Goal: Task Accomplishment & Management: Manage account settings

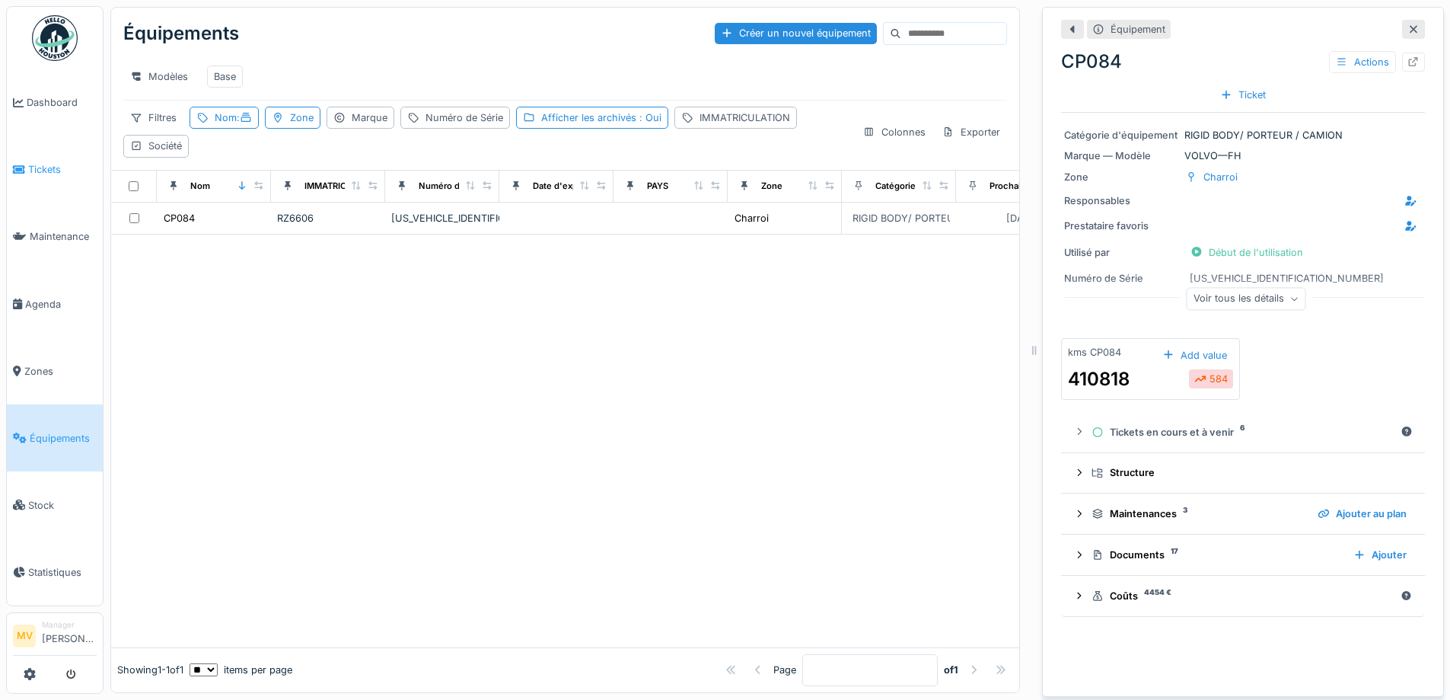
click at [54, 177] on link "Tickets" at bounding box center [55, 169] width 96 height 67
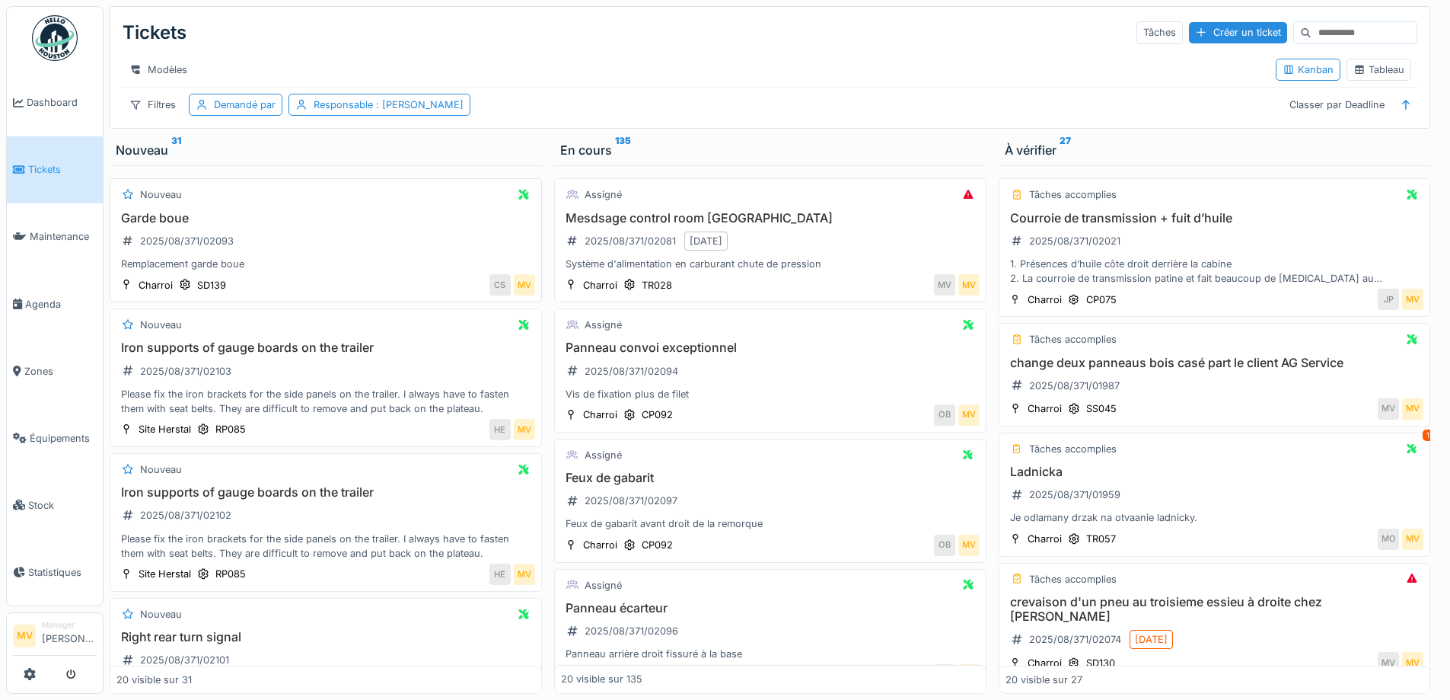
click at [315, 247] on div "Garde boue 2025/08/371/02093 Remplacement garde boue" at bounding box center [325, 241] width 419 height 61
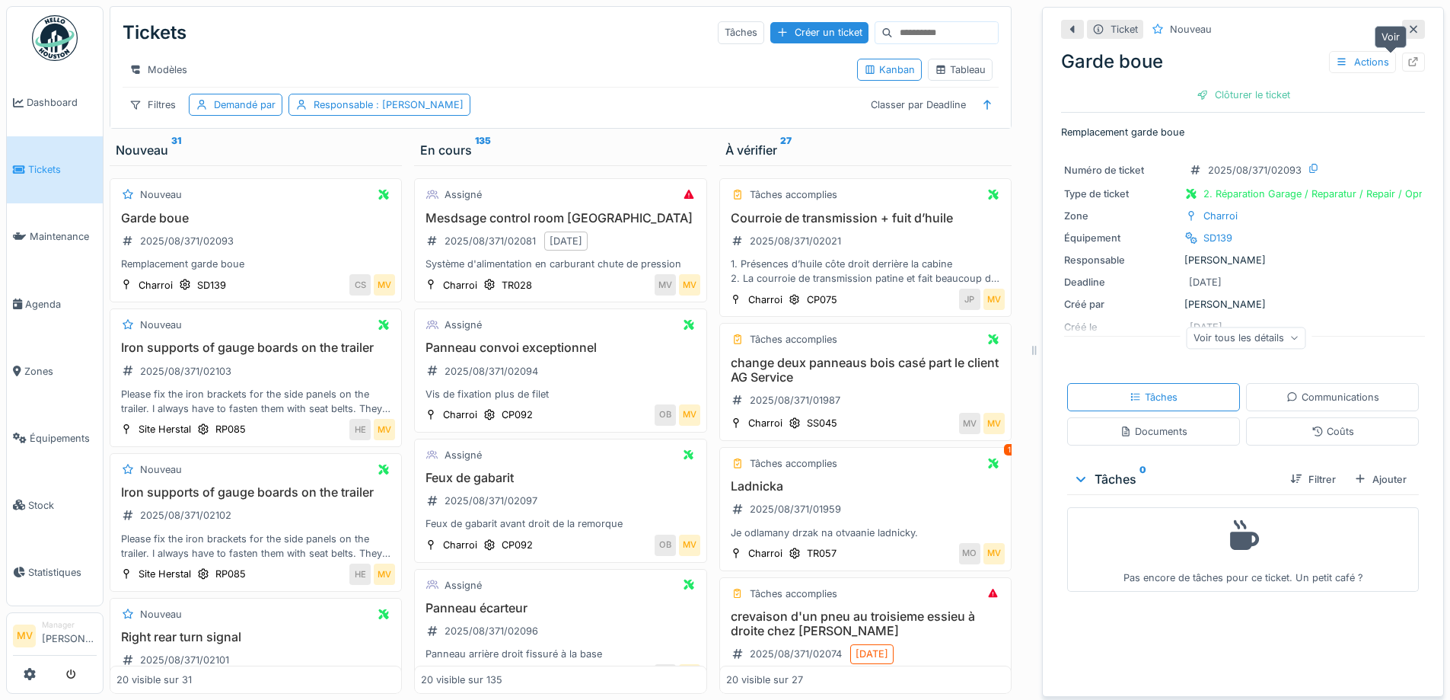
click at [1408, 64] on icon at bounding box center [1414, 62] width 12 height 10
click at [298, 399] on div "Please fix the iron brackets for the side panels on the trailer. I always have …" at bounding box center [255, 401] width 279 height 29
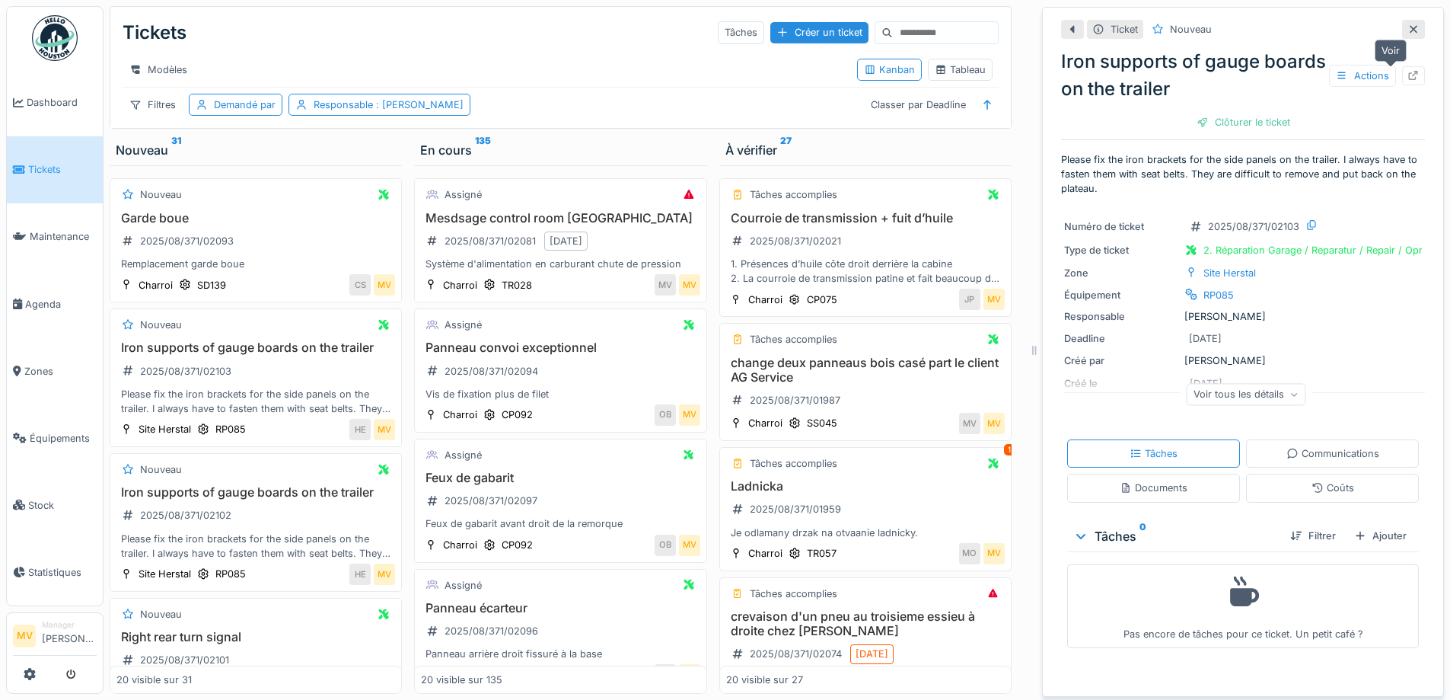
click at [1409, 76] on icon at bounding box center [1414, 76] width 10 height 10
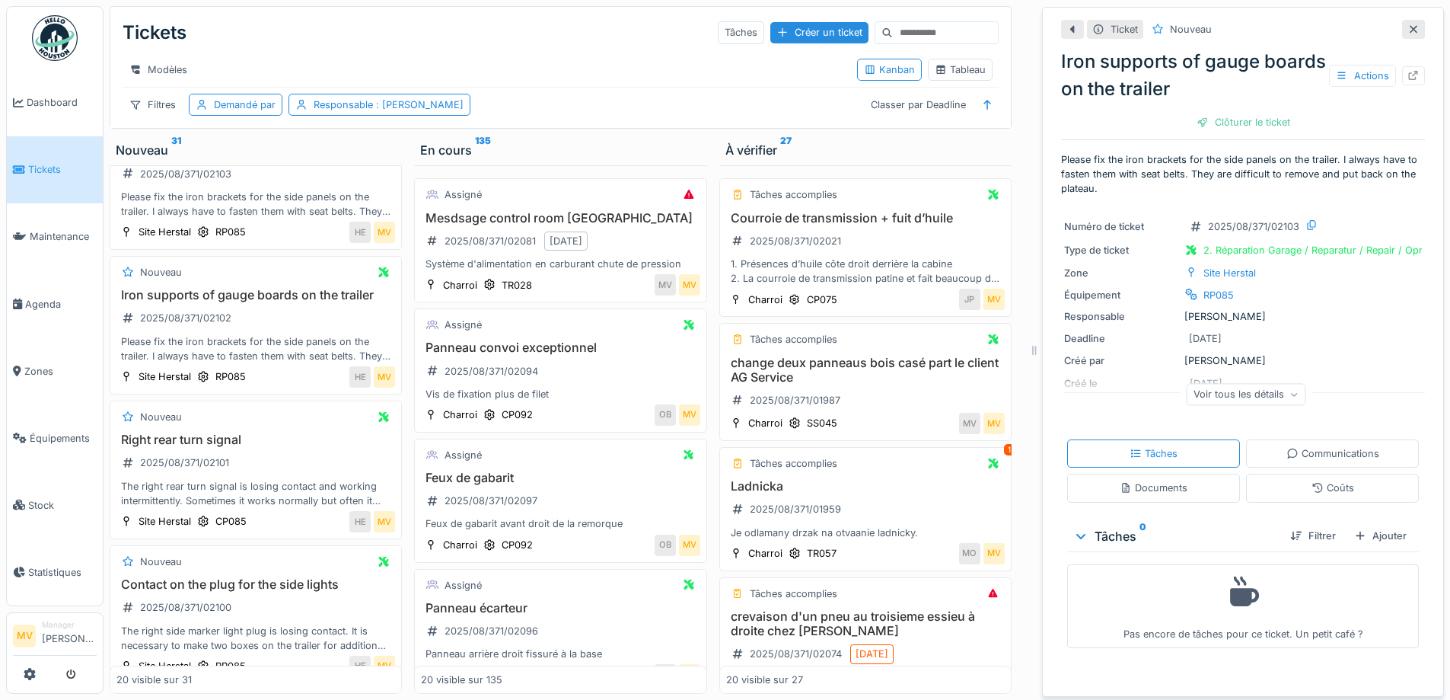
scroll to position [145, 0]
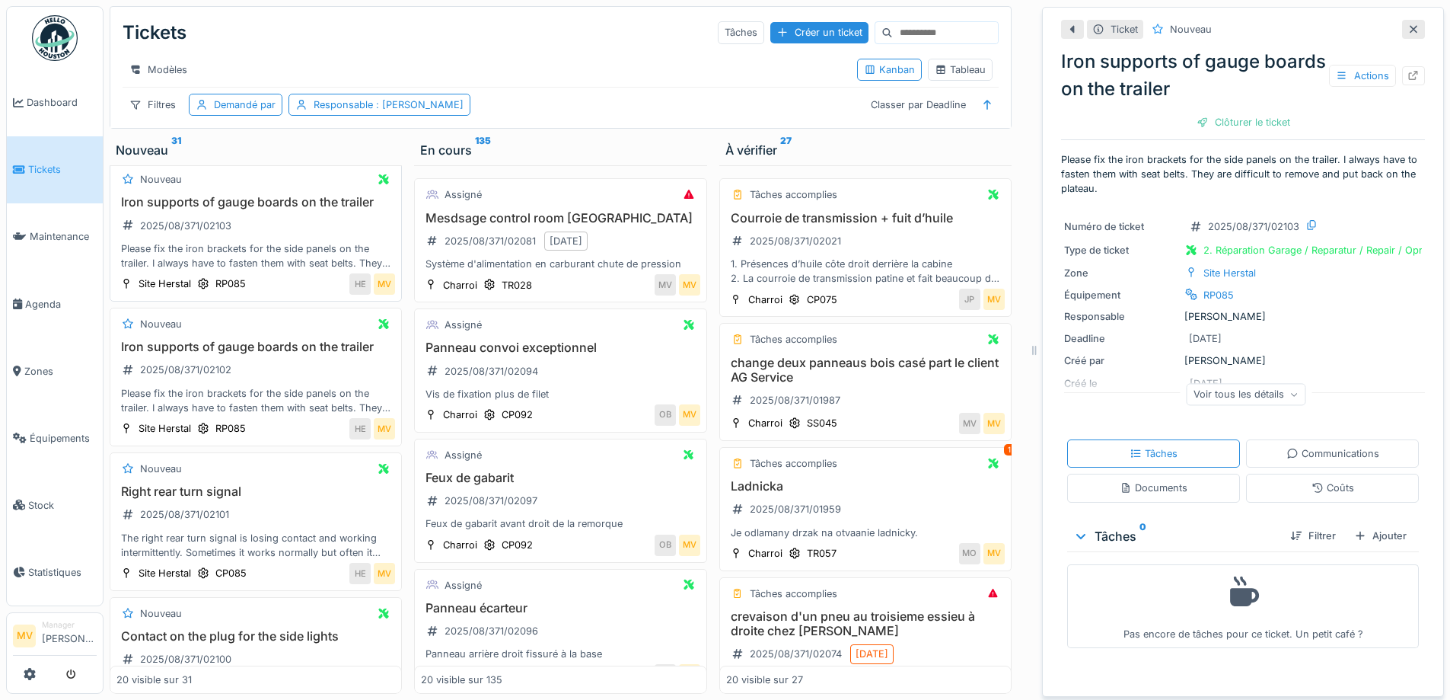
click at [288, 240] on div "Iron supports of gauge boards on the trailer 2025/08/371/02103 Please fix the i…" at bounding box center [255, 232] width 279 height 75
click at [1408, 73] on icon at bounding box center [1414, 76] width 12 height 10
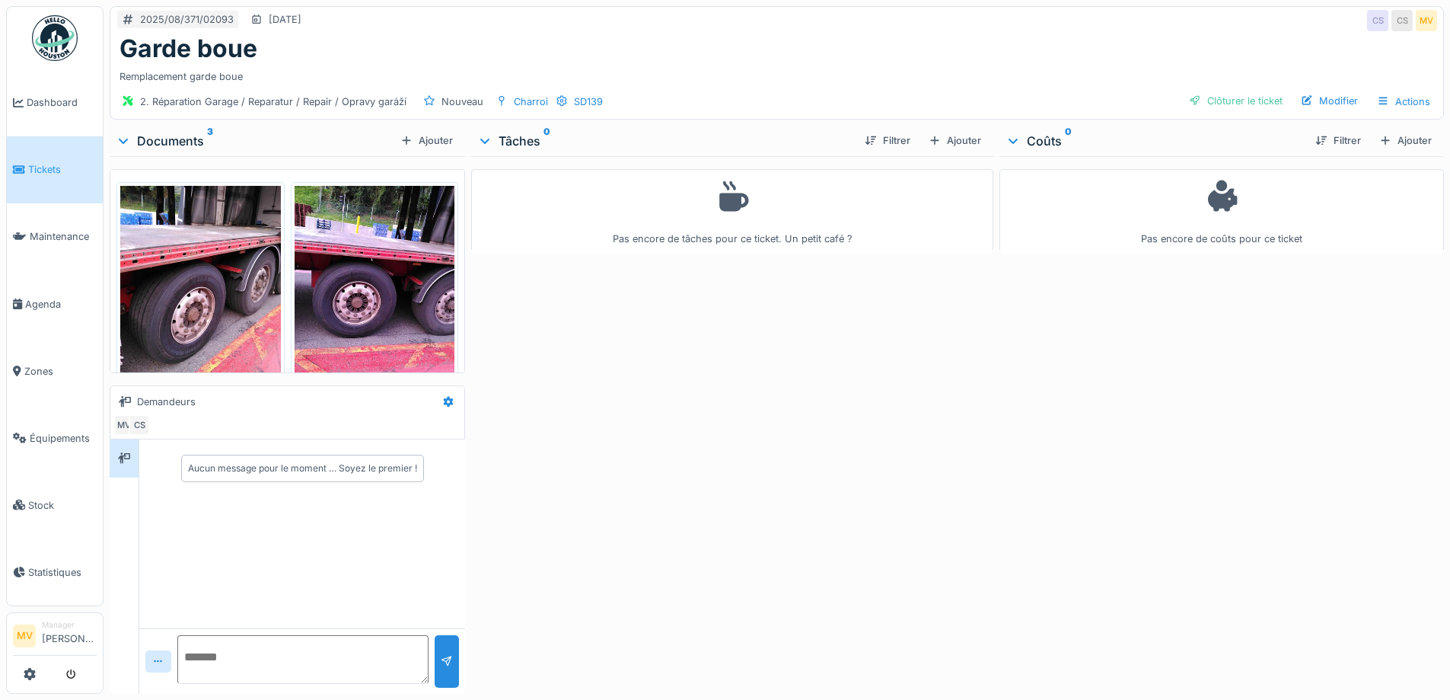
click at [412, 296] on img at bounding box center [375, 293] width 161 height 214
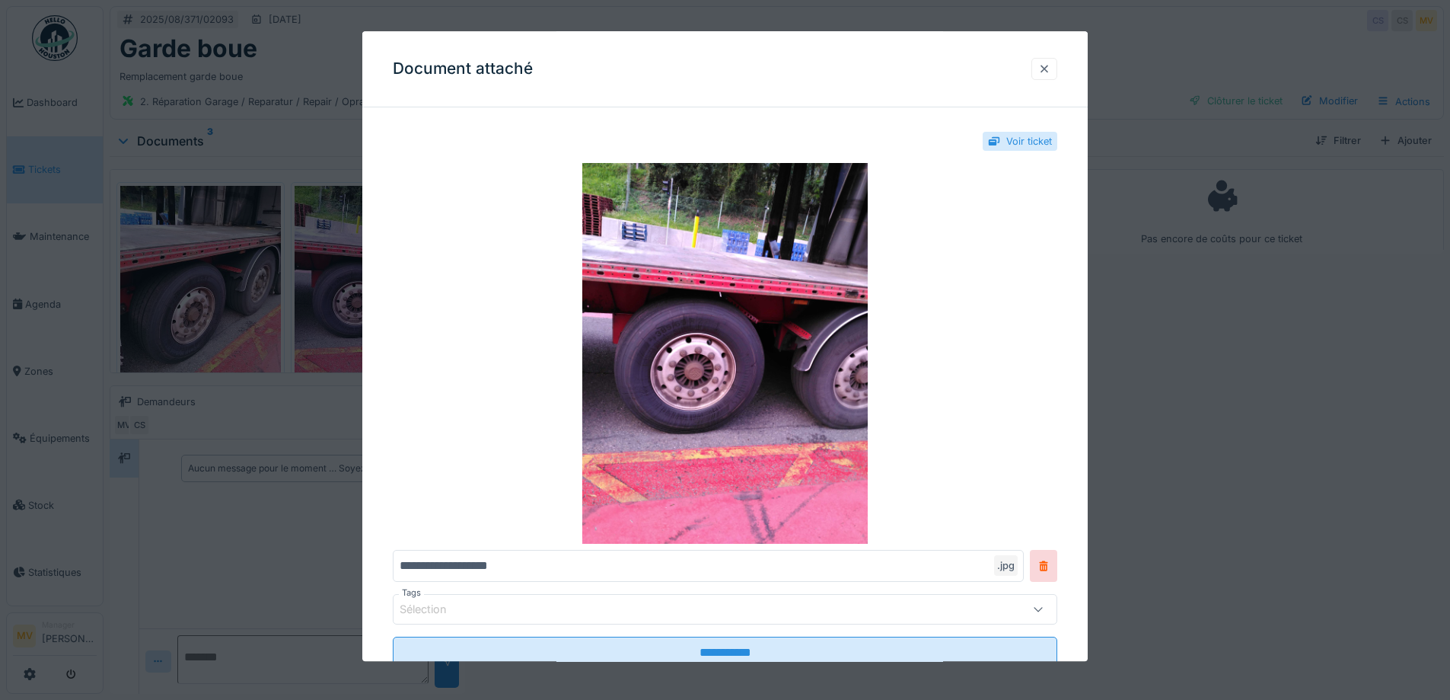
click at [1051, 69] on div at bounding box center [1044, 69] width 12 height 14
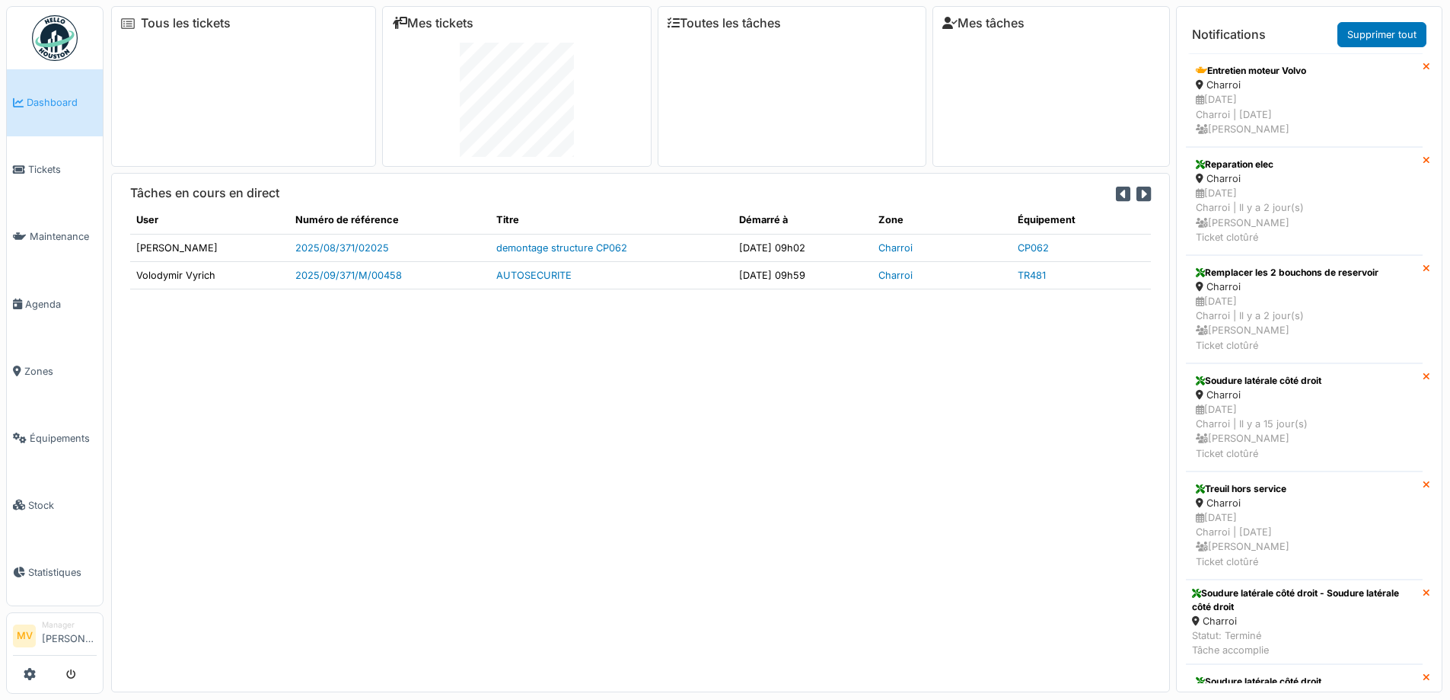
click at [81, 439] on span "Équipements" at bounding box center [63, 438] width 67 height 14
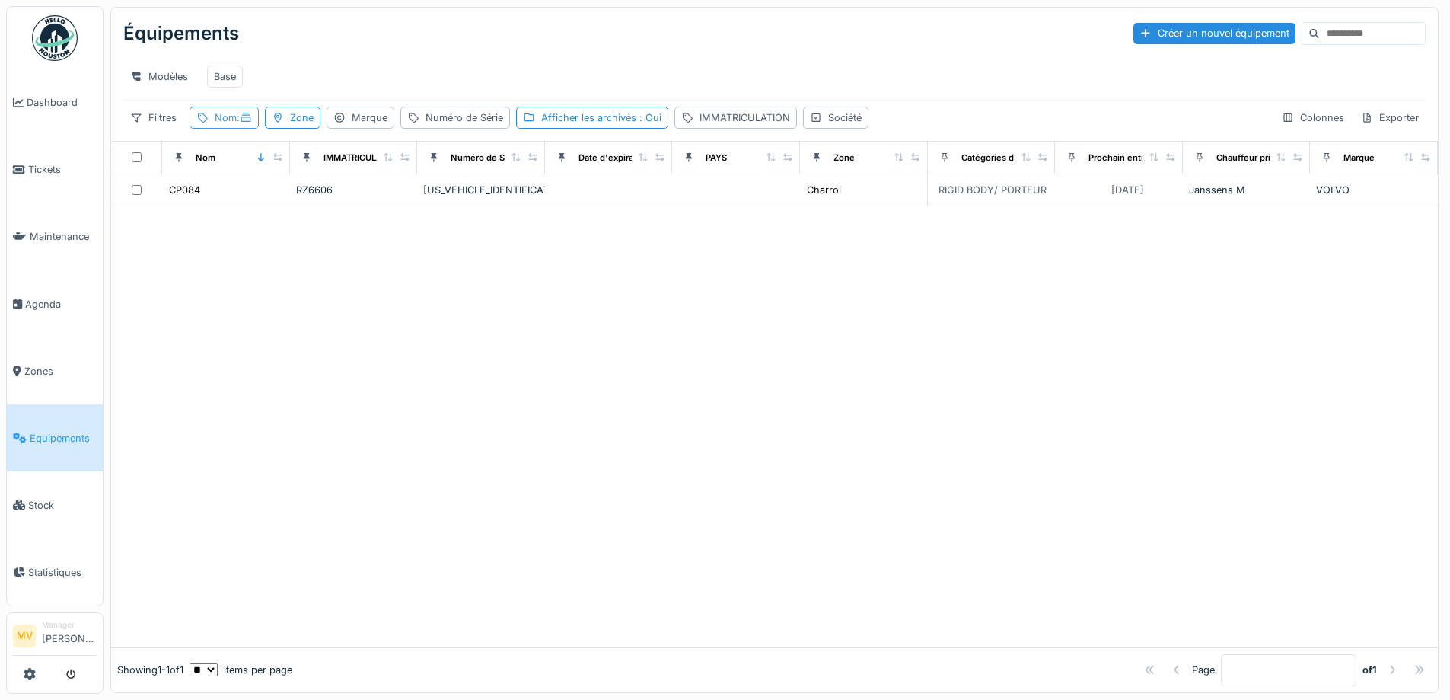
click at [244, 123] on icon at bounding box center [246, 118] width 12 height 10
click at [273, 188] on input "*****" at bounding box center [272, 203] width 152 height 32
type input "*"
type input "*****"
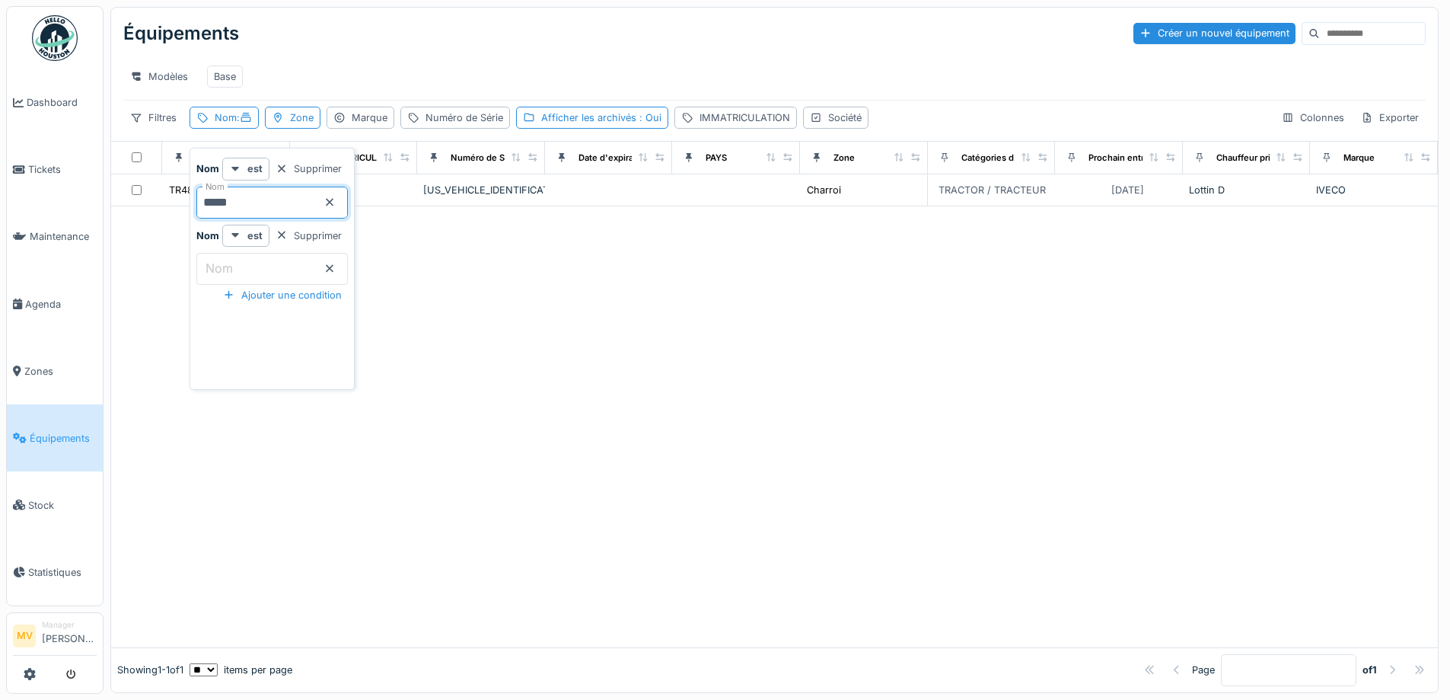
click at [493, 314] on div at bounding box center [774, 426] width 1327 height 441
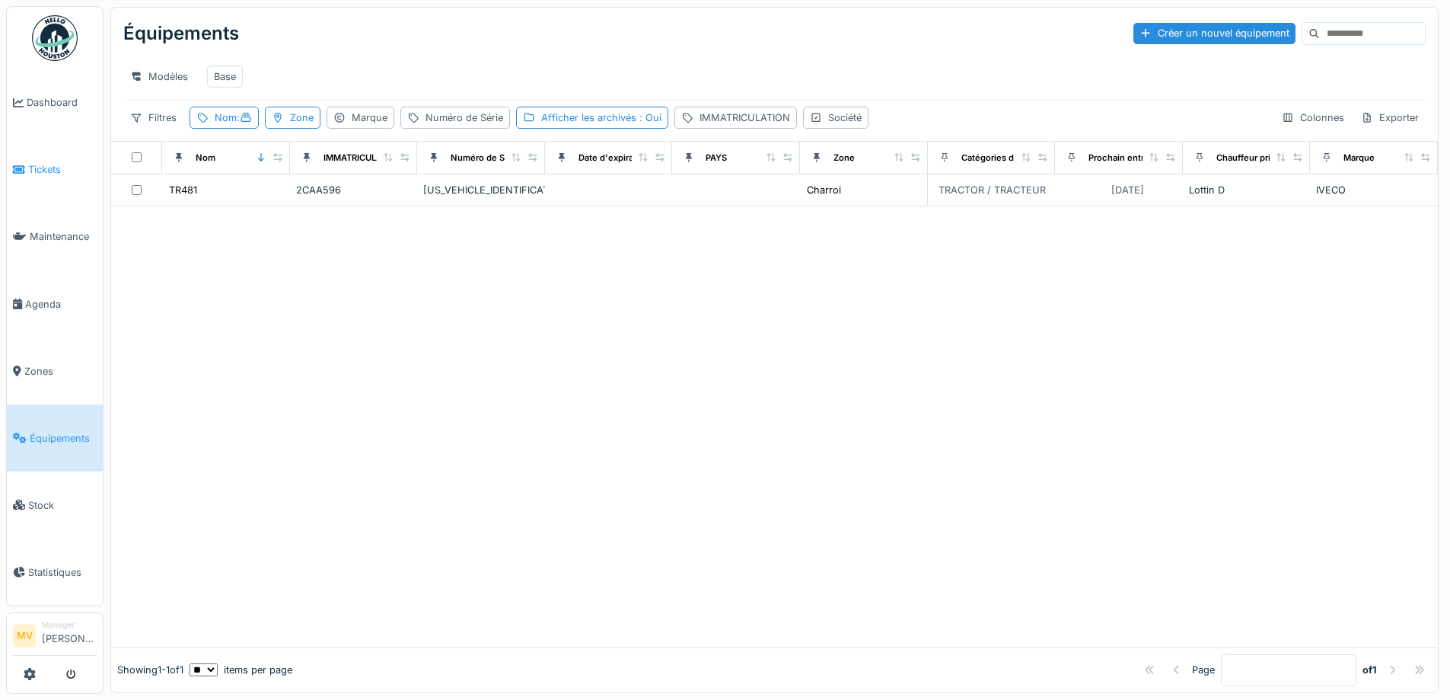
click at [37, 171] on span "Tickets" at bounding box center [62, 169] width 69 height 14
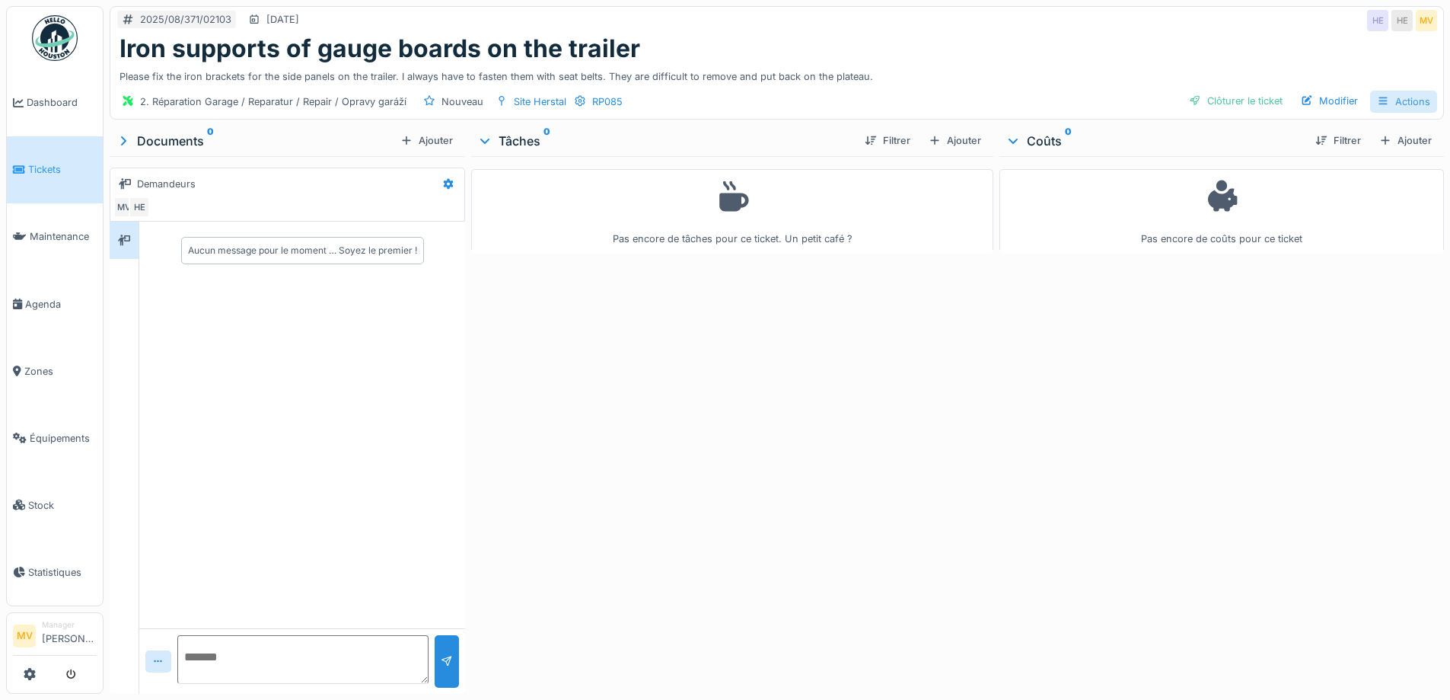
click at [1391, 94] on div "Actions" at bounding box center [1403, 102] width 67 height 22
click at [195, 658] on textarea at bounding box center [302, 659] width 251 height 49
type textarea "**********"
click at [448, 668] on div at bounding box center [447, 661] width 24 height 53
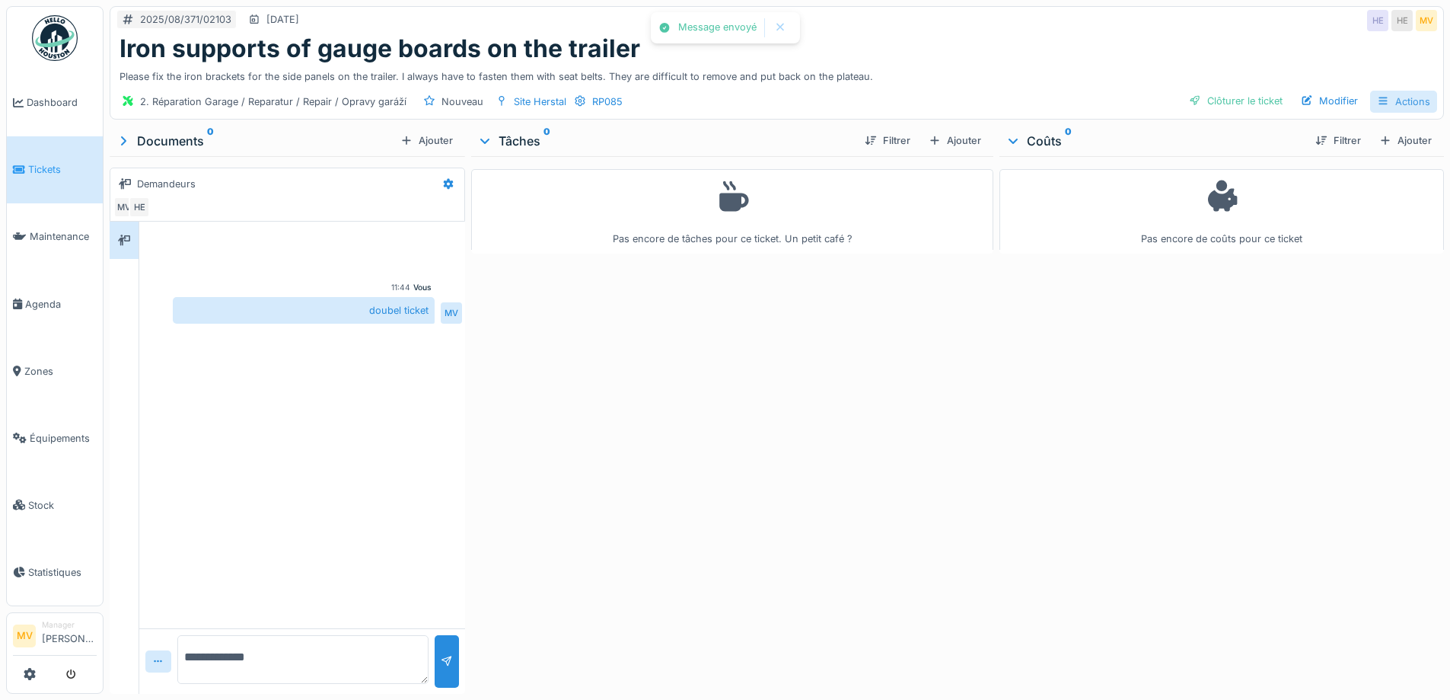
click at [1402, 104] on div "Actions" at bounding box center [1403, 102] width 67 height 22
click at [1344, 216] on div "Annuler le ticket" at bounding box center [1342, 225] width 136 height 23
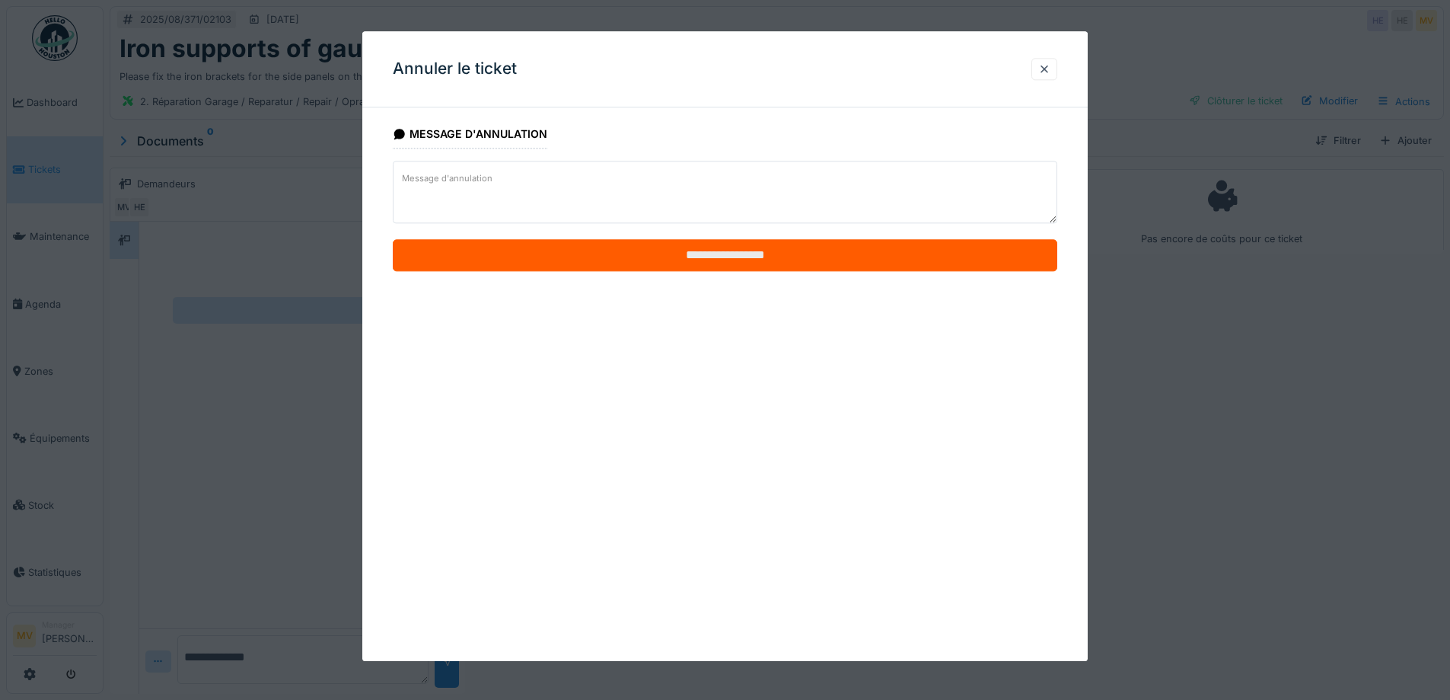
click at [775, 263] on input "**********" at bounding box center [725, 256] width 665 height 32
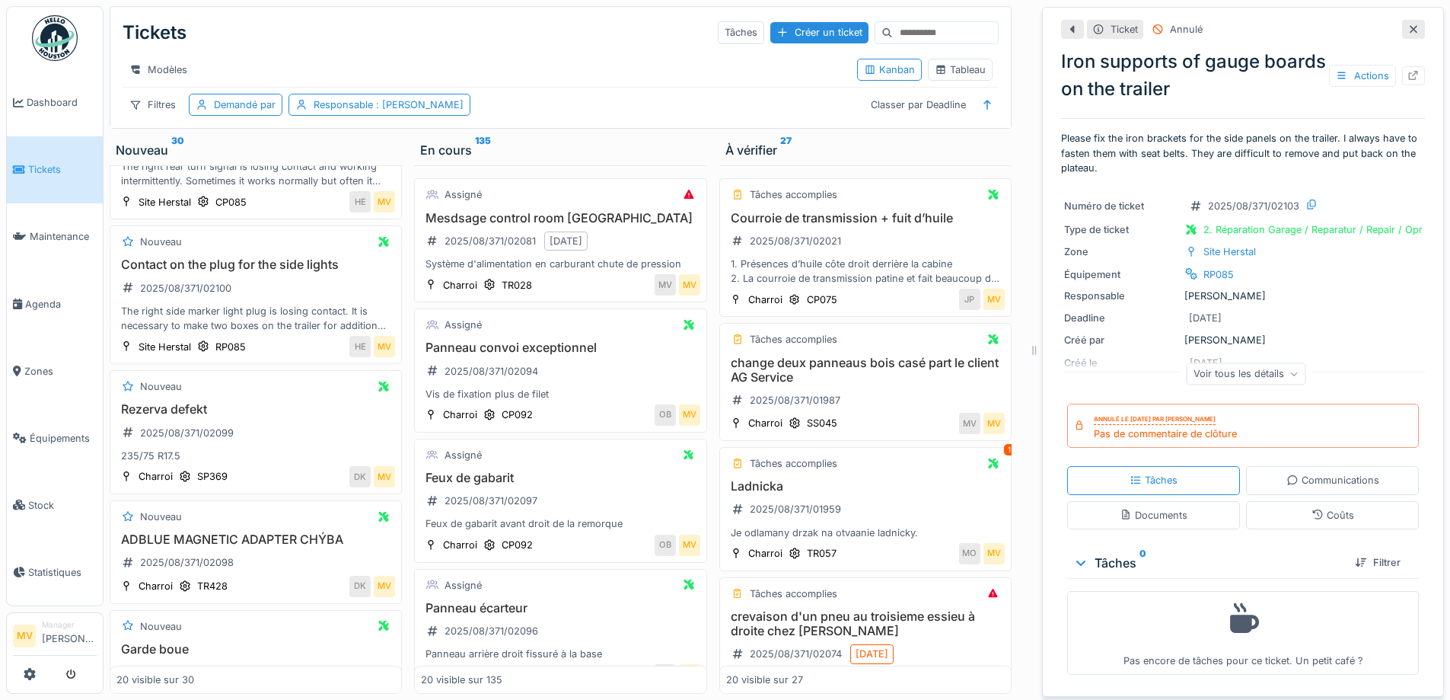
scroll to position [268, 0]
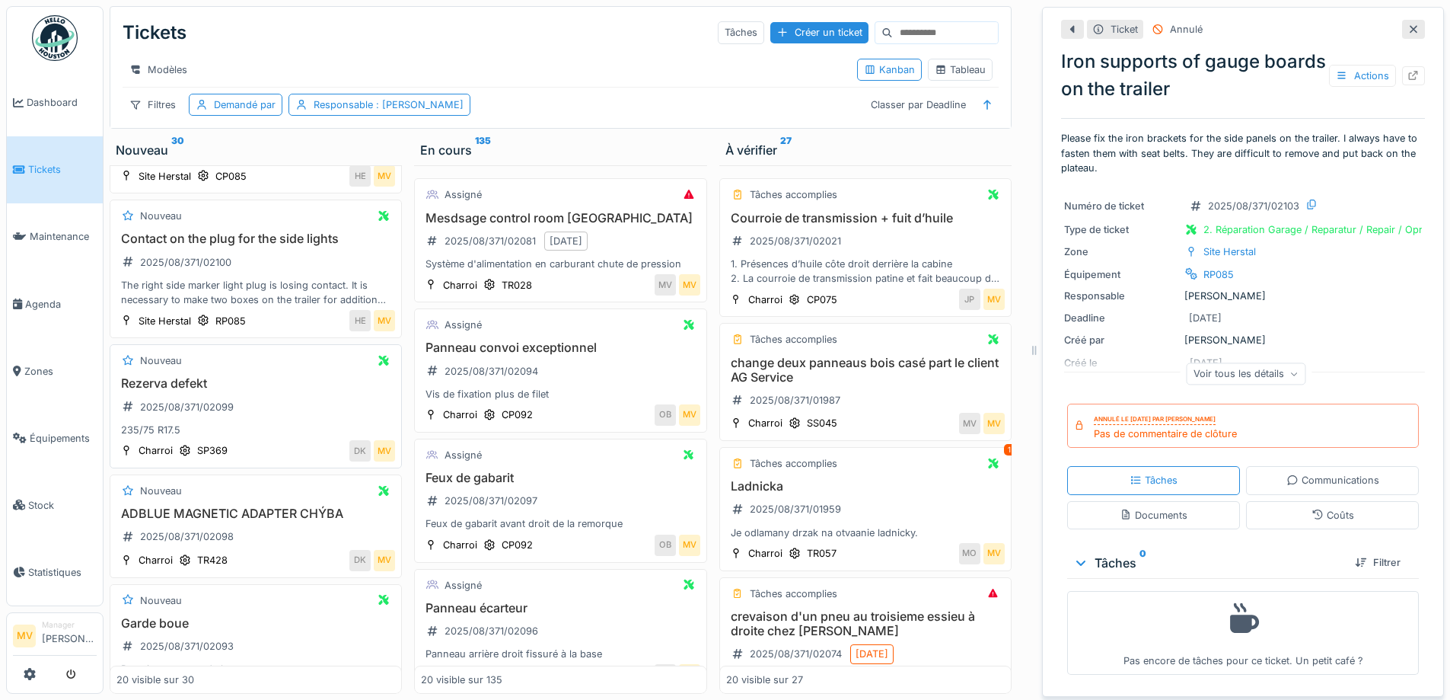
click at [282, 414] on div "Rezerva defekt 2025/08/371/02099 235/75 R17.5" at bounding box center [255, 406] width 279 height 61
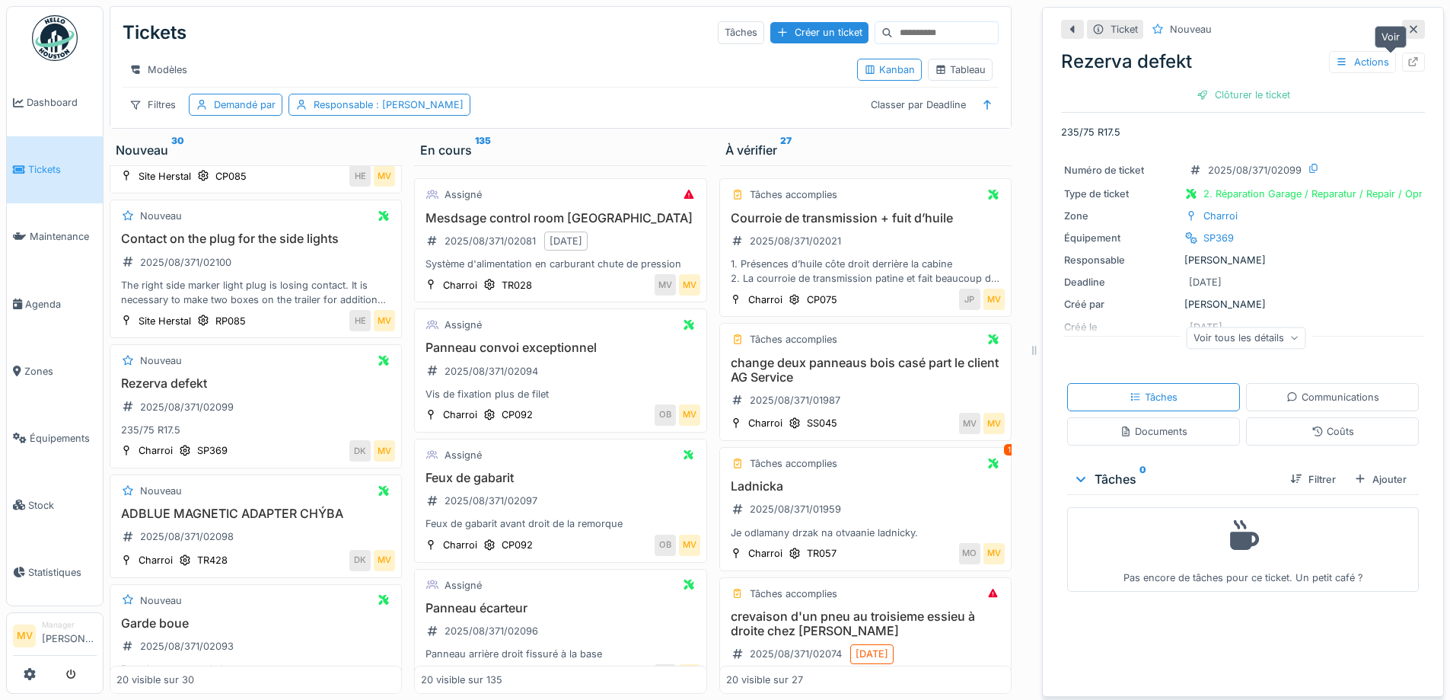
click at [1408, 62] on icon at bounding box center [1414, 62] width 12 height 10
click at [297, 546] on div "ADBLUE MAGNETIC ADAPTER CHÝBA 2025/08/371/02098" at bounding box center [255, 527] width 279 height 43
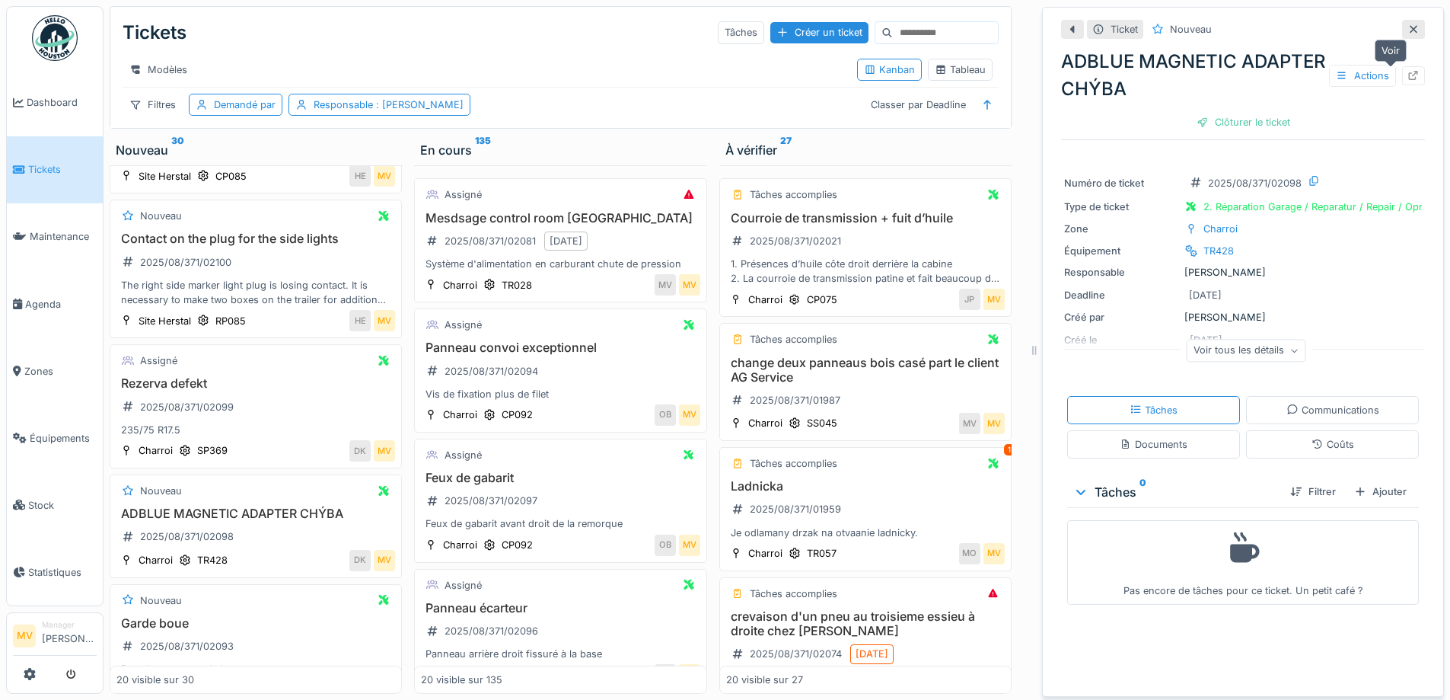
click at [1408, 75] on icon at bounding box center [1414, 76] width 12 height 10
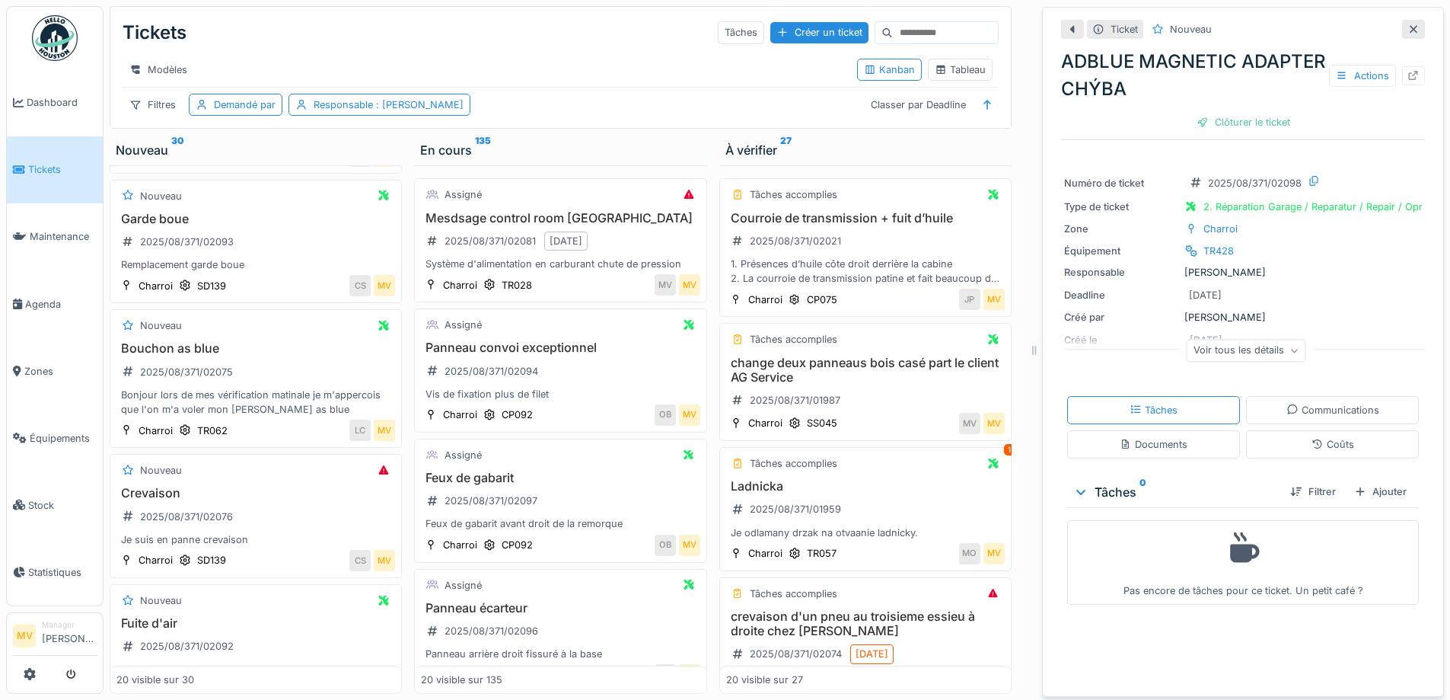
scroll to position [681, 0]
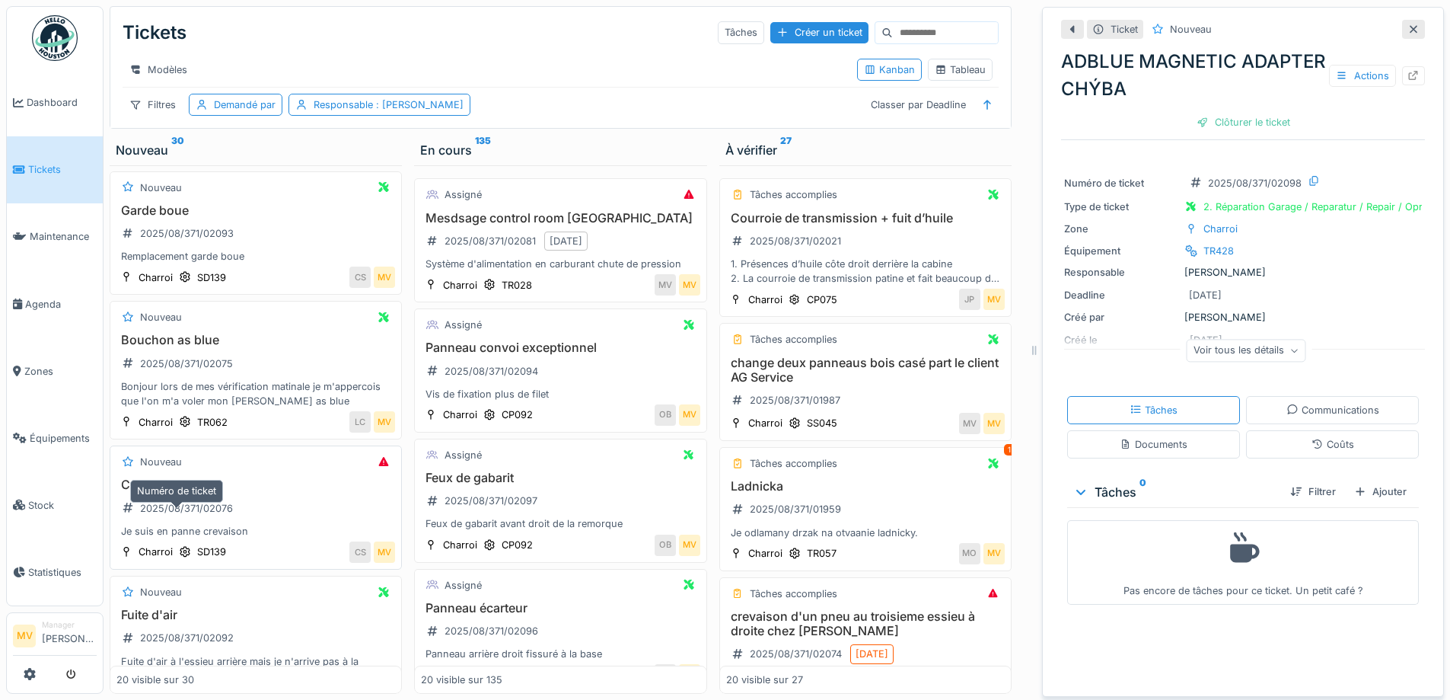
click at [199, 521] on div "2025/08/371/02076" at bounding box center [177, 508] width 122 height 25
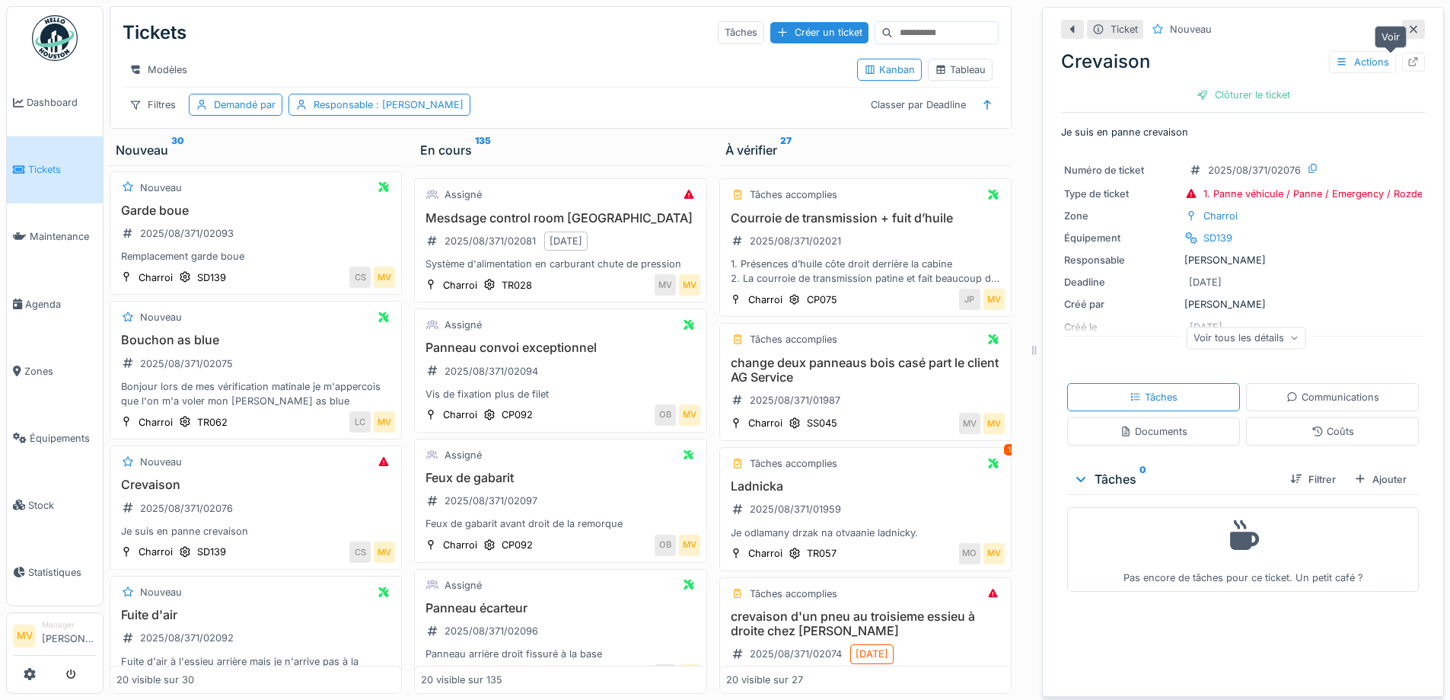
click at [1402, 56] on div at bounding box center [1413, 62] width 23 height 19
click at [225, 512] on div "2025/08/371/02076" at bounding box center [186, 508] width 93 height 14
click at [1402, 59] on div "Ticket Nouveau Crevaison Actions Clôturer le ticket Je suis en panne crevaison …" at bounding box center [1243, 352] width 402 height 690
click at [1409, 60] on icon at bounding box center [1414, 62] width 10 height 10
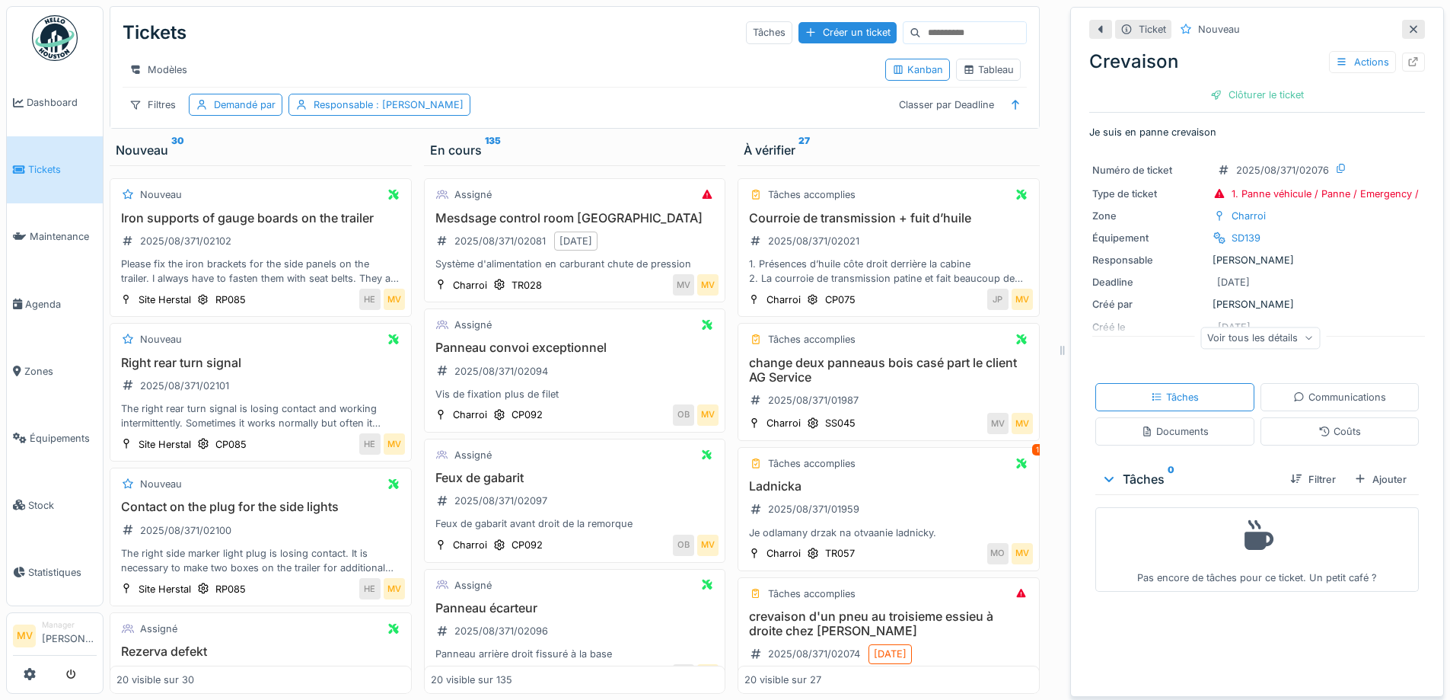
drag, startPoint x: 1030, startPoint y: 150, endPoint x: 1058, endPoint y: 150, distance: 28.2
click at [1058, 150] on div "Tickets Tâches Créer un ticket Modèles Kanban Tableau Filtres Demandé par Respo…" at bounding box center [777, 350] width 1347 height 700
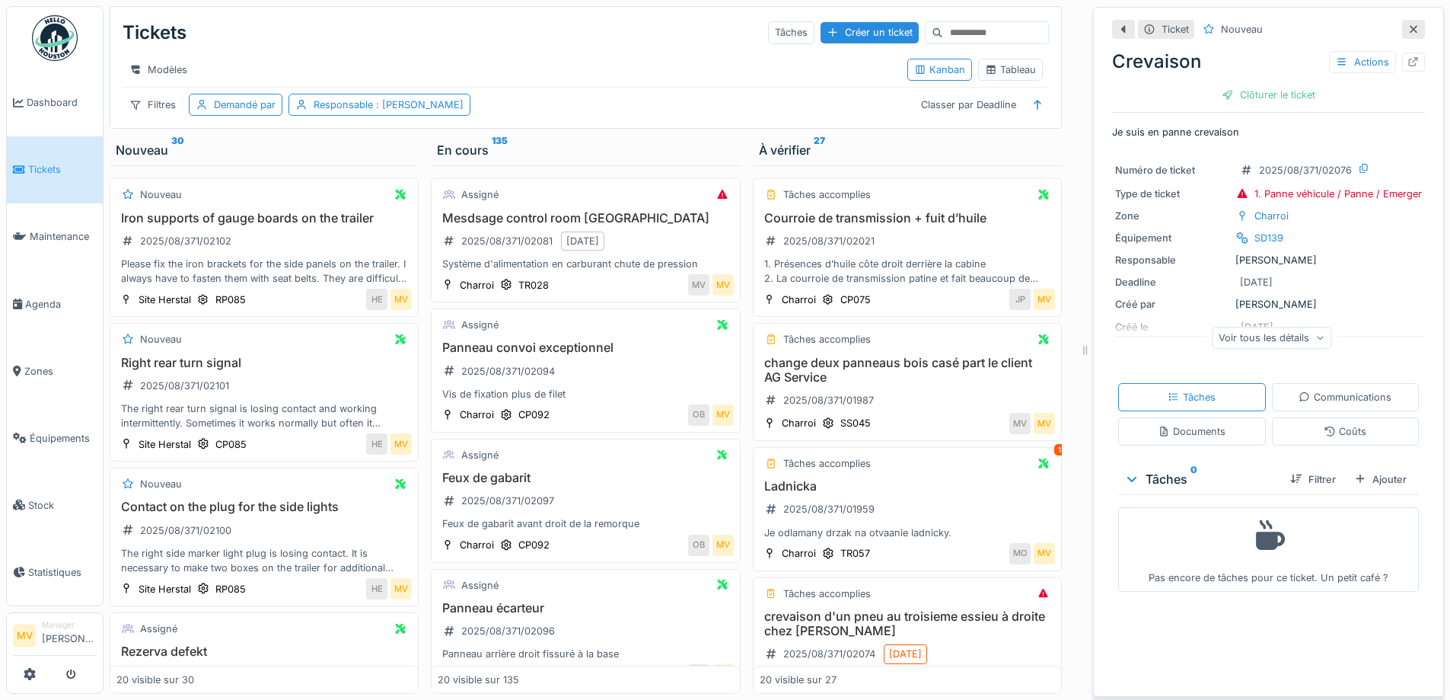
drag, startPoint x: 1047, startPoint y: 157, endPoint x: 1070, endPoint y: 155, distance: 22.9
click at [1078, 155] on div at bounding box center [1085, 350] width 15 height 700
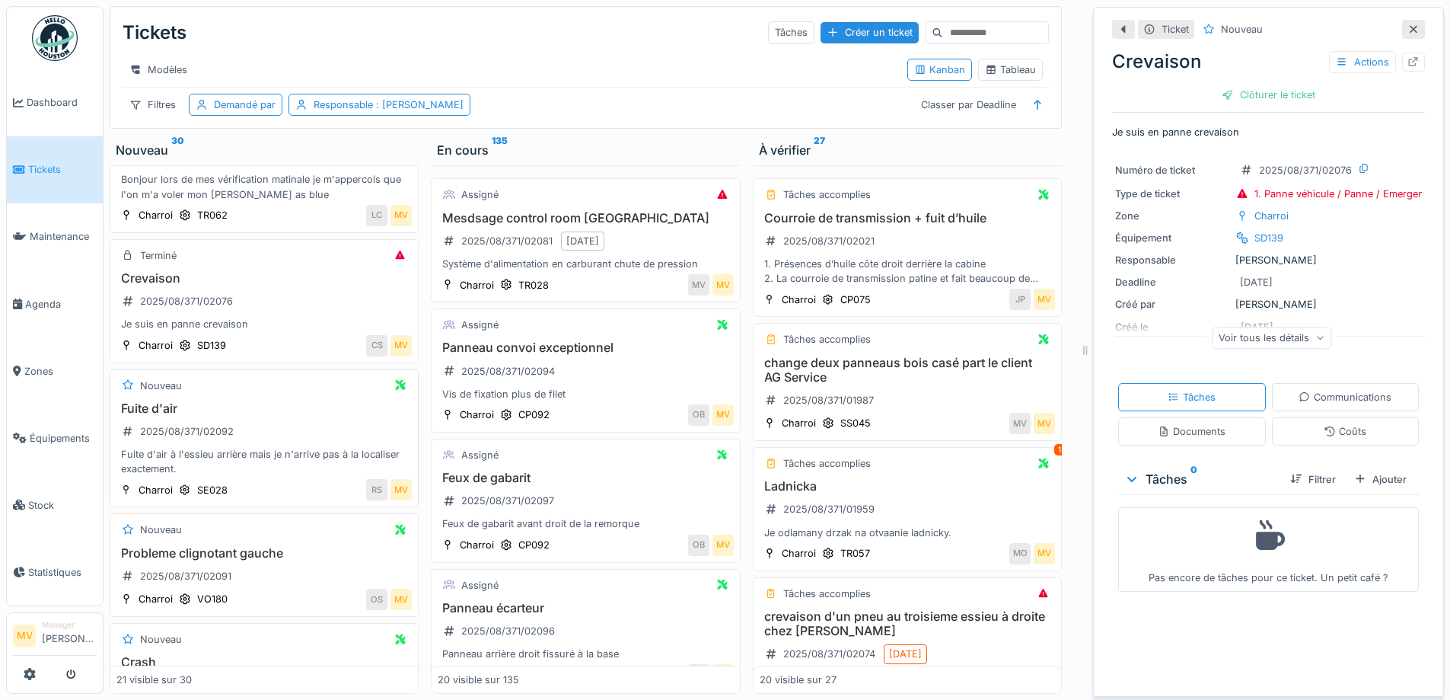
scroll to position [1005, 0]
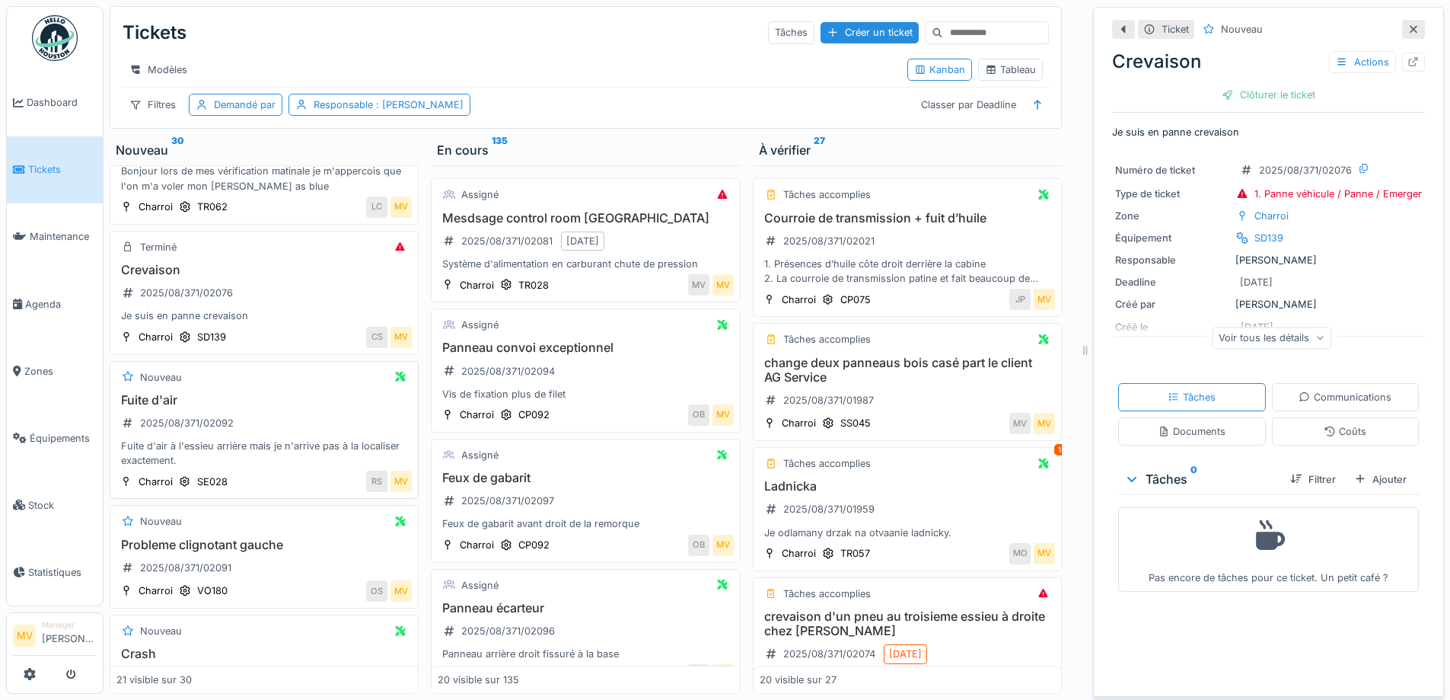
click at [263, 467] on div "Fuite d'air à l'essieu arrière mais je n'arrive pas à la localiser exactement." at bounding box center [263, 453] width 295 height 29
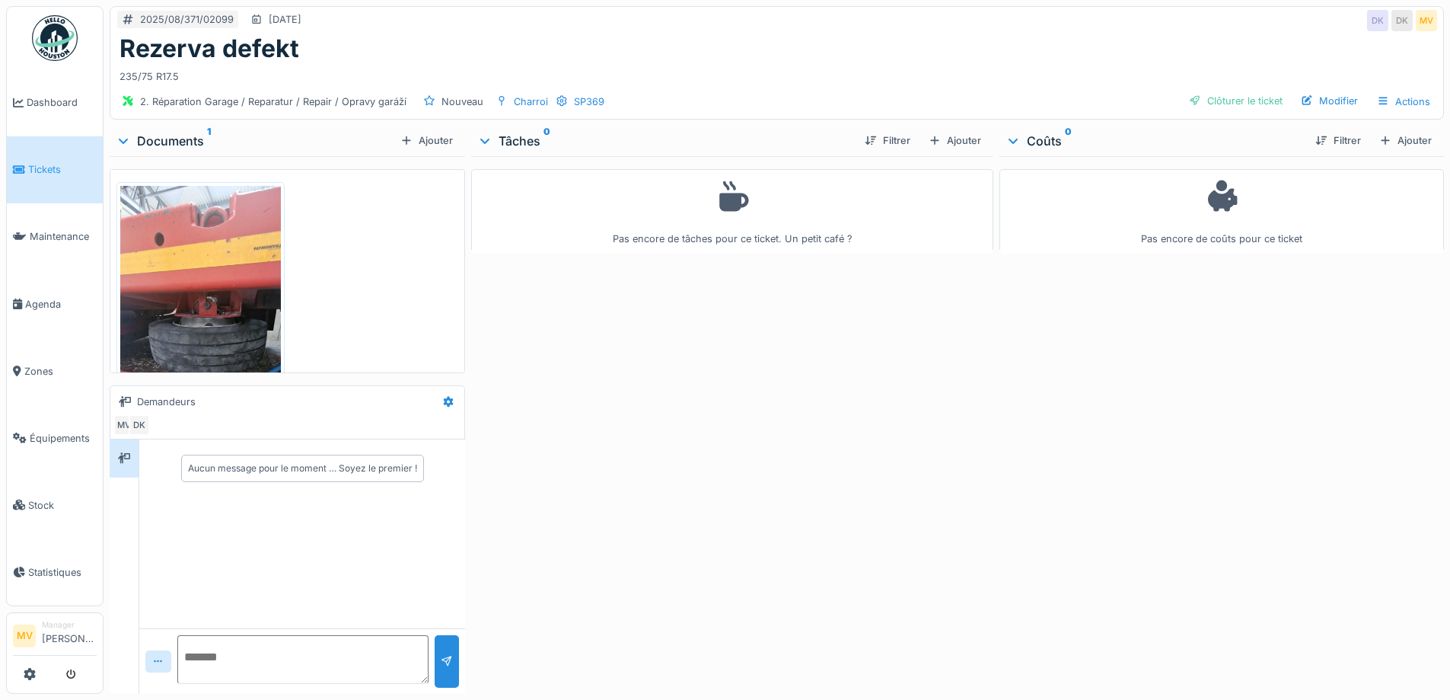
click at [209, 352] on img at bounding box center [200, 357] width 161 height 343
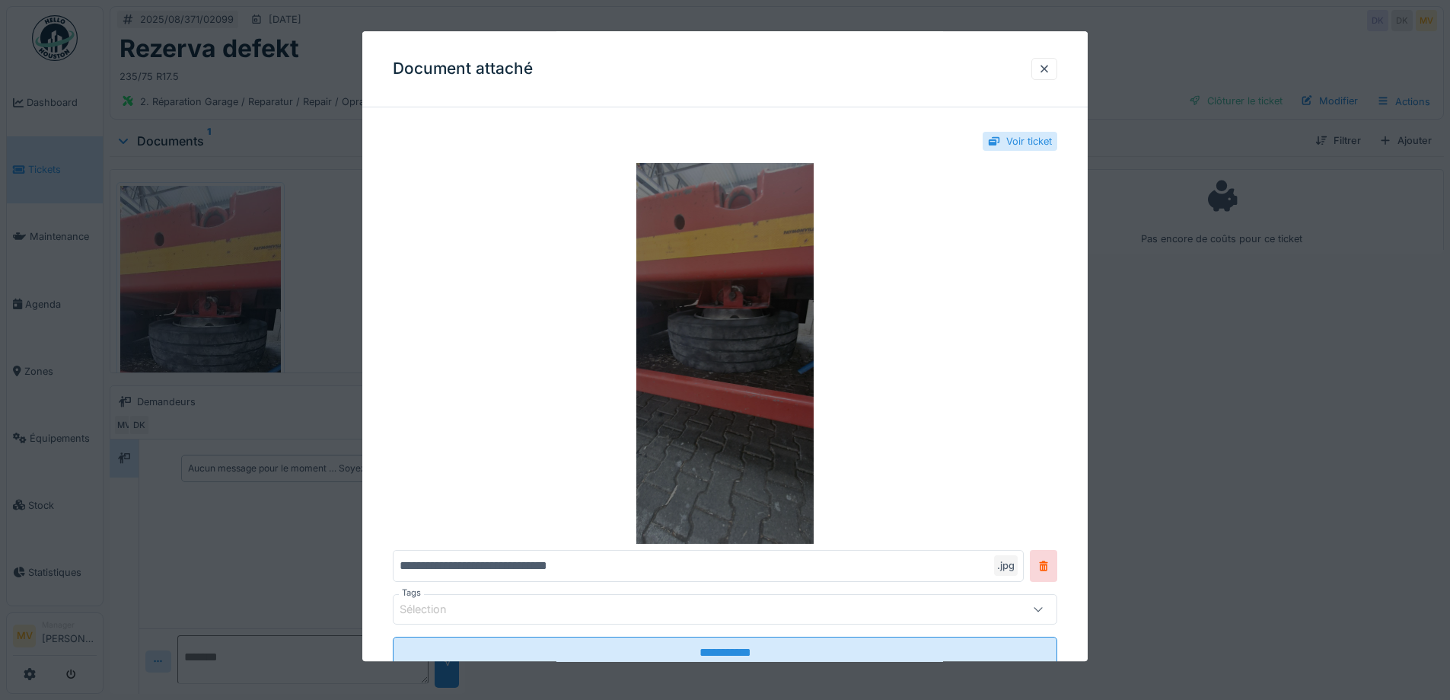
click at [764, 390] on img at bounding box center [725, 354] width 665 height 381
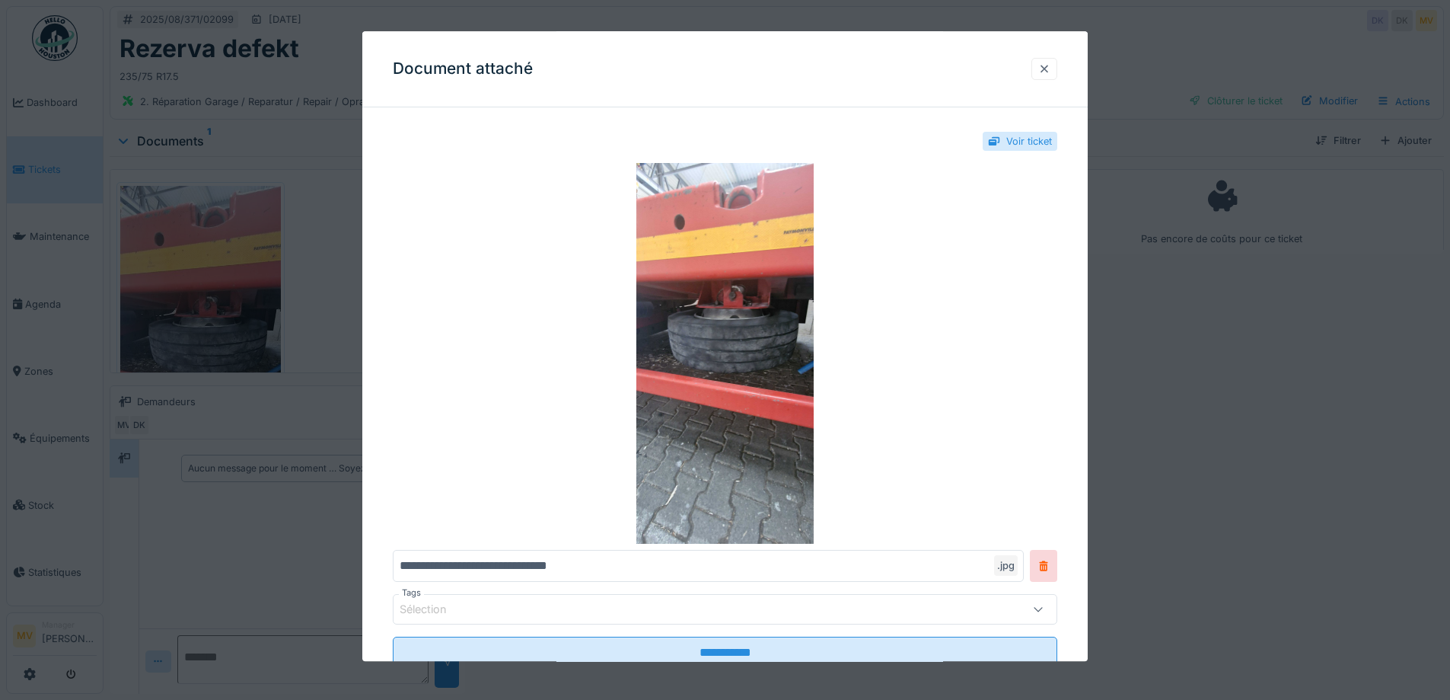
click at [1047, 61] on div at bounding box center [1045, 69] width 26 height 22
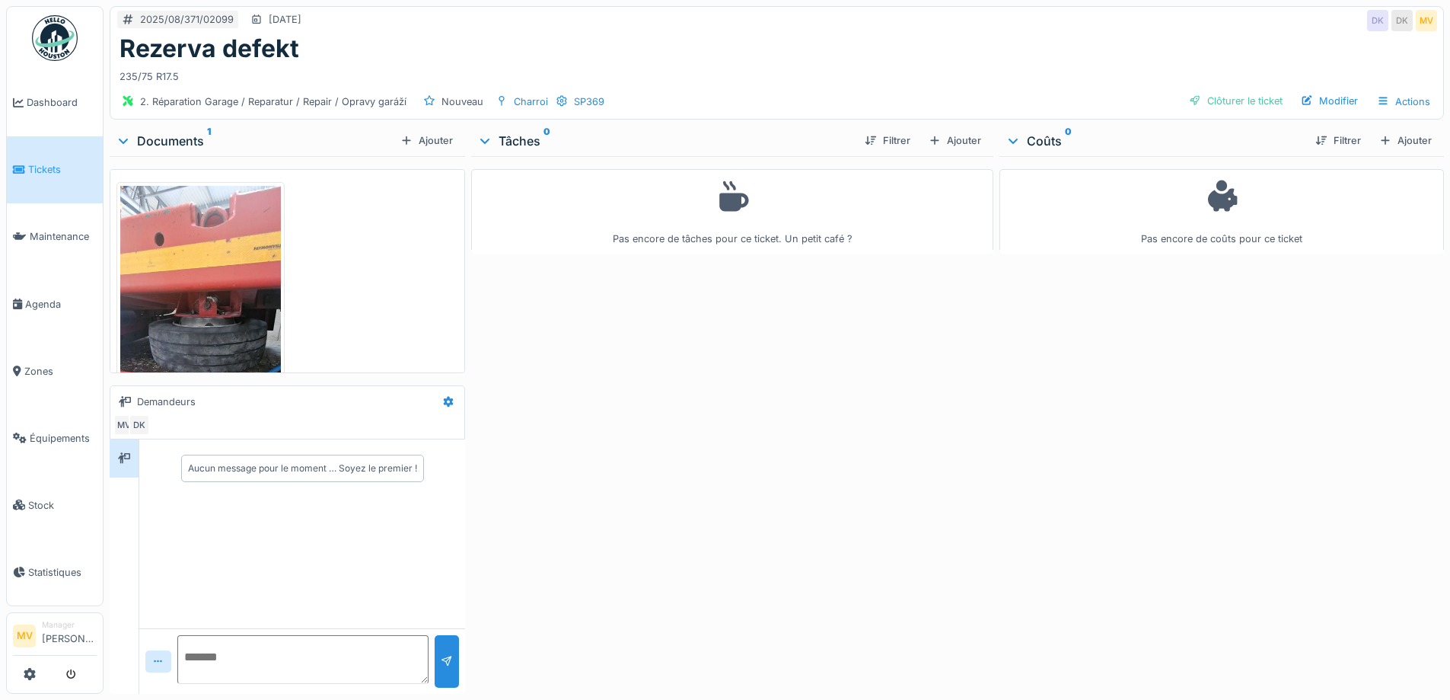
click at [357, 650] on textarea at bounding box center [302, 659] width 251 height 49
type textarea "**********"
click at [456, 644] on div "**********" at bounding box center [302, 660] width 326 height 65
click at [449, 649] on div at bounding box center [447, 661] width 24 height 53
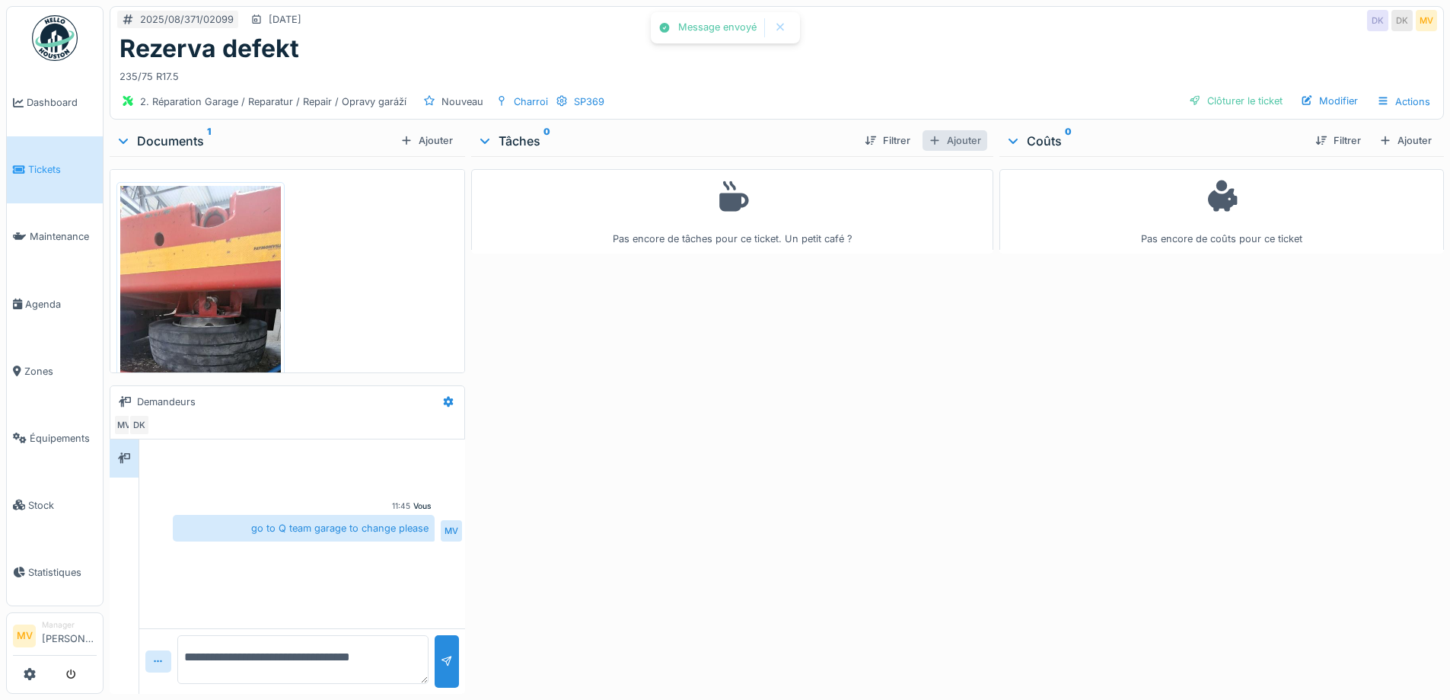
click at [939, 135] on div "Ajouter" at bounding box center [955, 140] width 65 height 21
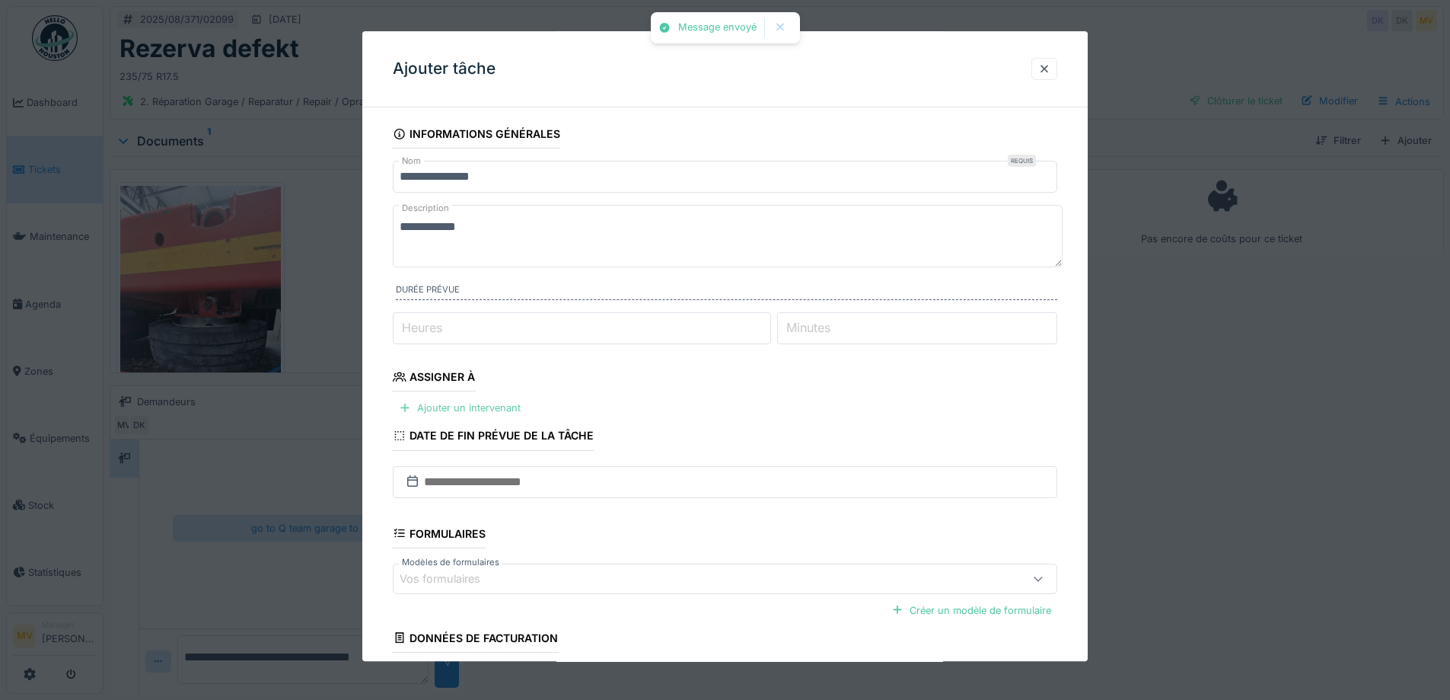
click at [470, 398] on div "Ajouter un intervenant" at bounding box center [460, 408] width 134 height 21
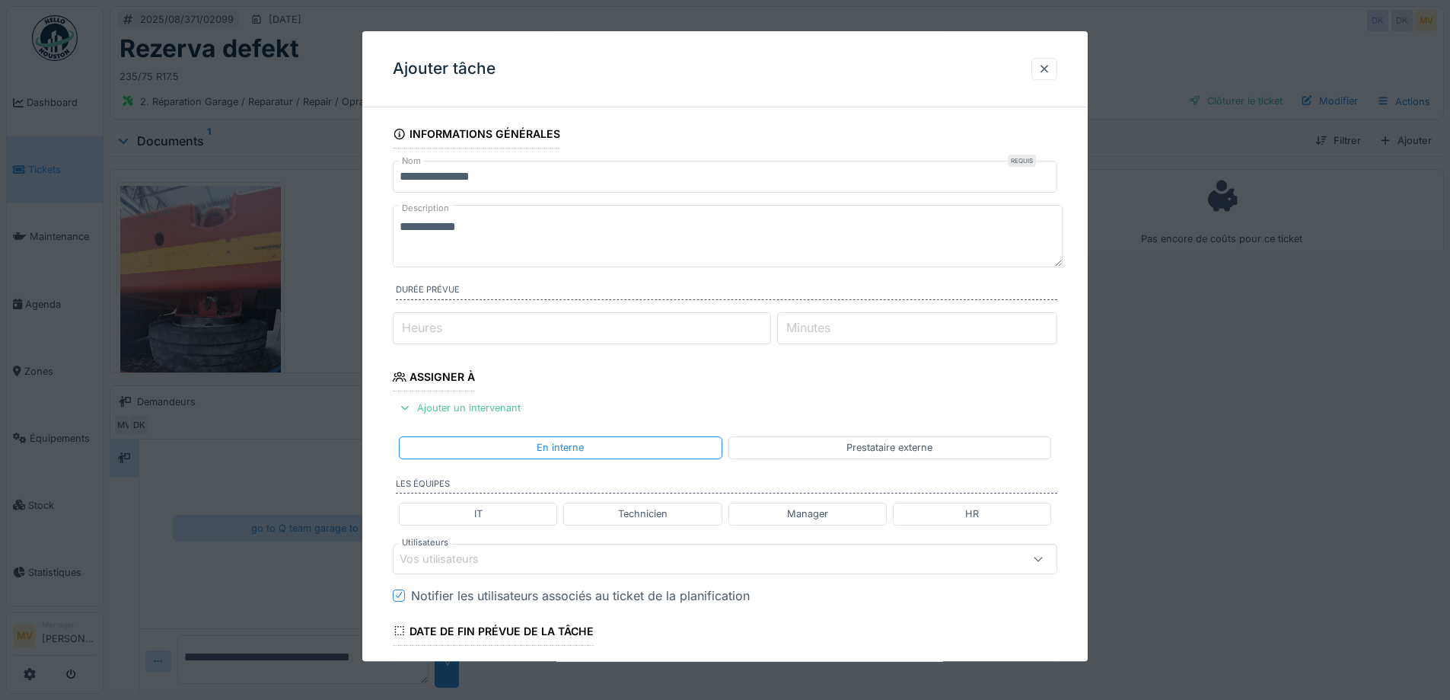
click at [554, 557] on div "Vos utilisateurs" at bounding box center [686, 558] width 573 height 17
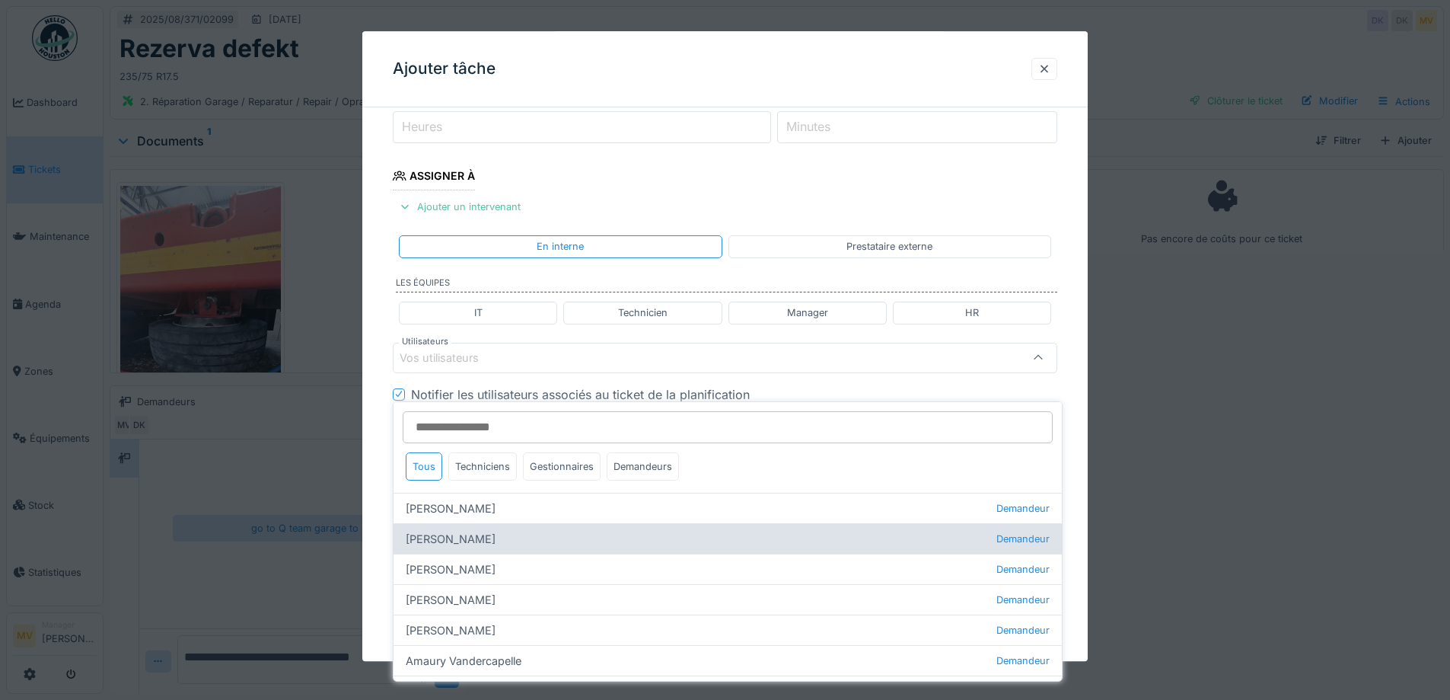
scroll to position [212, 0]
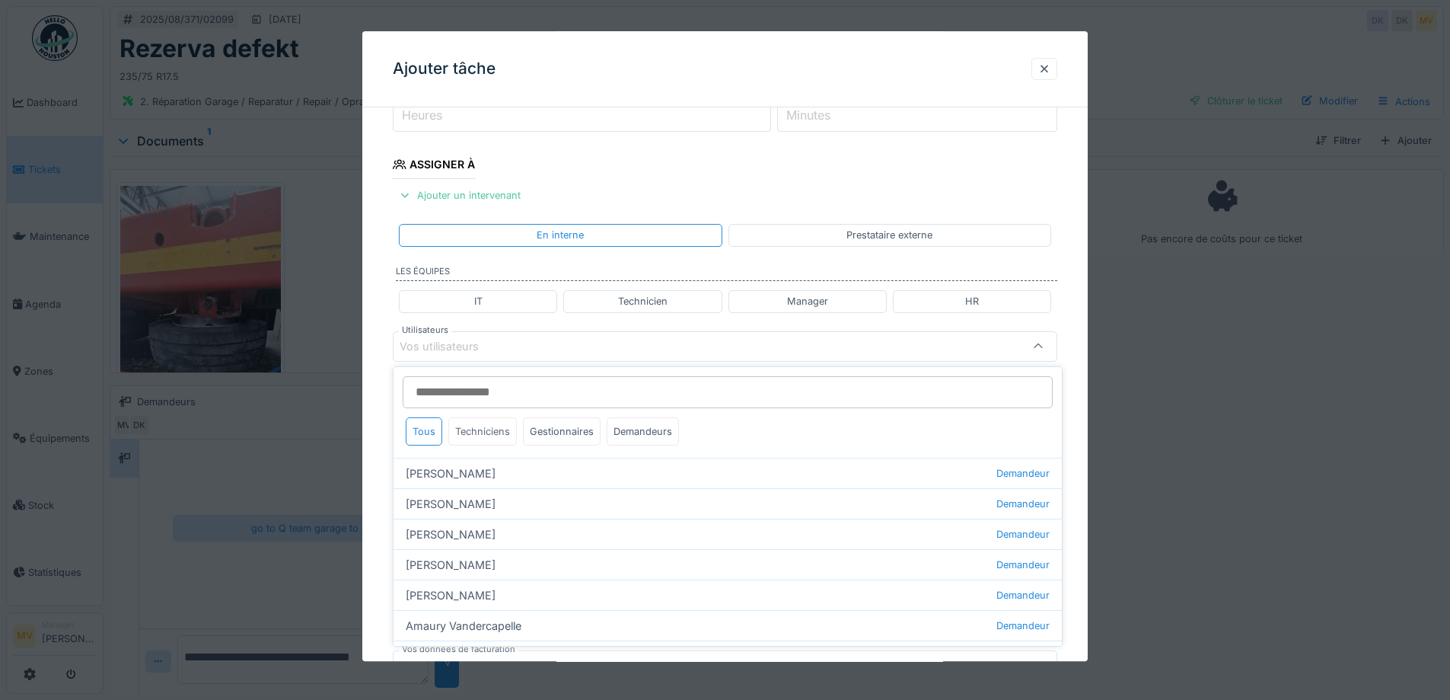
click at [481, 432] on div "Techniciens" at bounding box center [482, 431] width 69 height 28
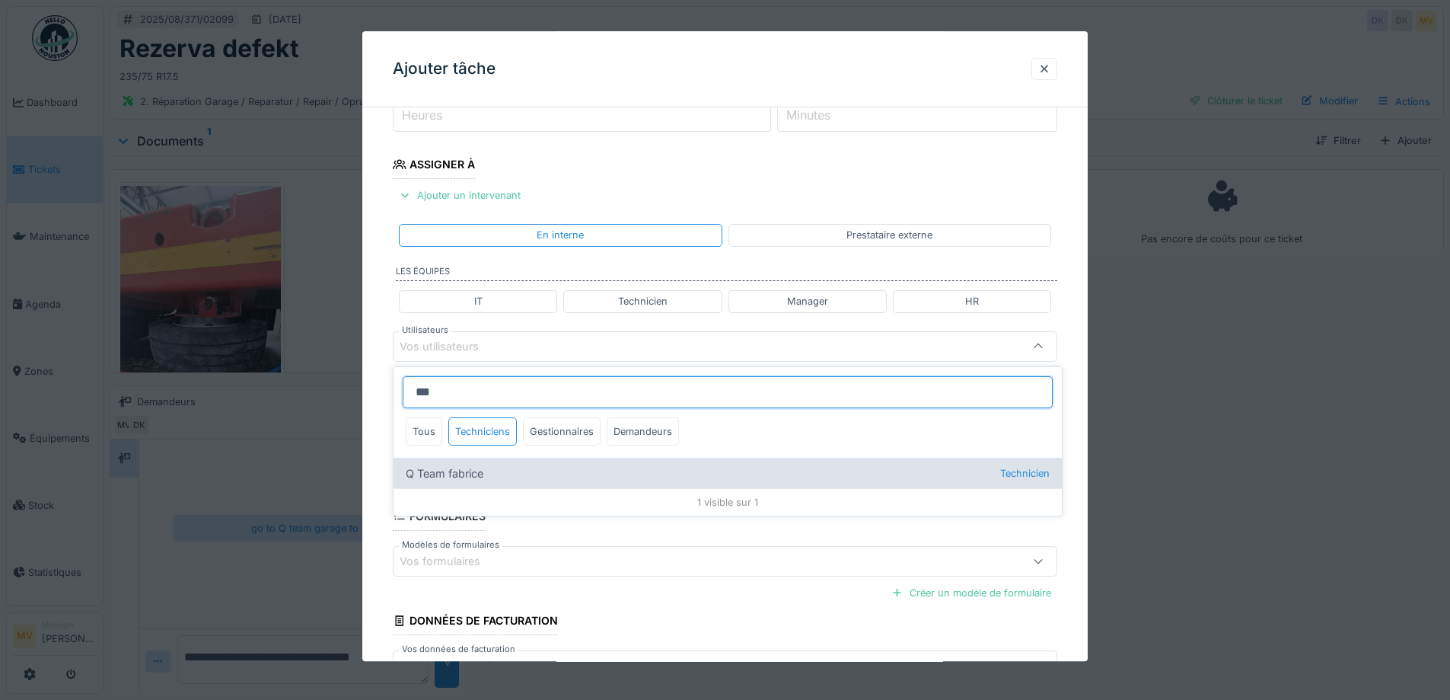
type input "***"
click at [502, 476] on div "Q Team fabrice Technicien" at bounding box center [728, 473] width 668 height 30
type input "****"
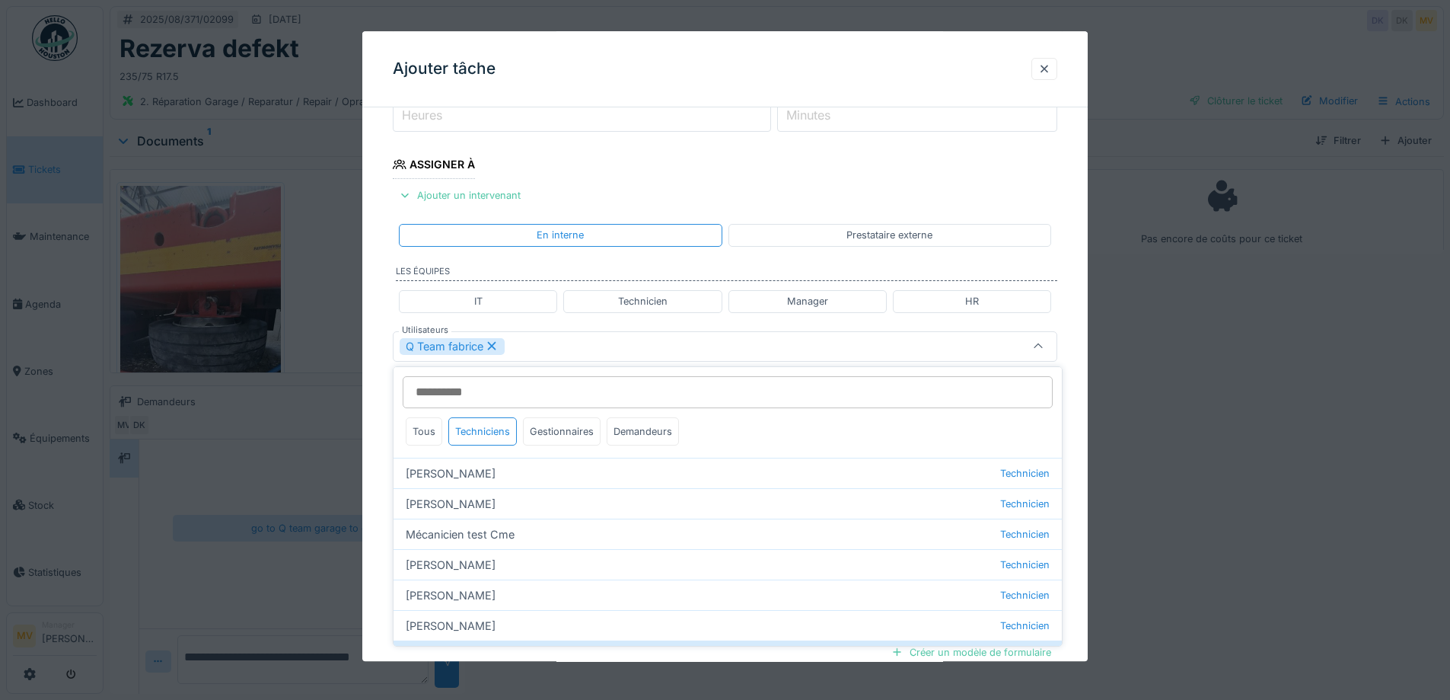
click at [591, 362] on fieldset "**********" at bounding box center [725, 351] width 665 height 889
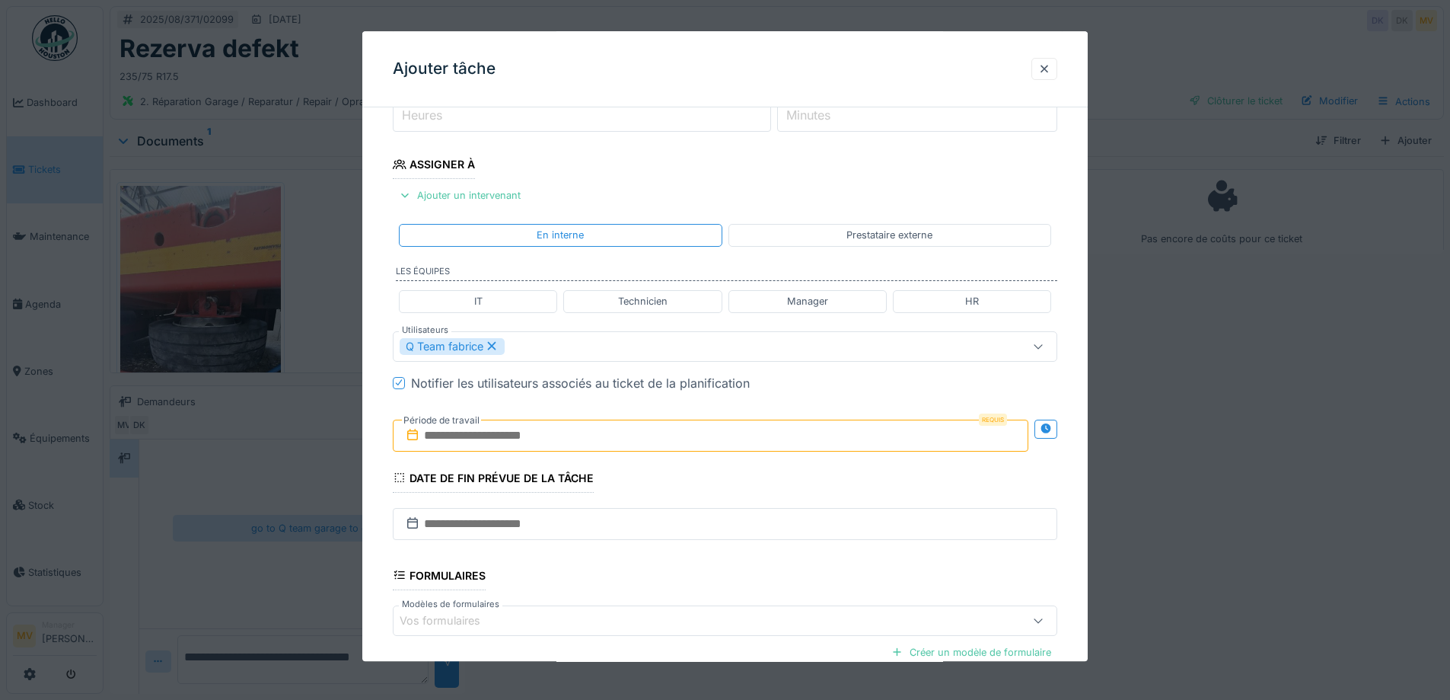
click at [592, 429] on input "text" at bounding box center [711, 435] width 636 height 32
click at [764, 581] on div "16" at bounding box center [763, 585] width 21 height 21
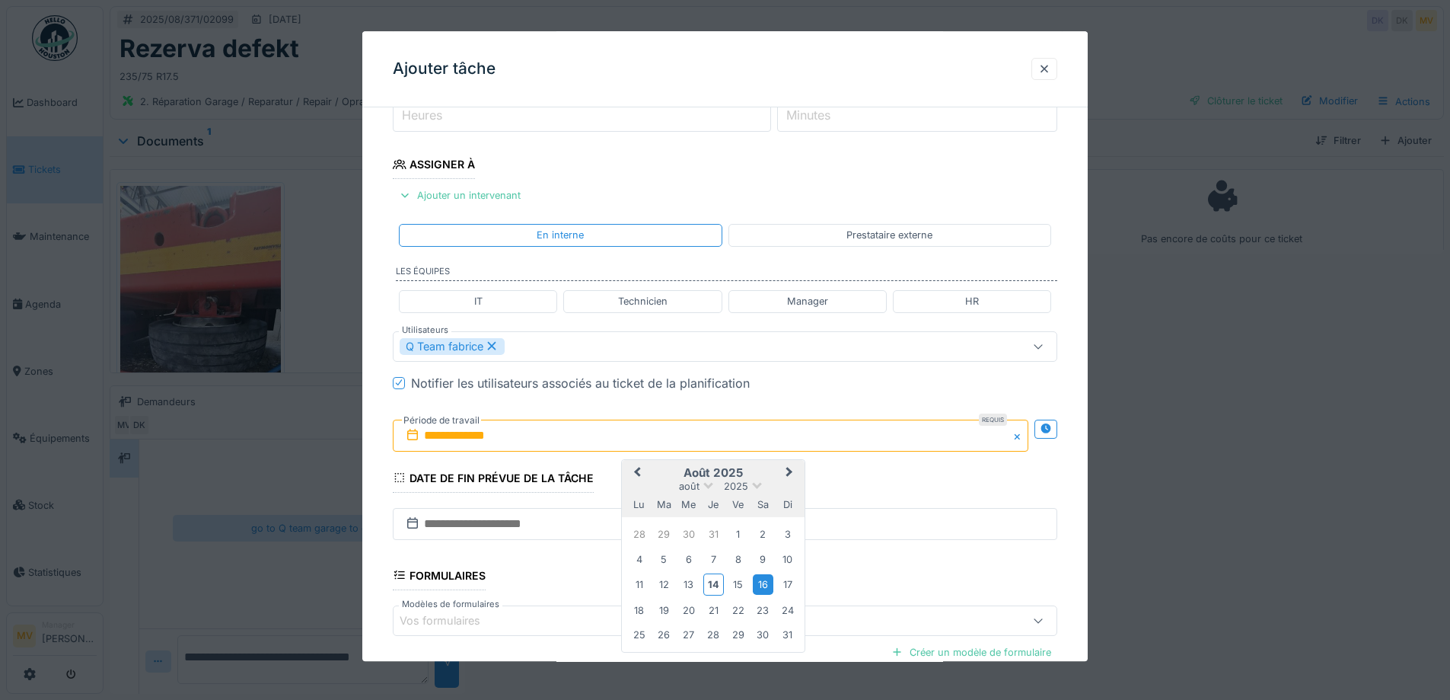
click at [764, 581] on div "16" at bounding box center [763, 585] width 21 height 21
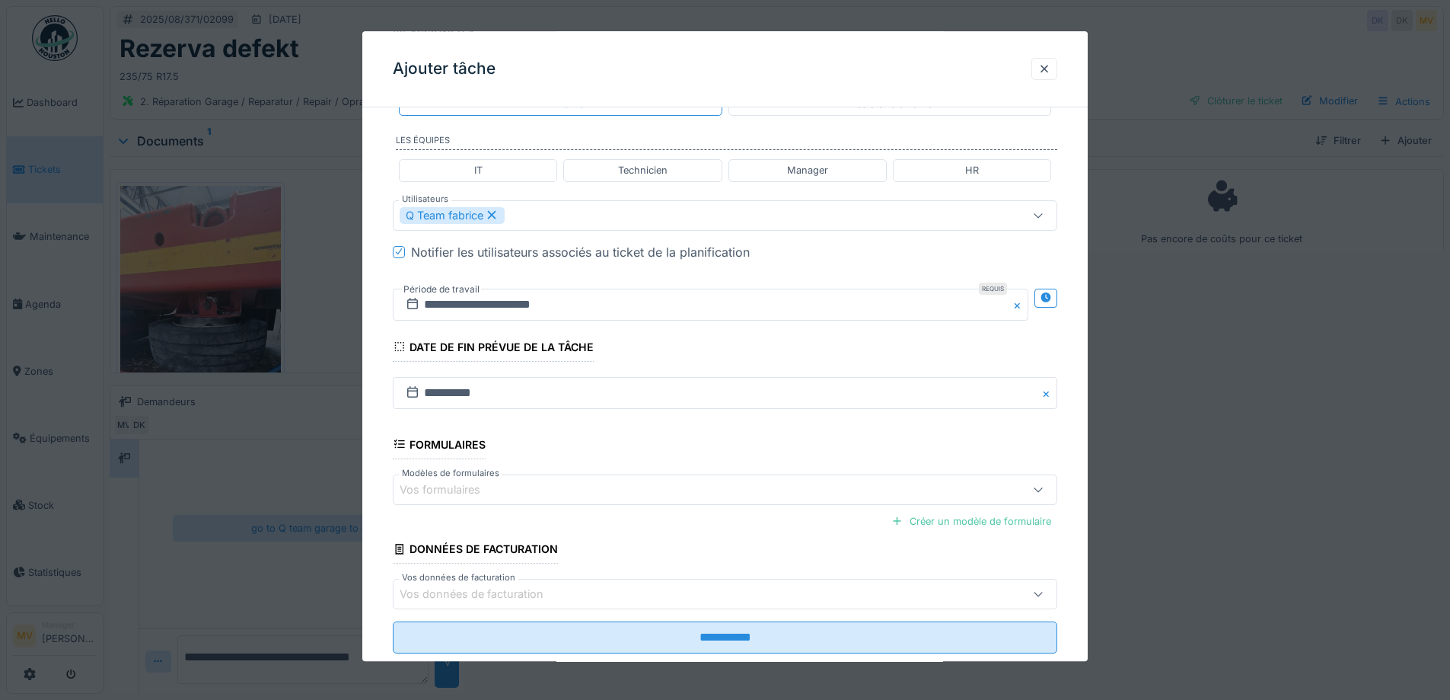
scroll to position [378, 0]
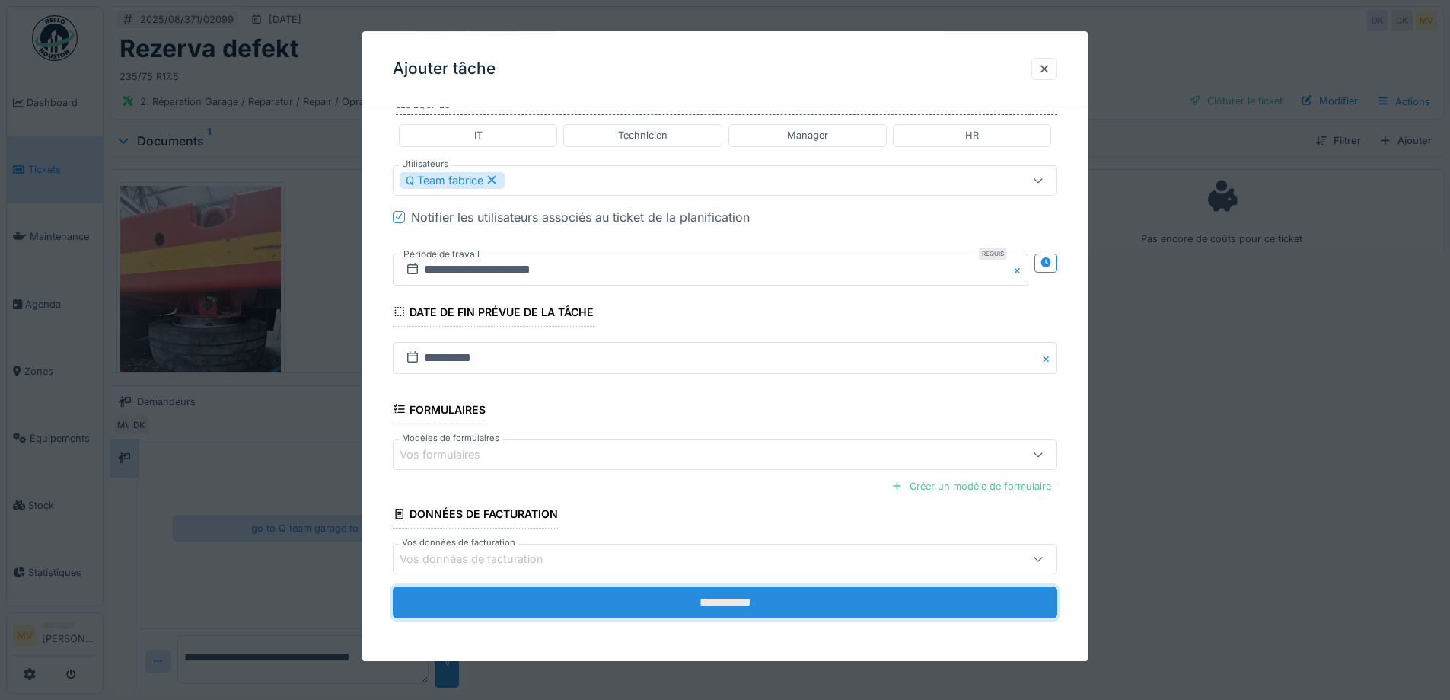
click at [825, 592] on input "**********" at bounding box center [725, 602] width 665 height 32
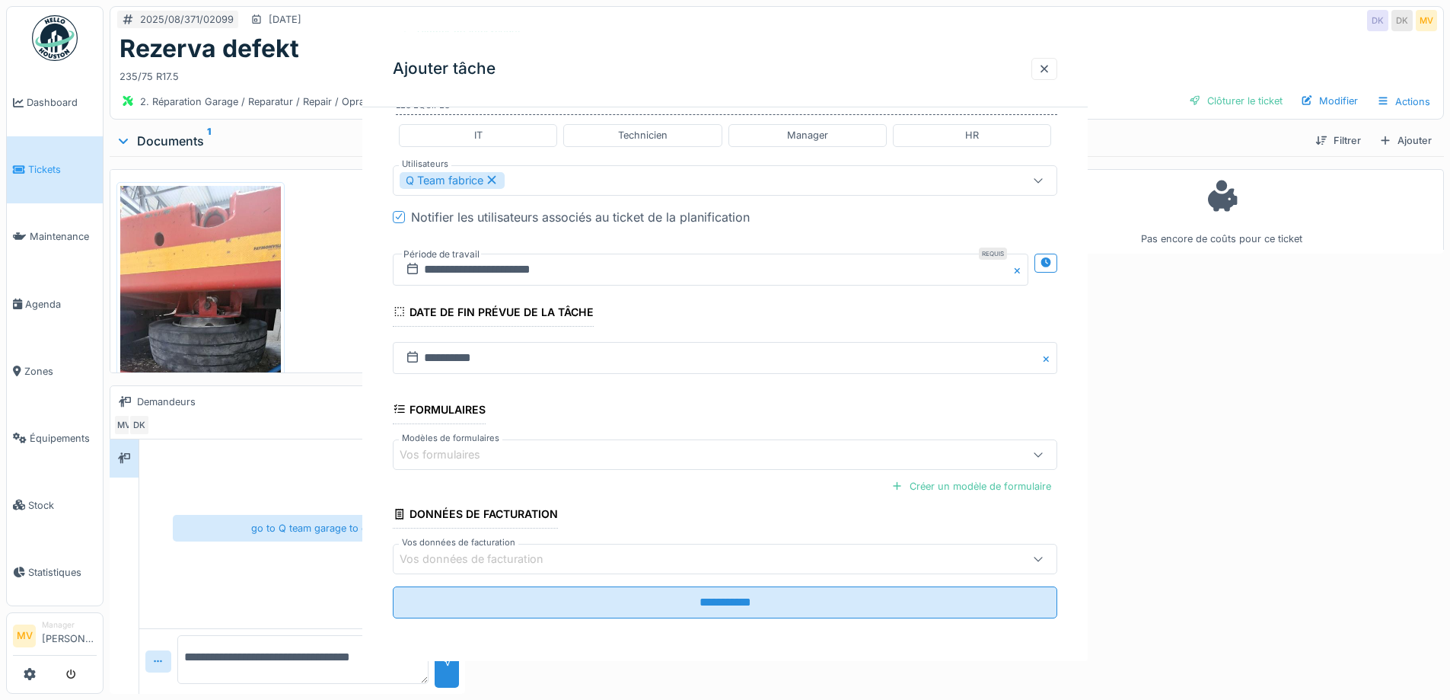
scroll to position [0, 0]
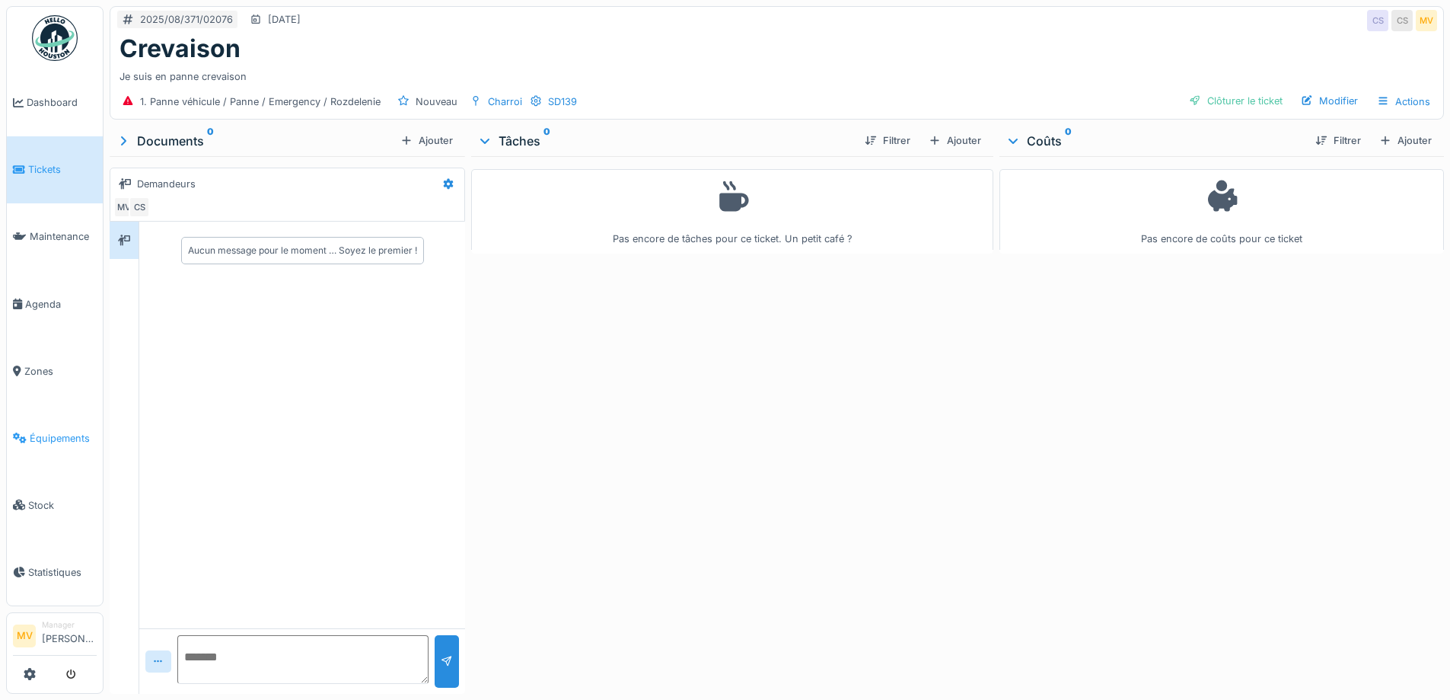
click at [66, 439] on span "Équipements" at bounding box center [63, 438] width 67 height 14
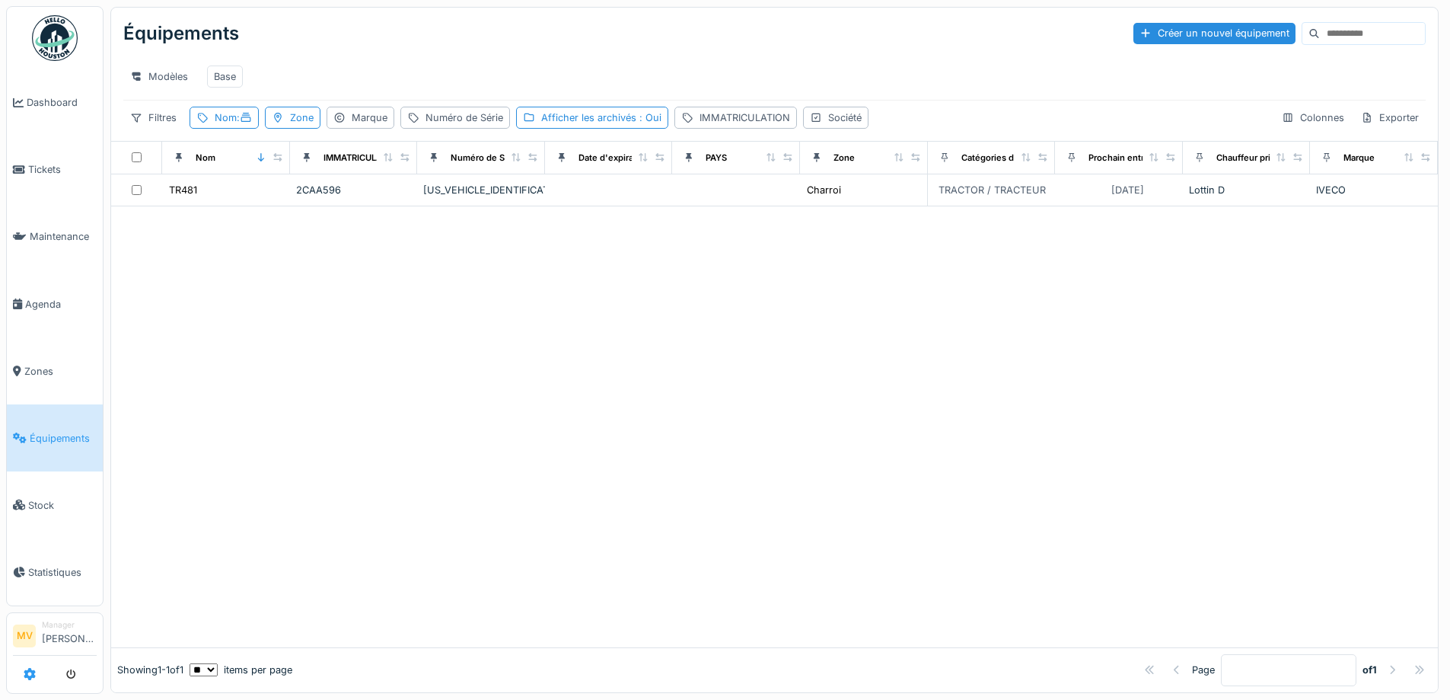
click at [35, 668] on icon at bounding box center [30, 674] width 12 height 12
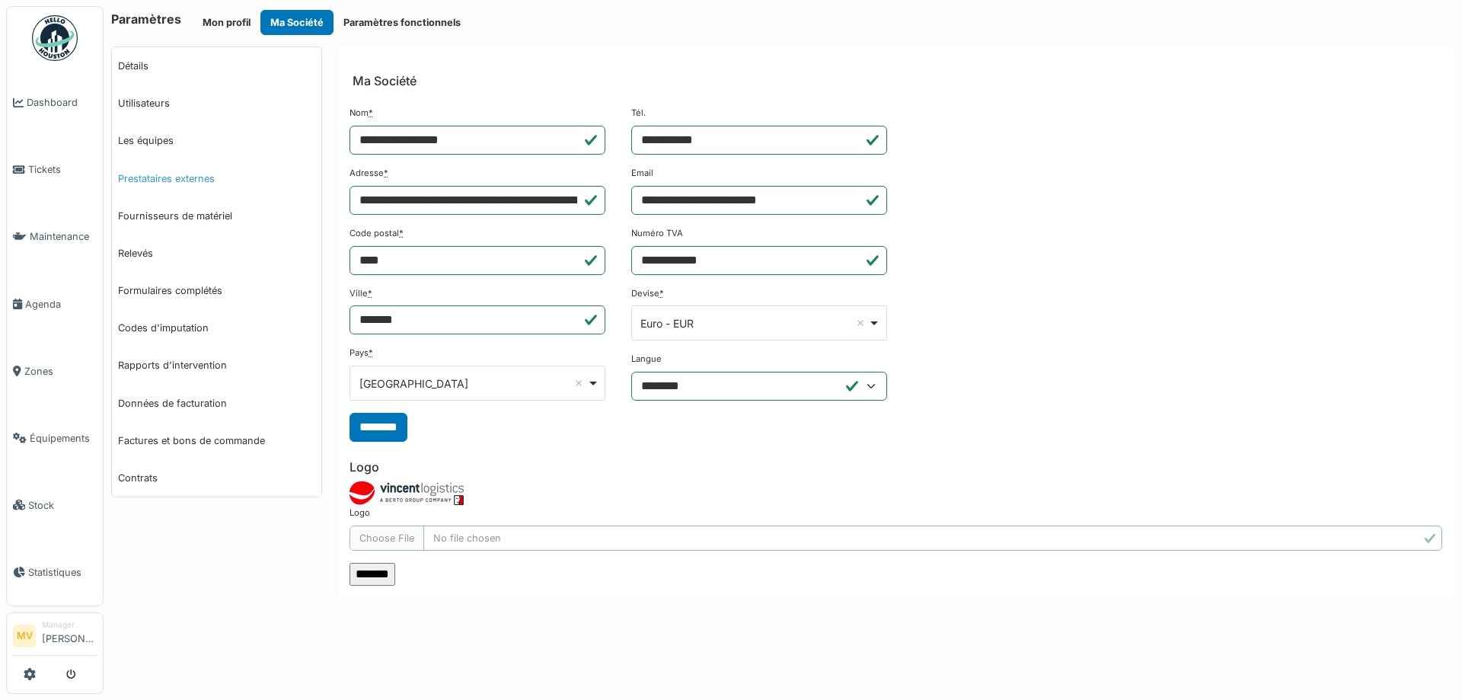
click at [213, 177] on link "Prestataires externes" at bounding box center [216, 178] width 209 height 37
select select "***"
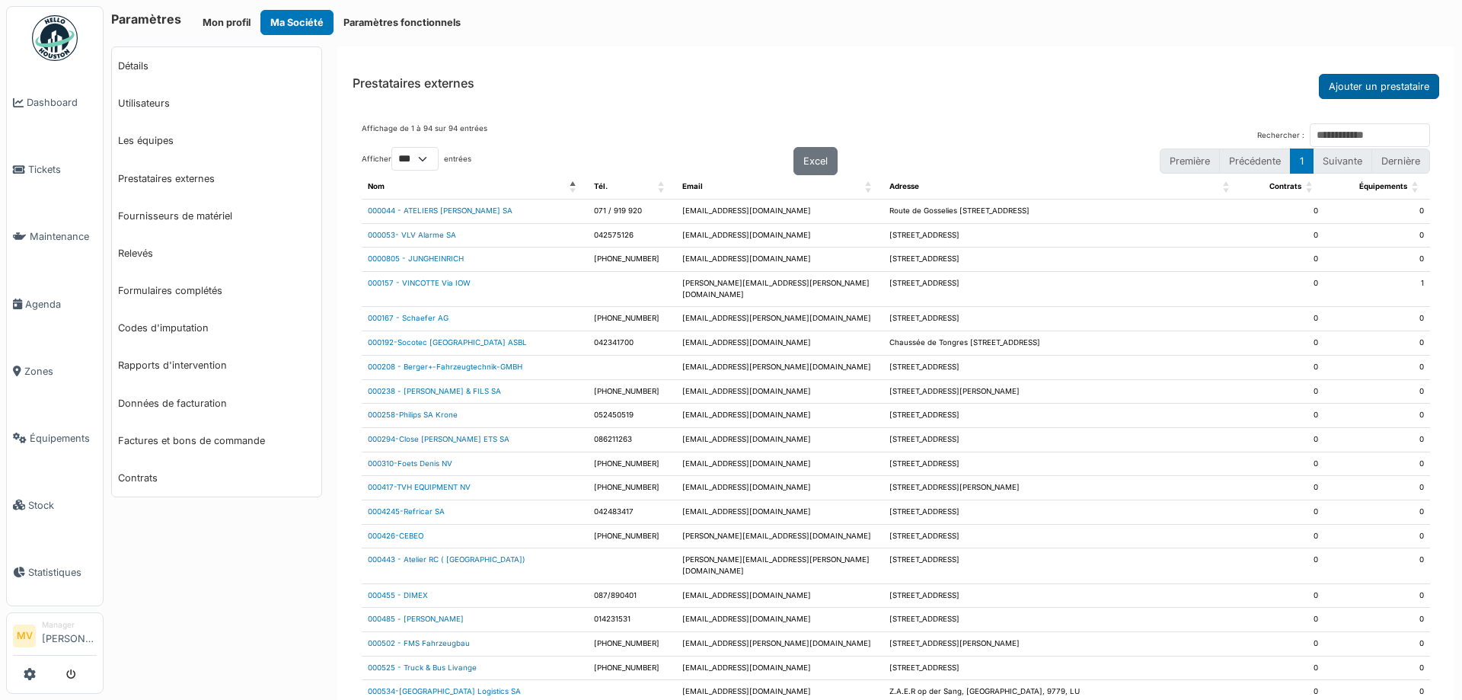
click at [1333, 85] on button "Ajouter un prestataire" at bounding box center [1379, 86] width 120 height 25
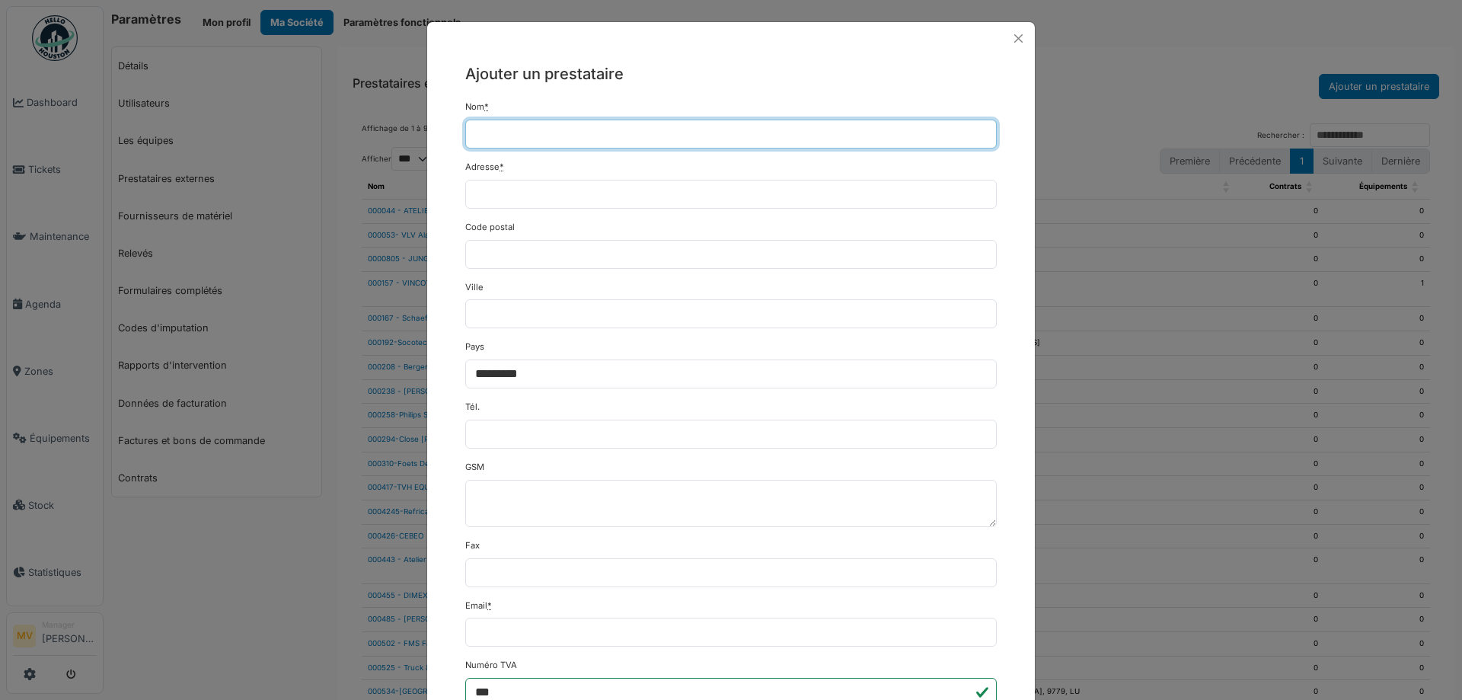
click at [654, 145] on input "Nom *" at bounding box center [730, 134] width 531 height 29
type input "**********"
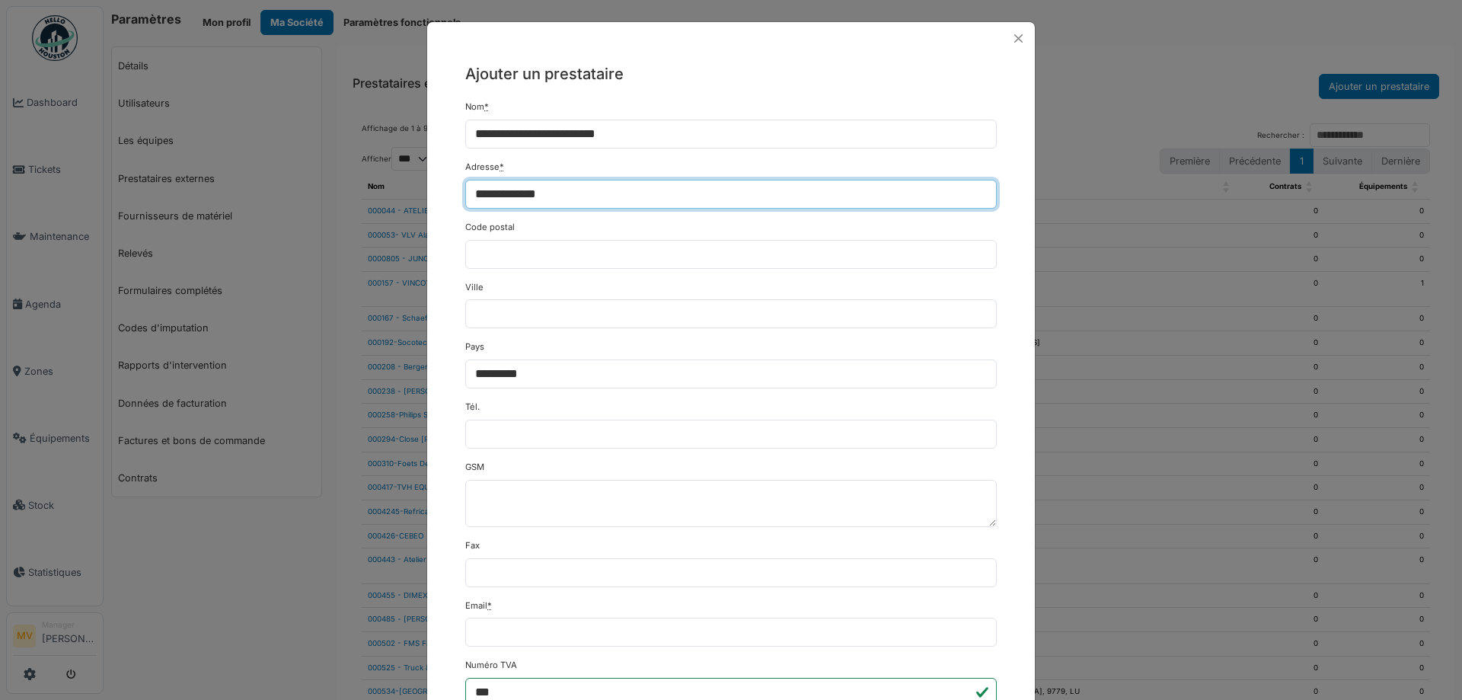
type input "**********"
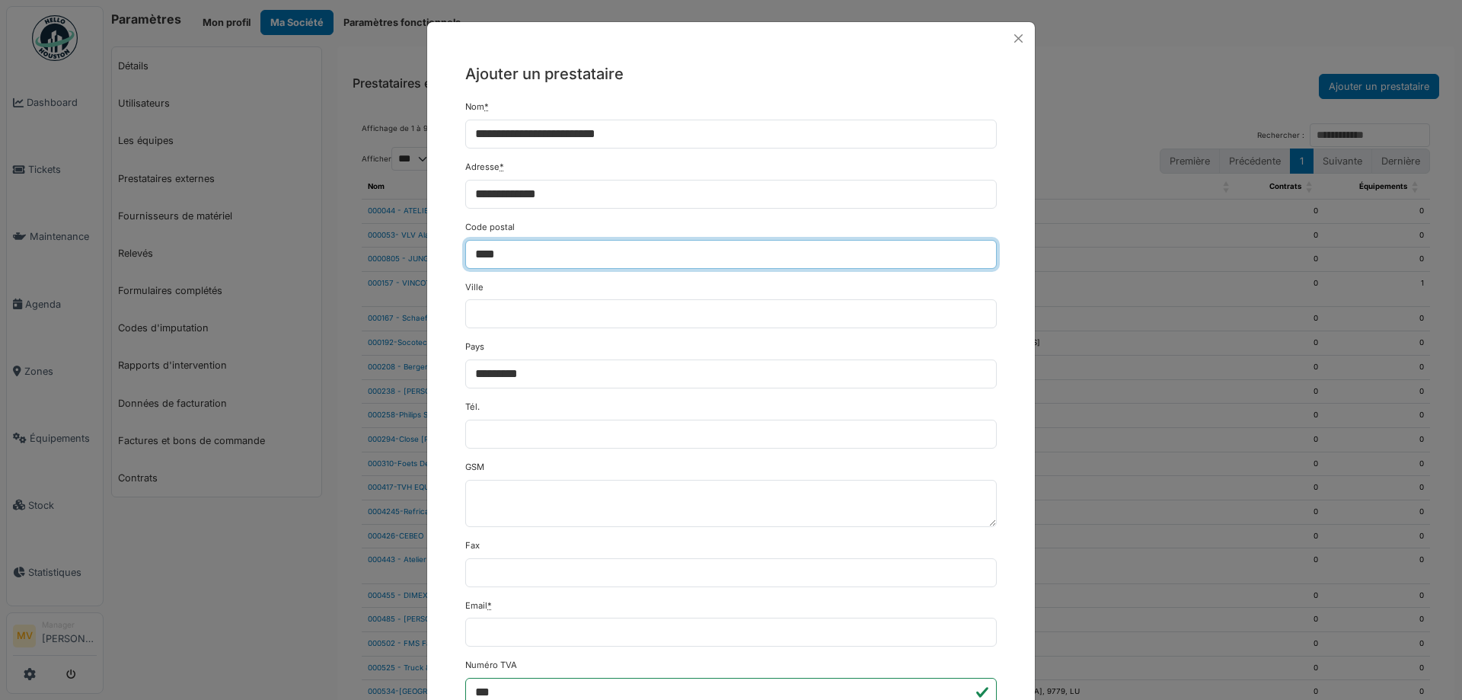
type input "****"
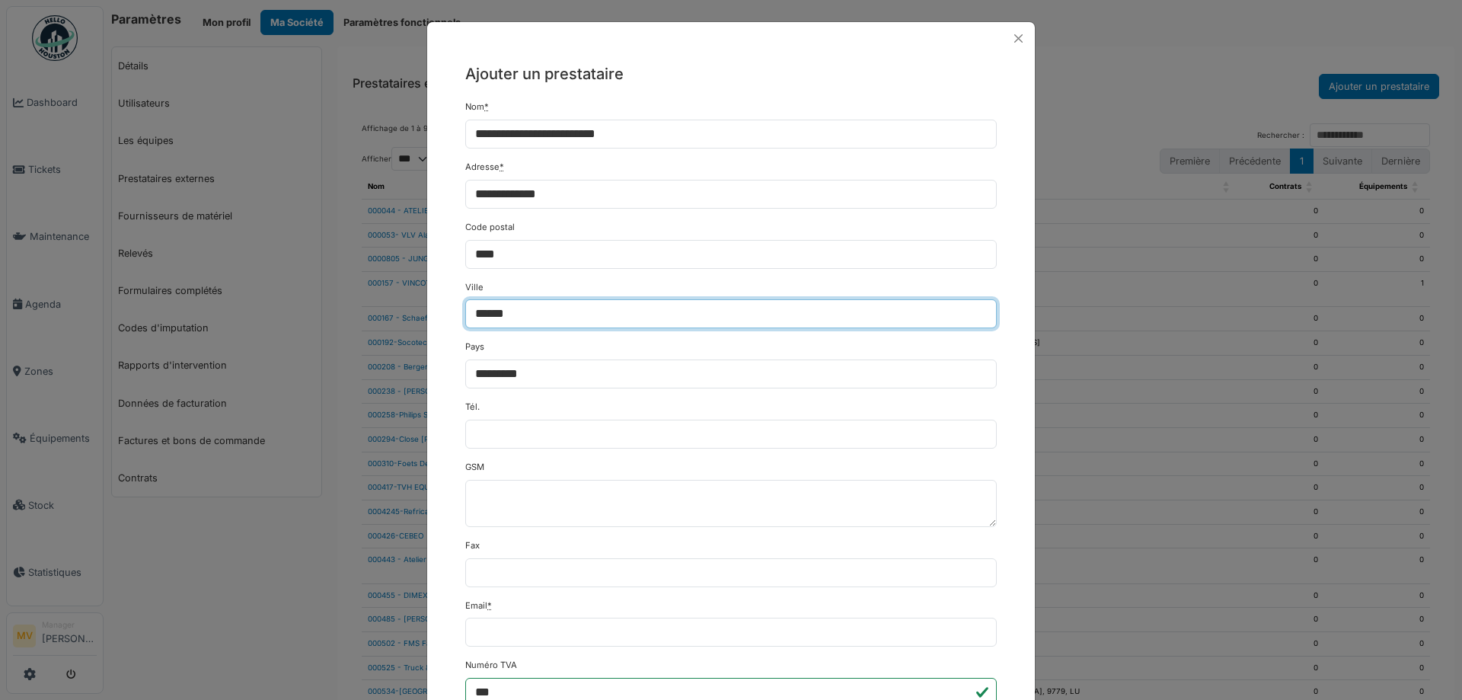
type input "******"
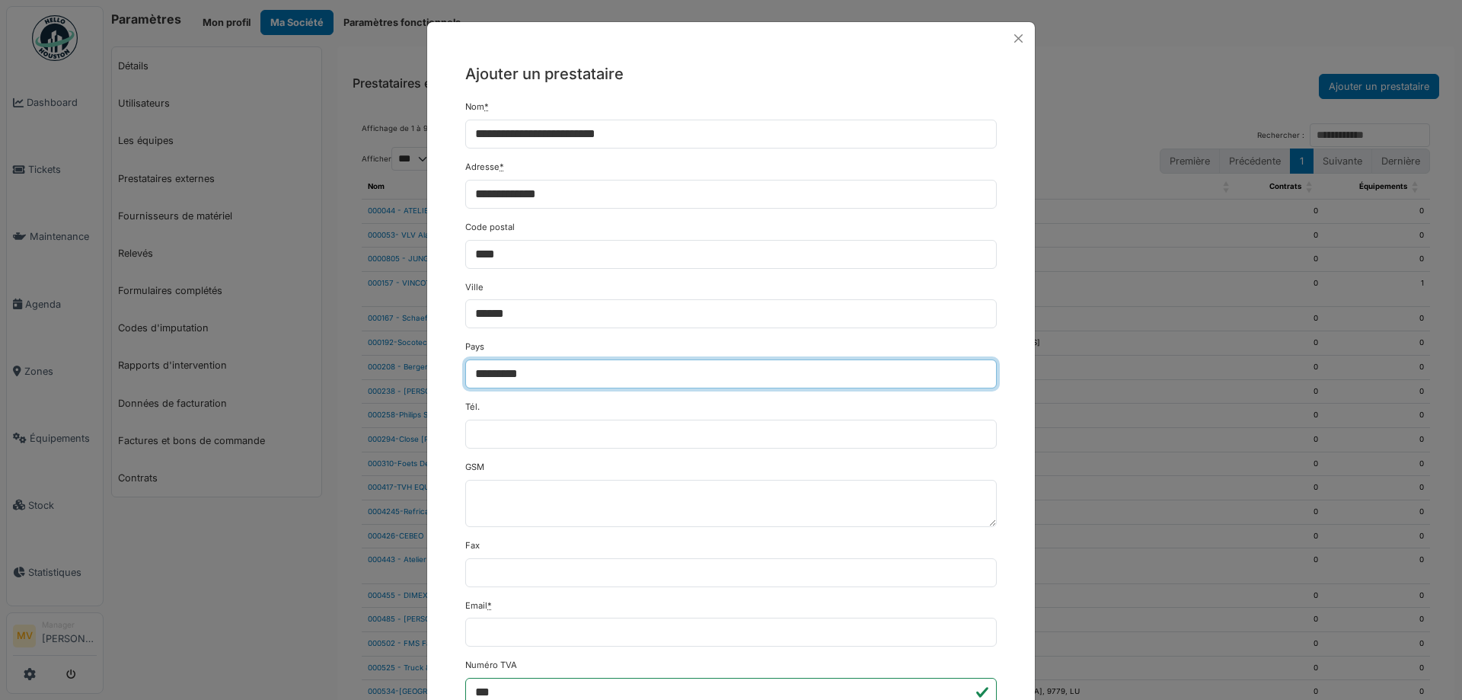
select select "**"
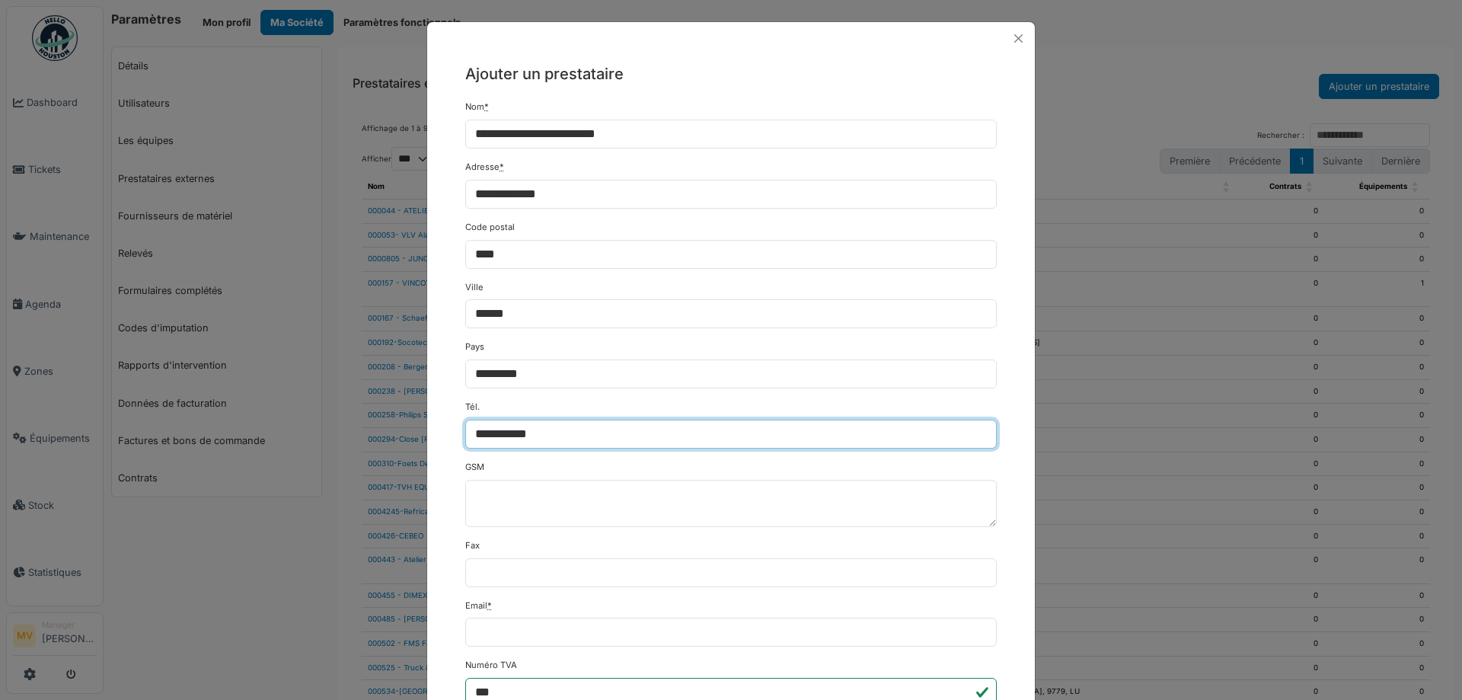
type input "**********"
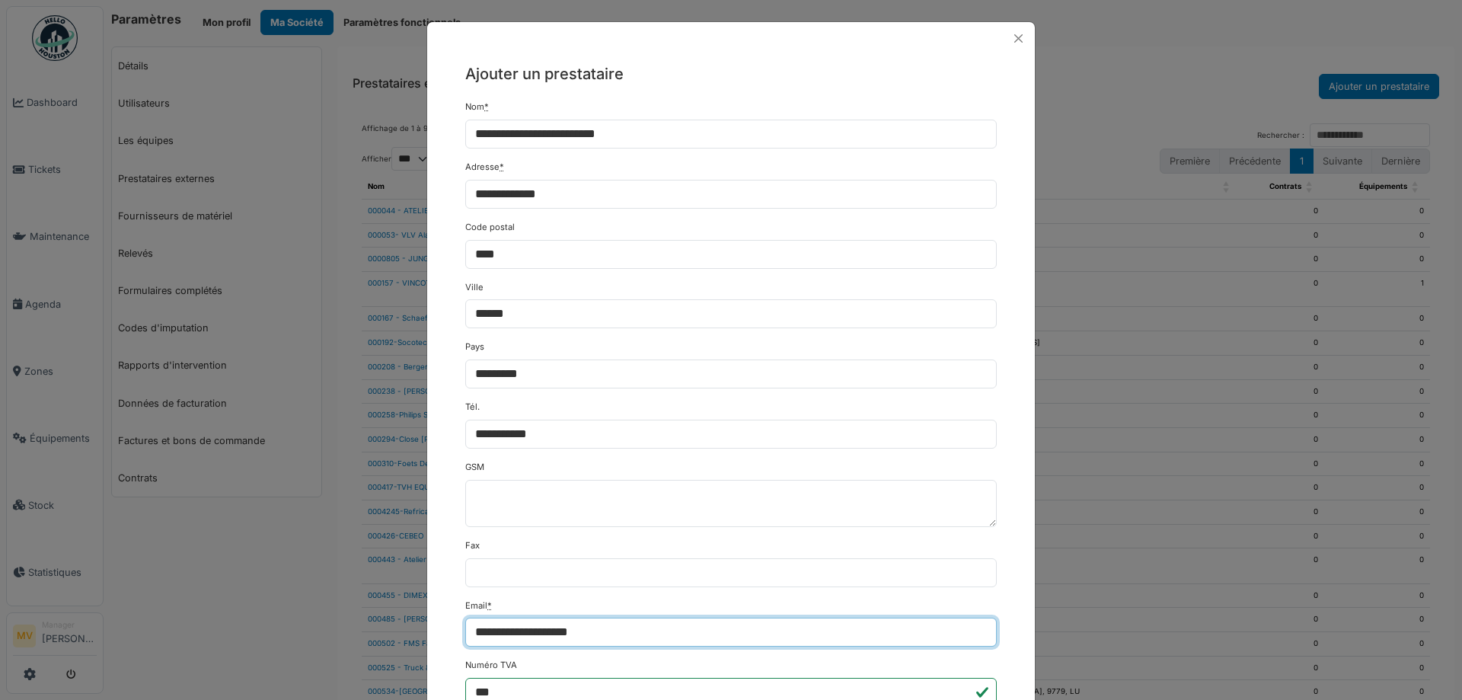
type input "**********"
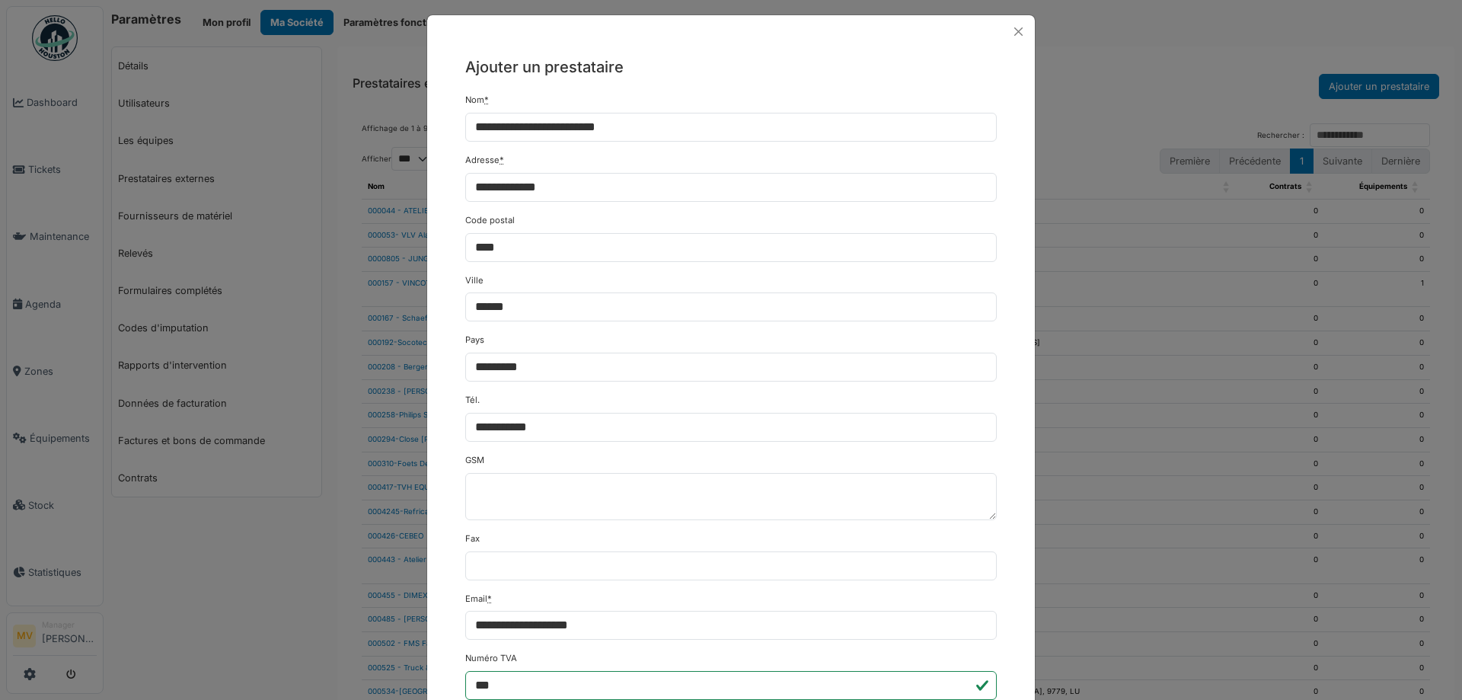
scroll to position [228, 0]
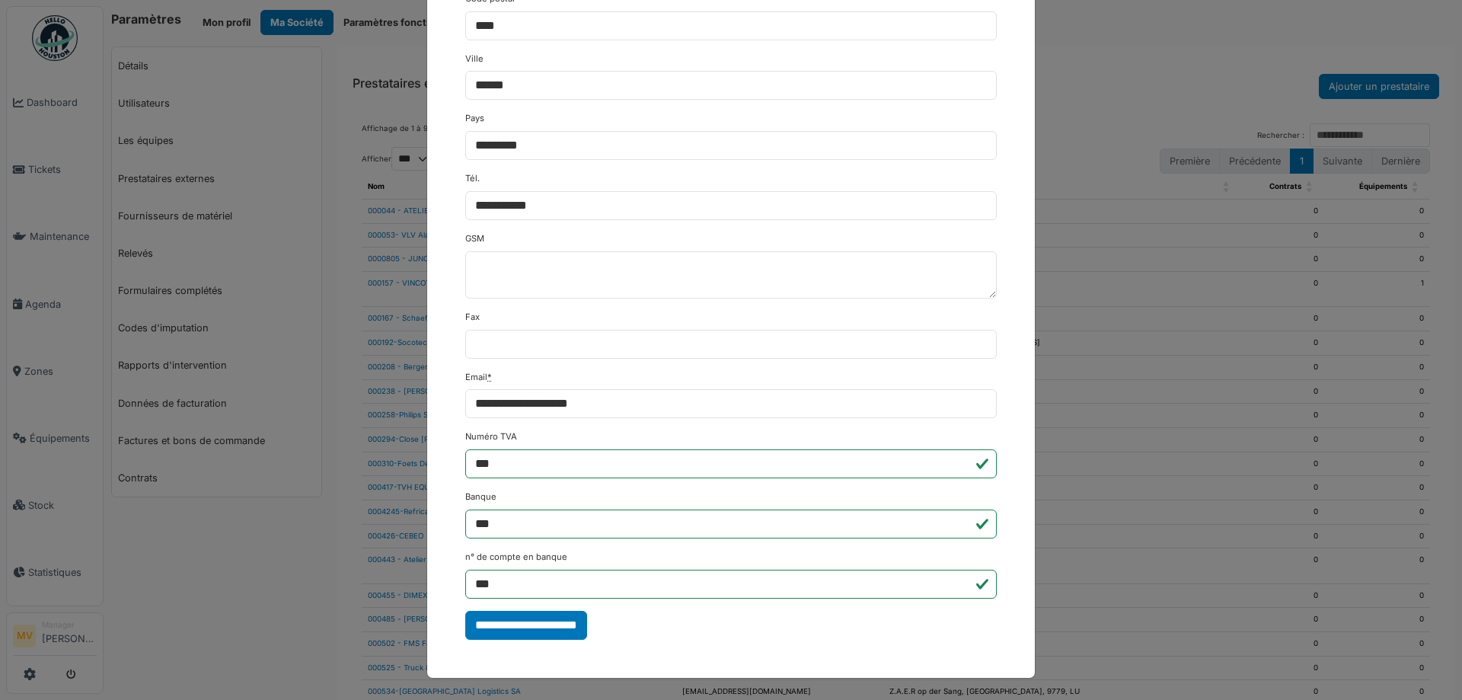
click at [548, 631] on input "**********" at bounding box center [526, 625] width 122 height 29
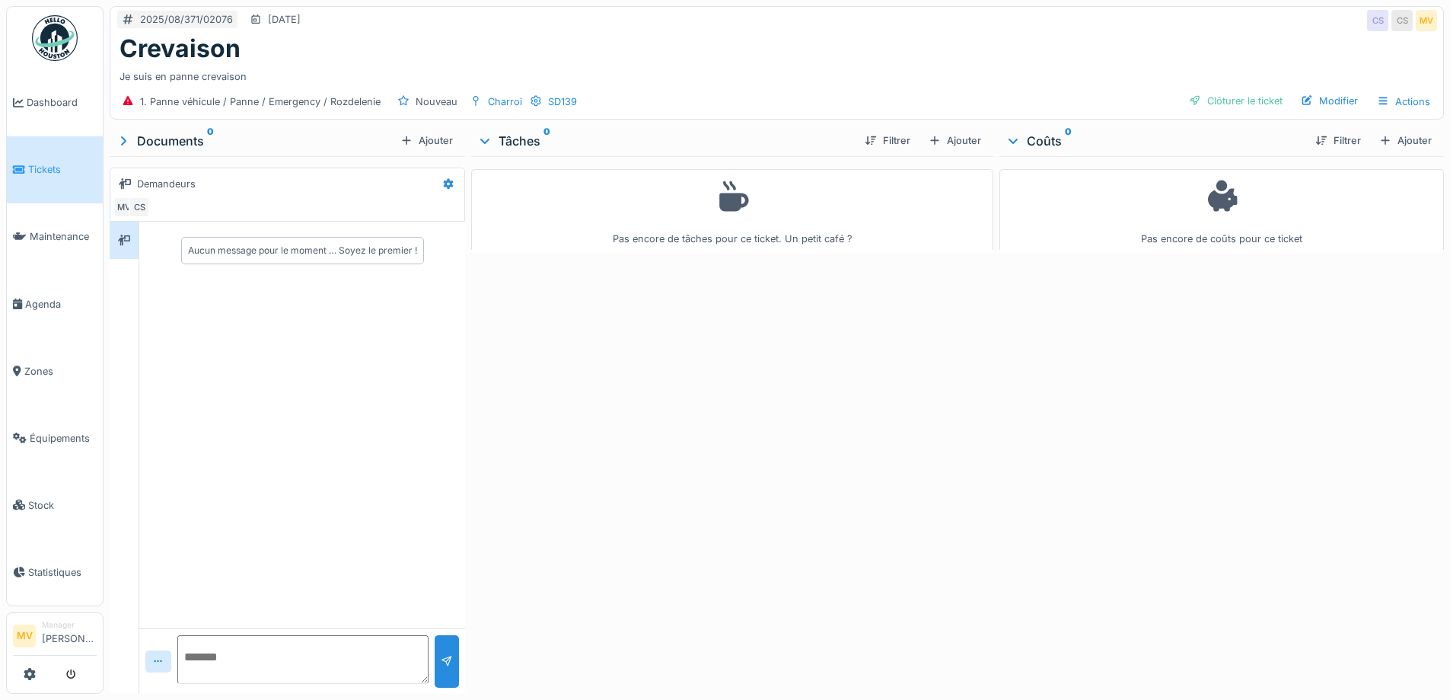
drag, startPoint x: 944, startPoint y: 143, endPoint x: 972, endPoint y: 135, distance: 29.4
click at [944, 143] on div "Ajouter" at bounding box center [955, 140] width 65 height 21
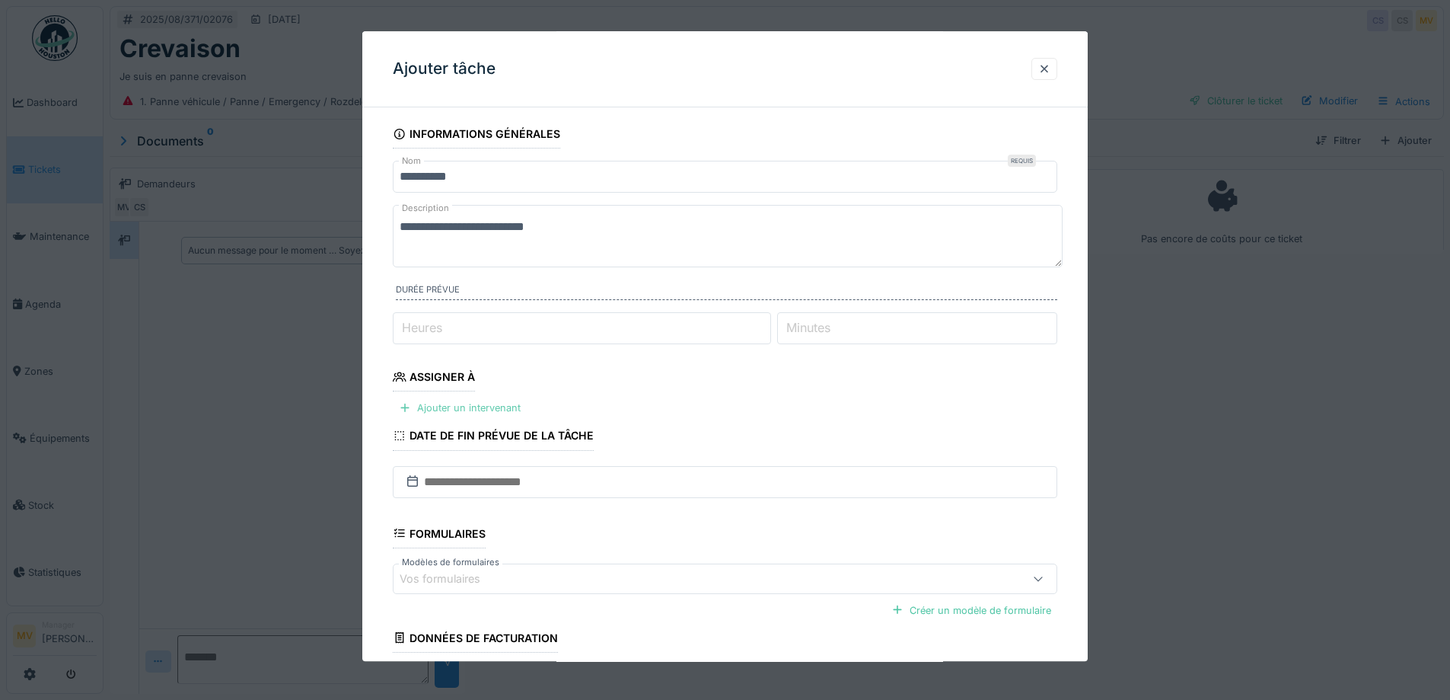
click at [489, 404] on div "Ajouter un intervenant" at bounding box center [460, 408] width 134 height 21
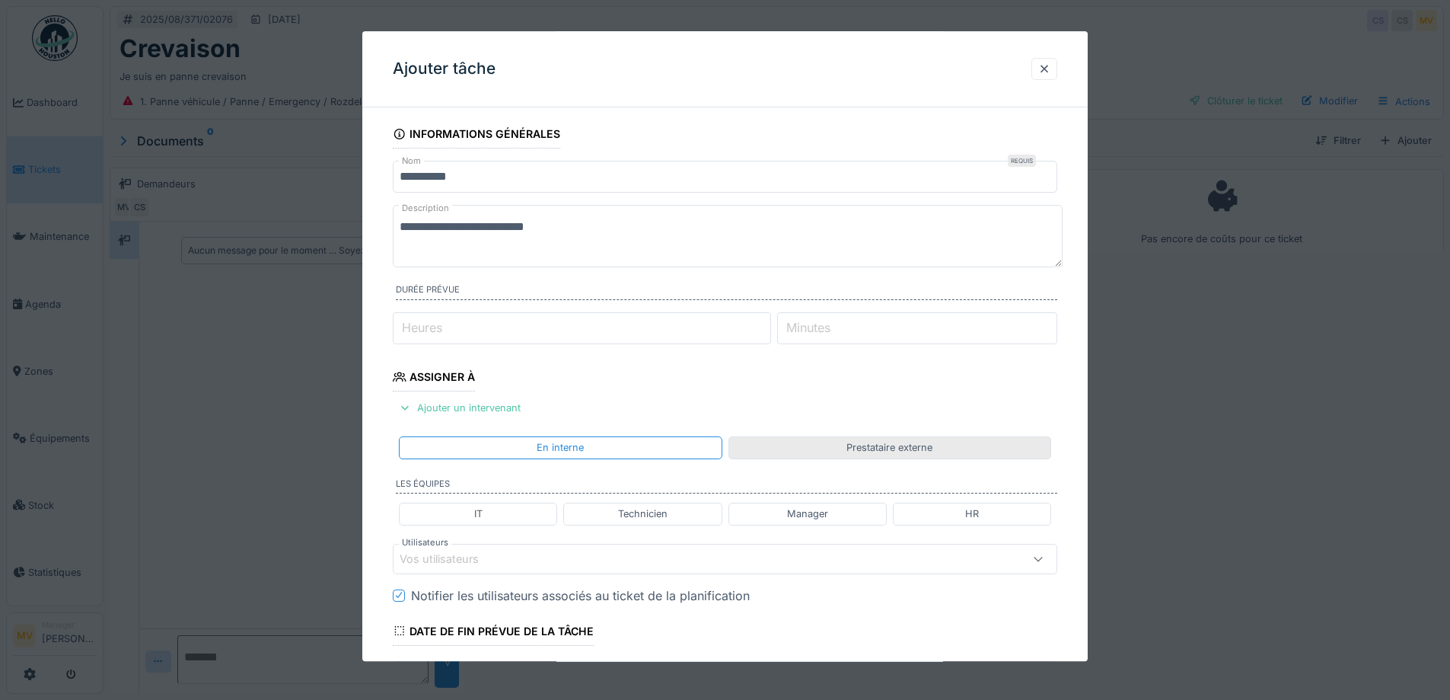
click at [886, 453] on div "Prestataire externe" at bounding box center [890, 448] width 86 height 14
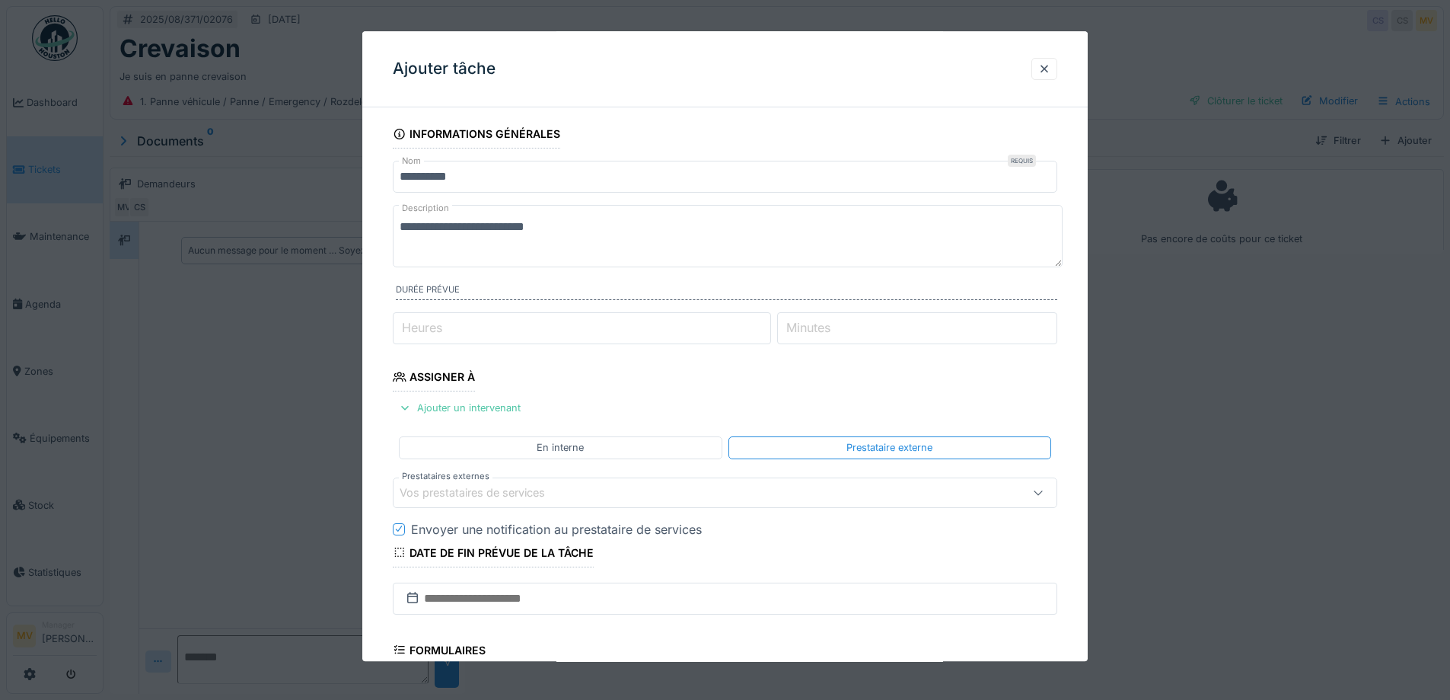
click at [706, 487] on div "Vos prestataires de services" at bounding box center [686, 492] width 573 height 17
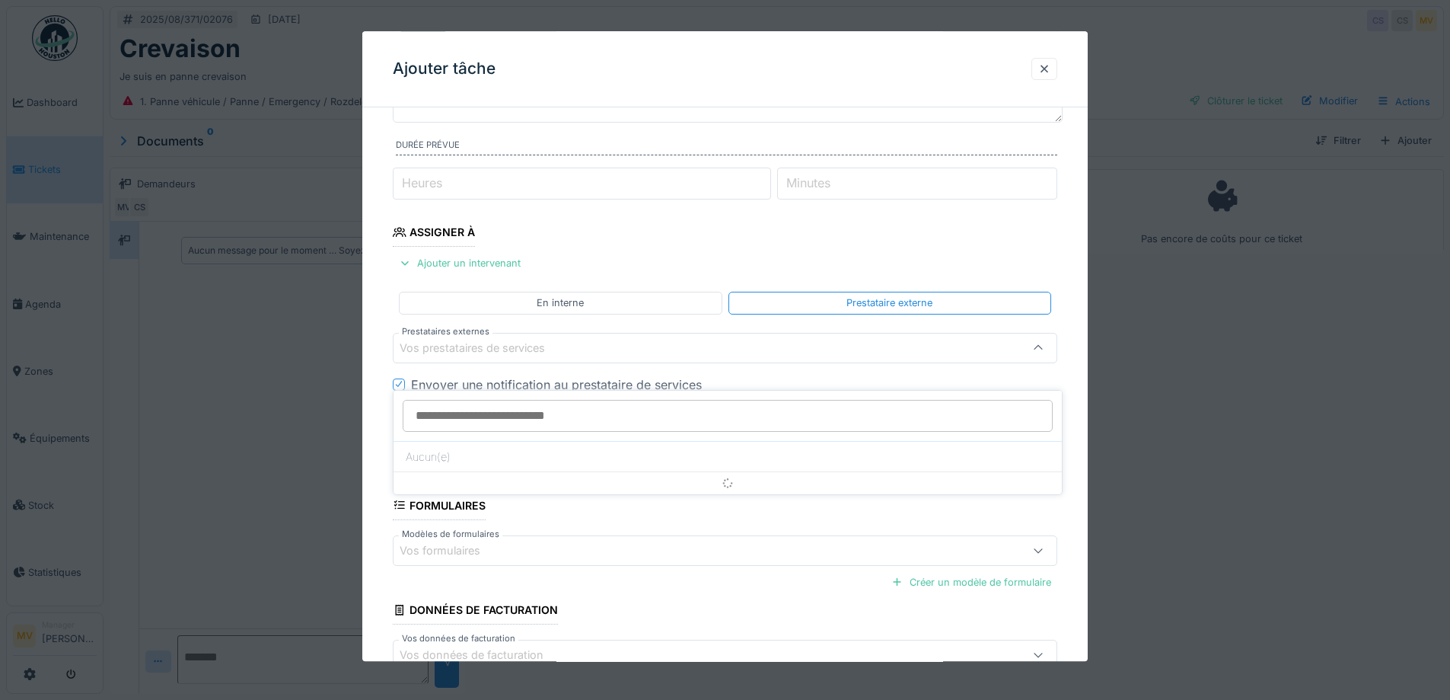
scroll to position [146, 0]
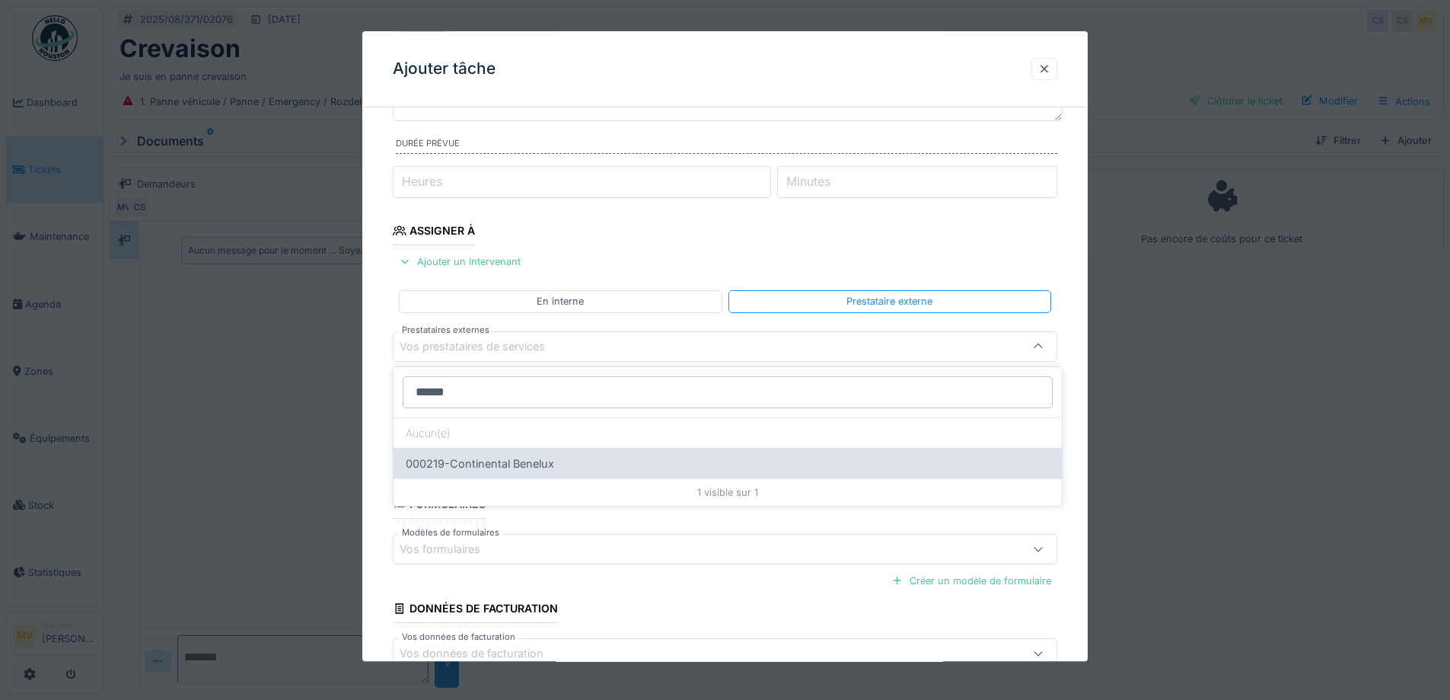
type input "******"
click at [546, 465] on div "000219-Continental Benelux" at bounding box center [728, 463] width 668 height 30
type input "*****"
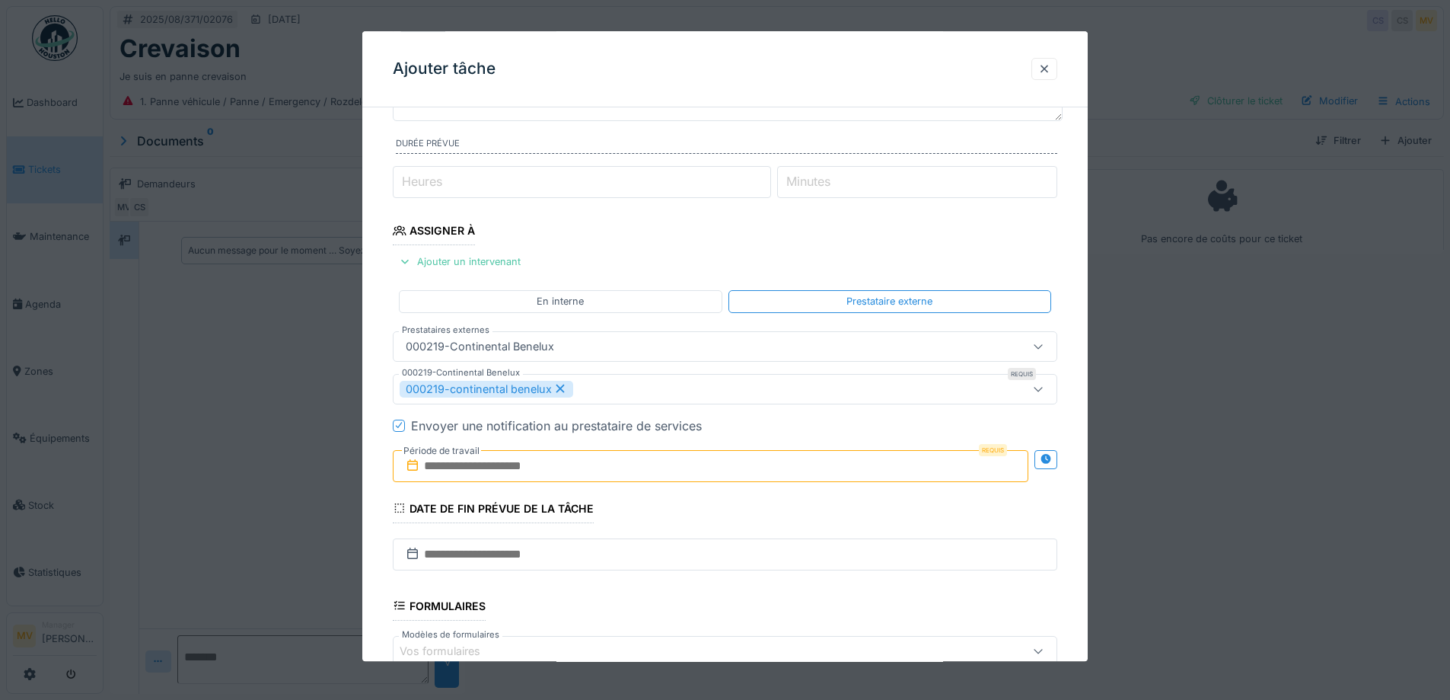
click at [588, 472] on input "text" at bounding box center [711, 466] width 636 height 32
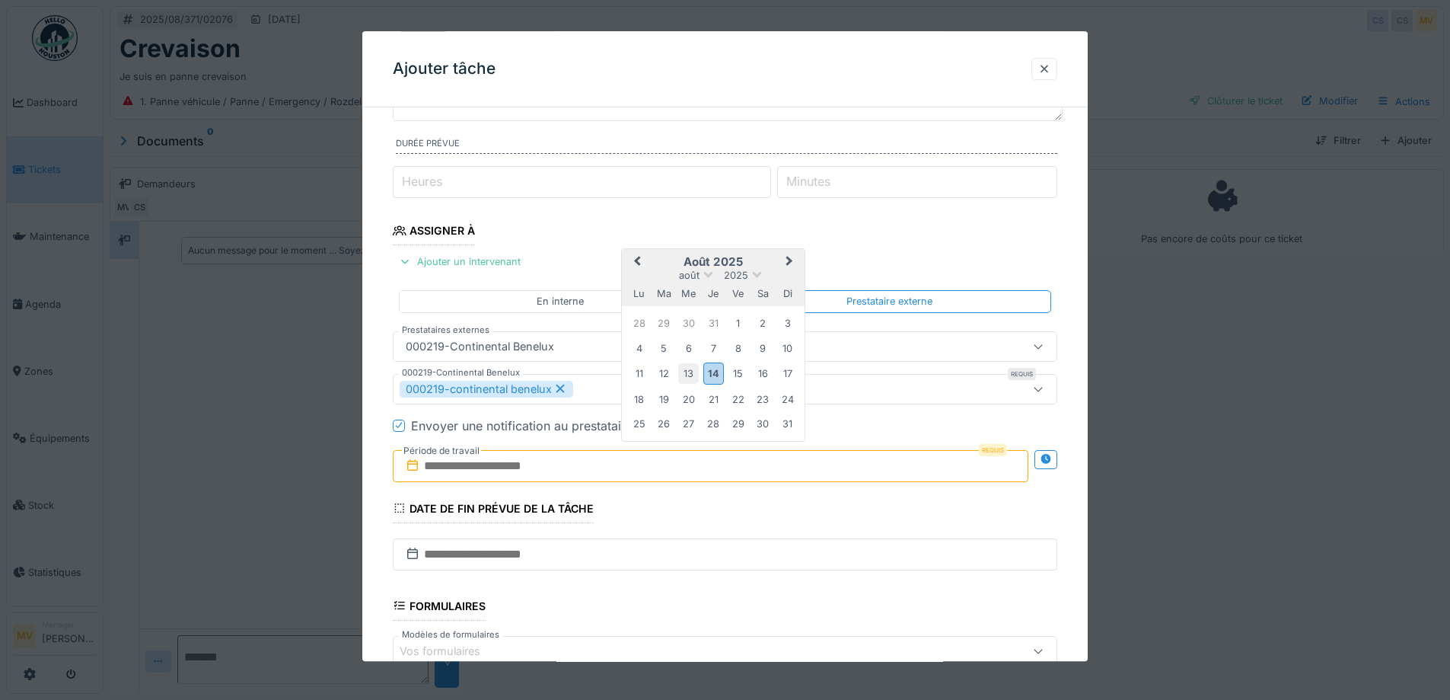
click at [692, 369] on div "13" at bounding box center [688, 374] width 21 height 21
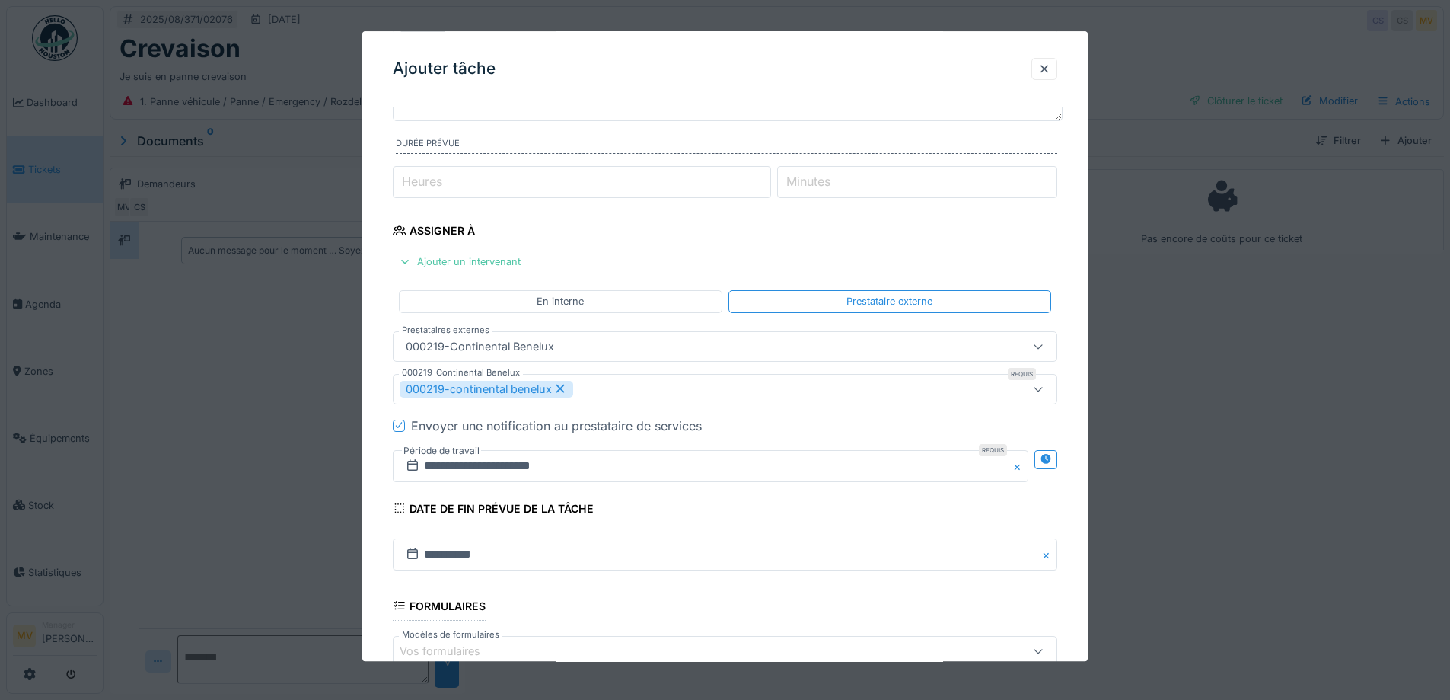
click at [394, 425] on icon at bounding box center [398, 426] width 9 height 8
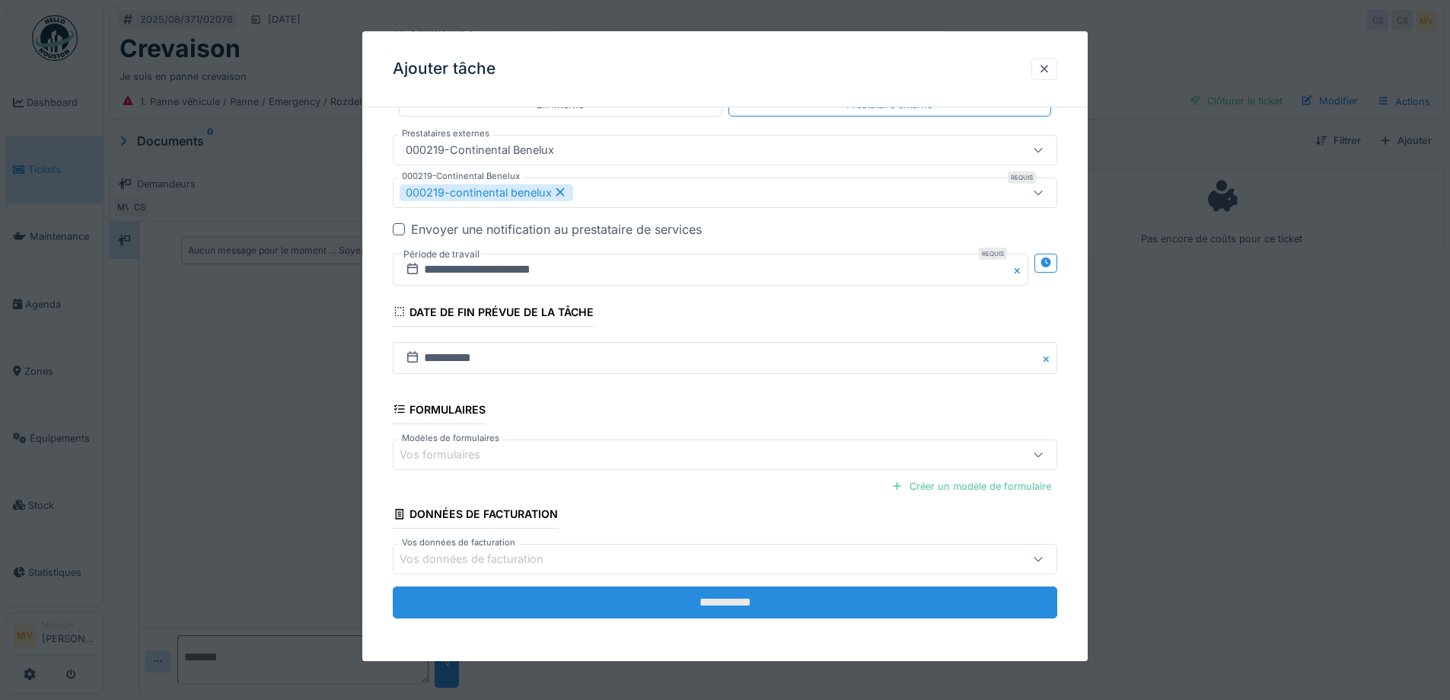
click at [730, 600] on input "**********" at bounding box center [725, 602] width 665 height 32
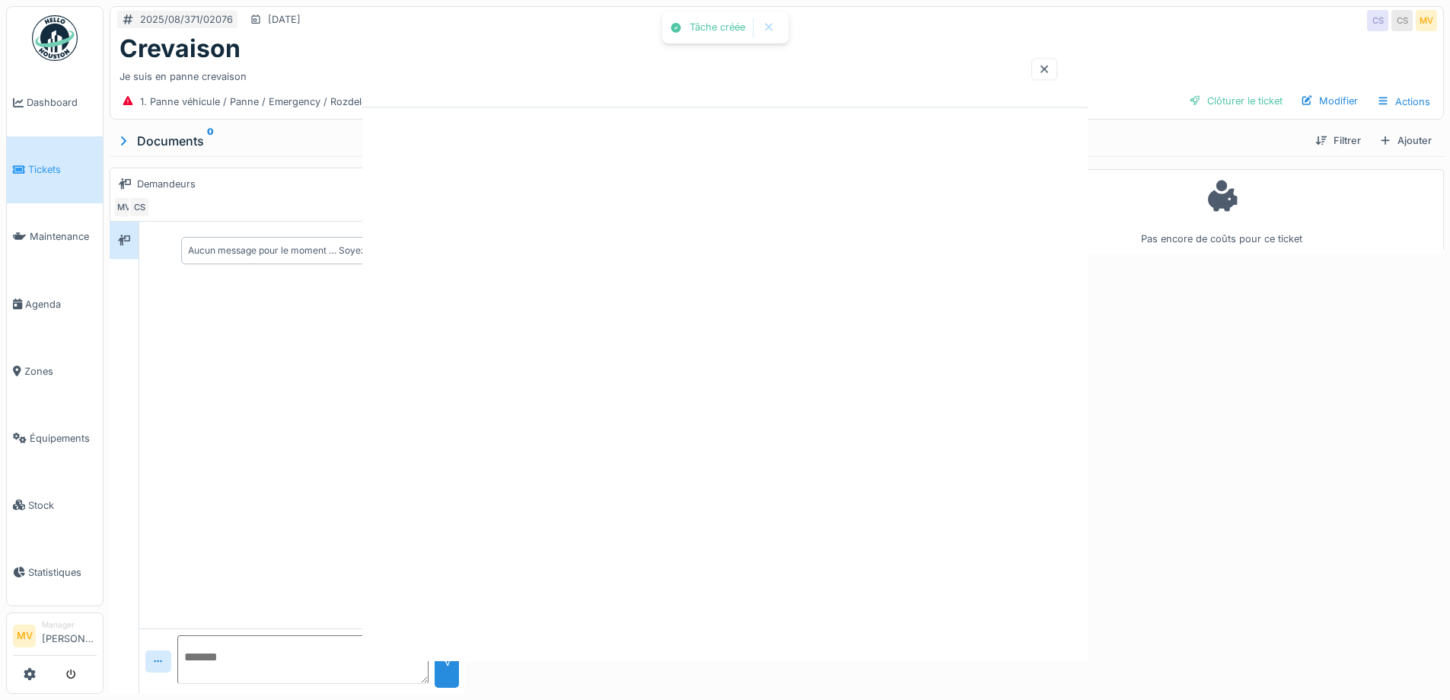
scroll to position [0, 0]
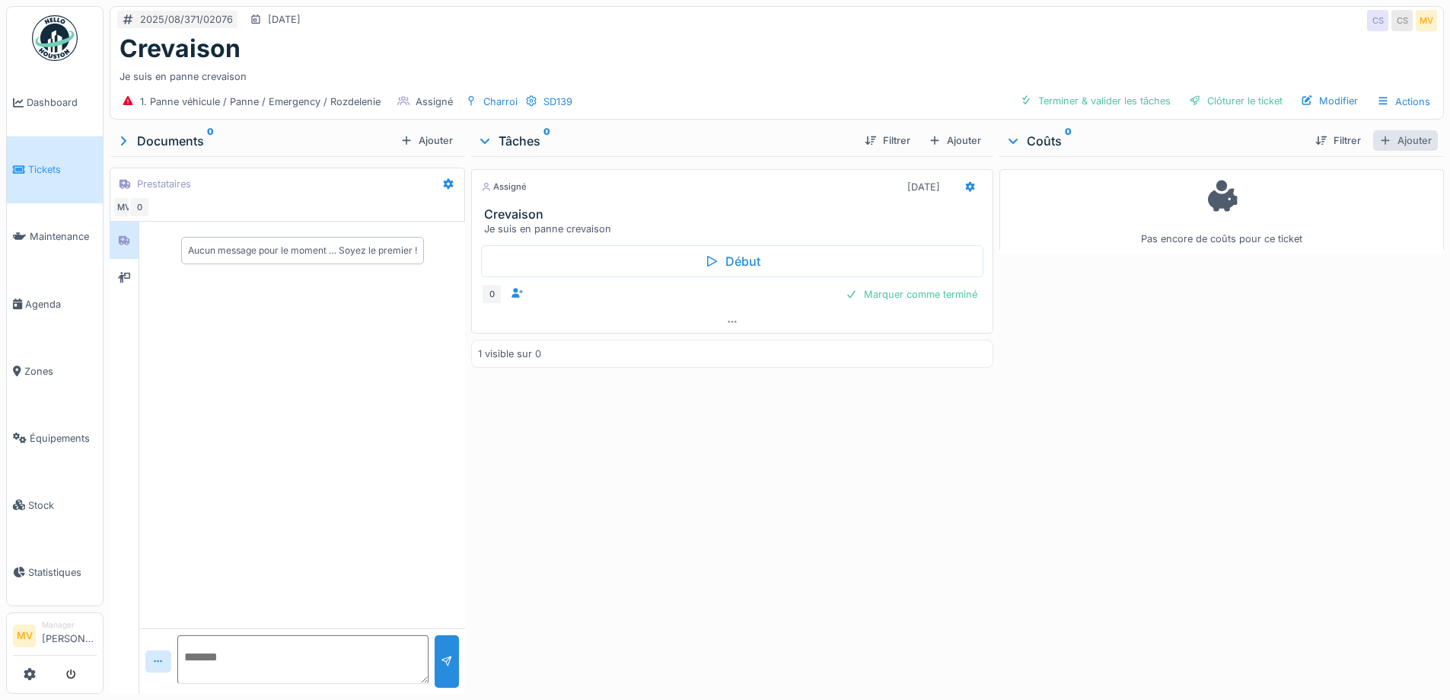
click at [1373, 139] on div "Ajouter" at bounding box center [1405, 140] width 65 height 21
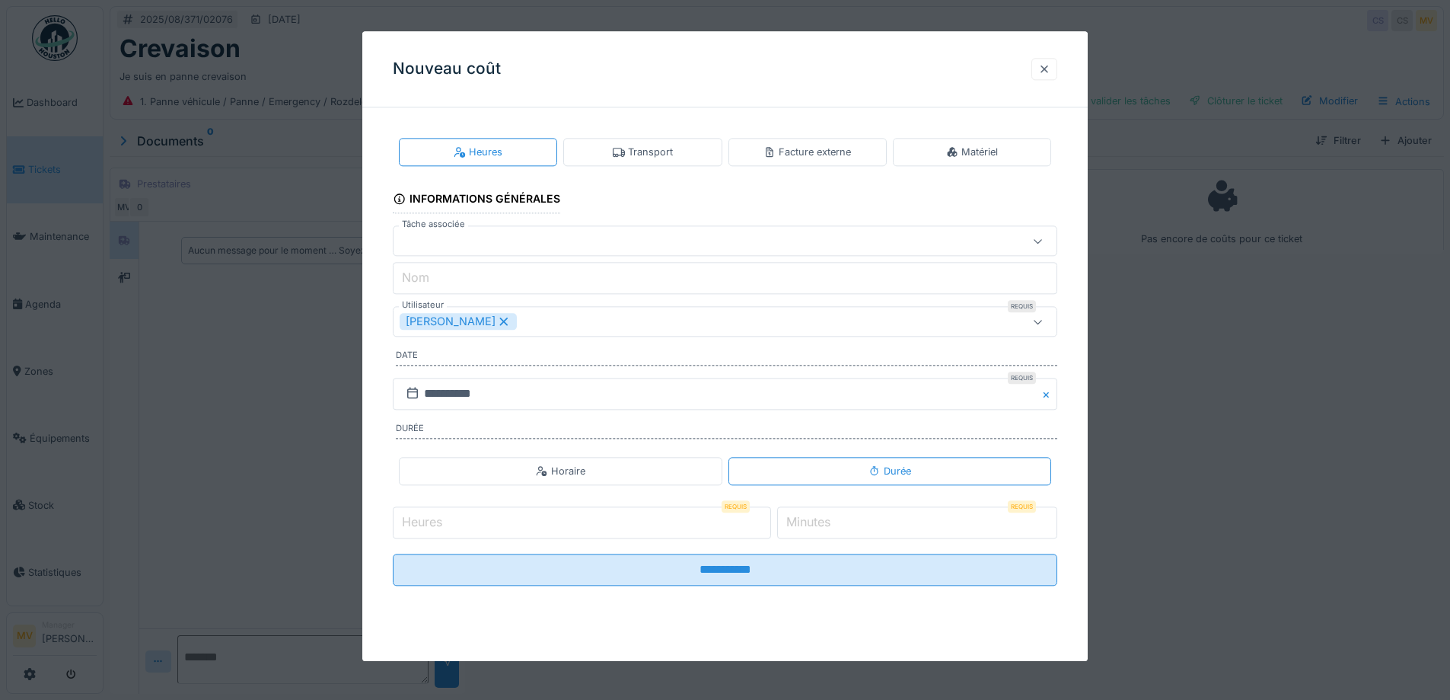
click at [1045, 70] on div at bounding box center [1044, 69] width 12 height 14
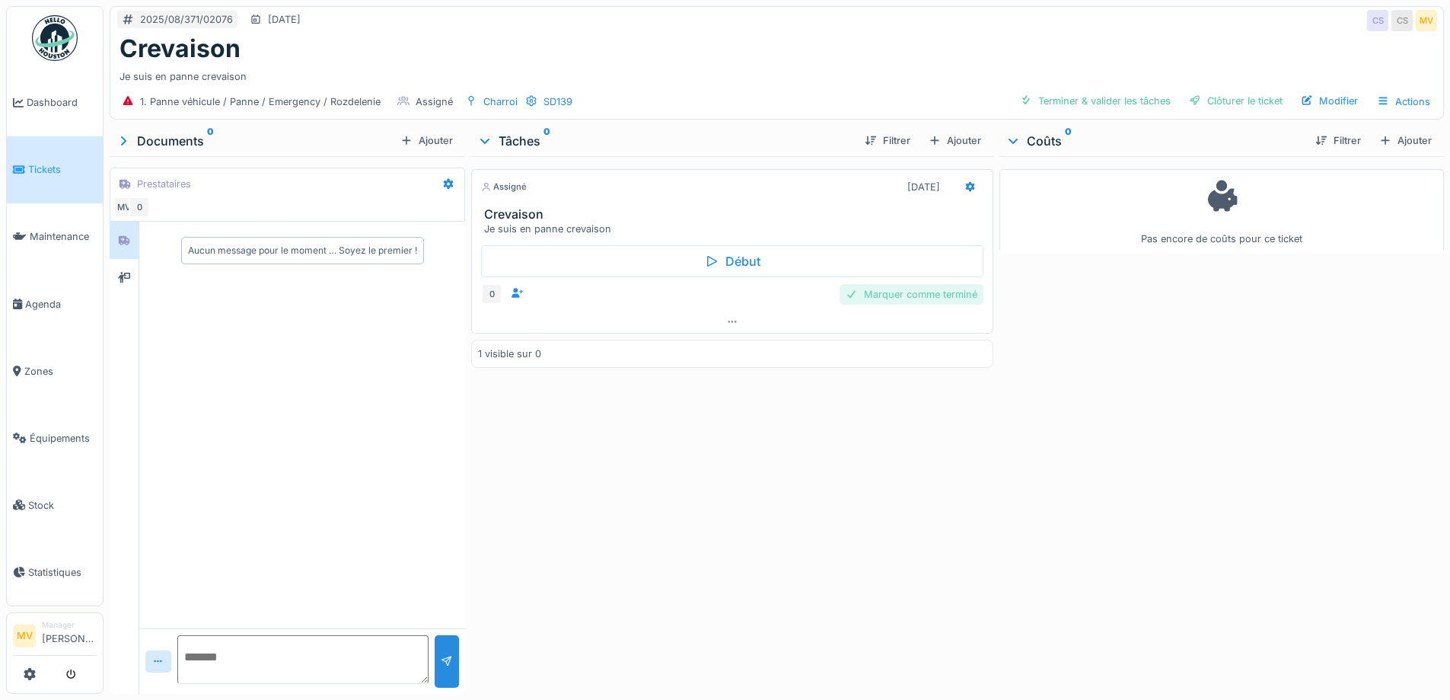
click at [911, 293] on div "Marquer comme terminé" at bounding box center [912, 294] width 144 height 21
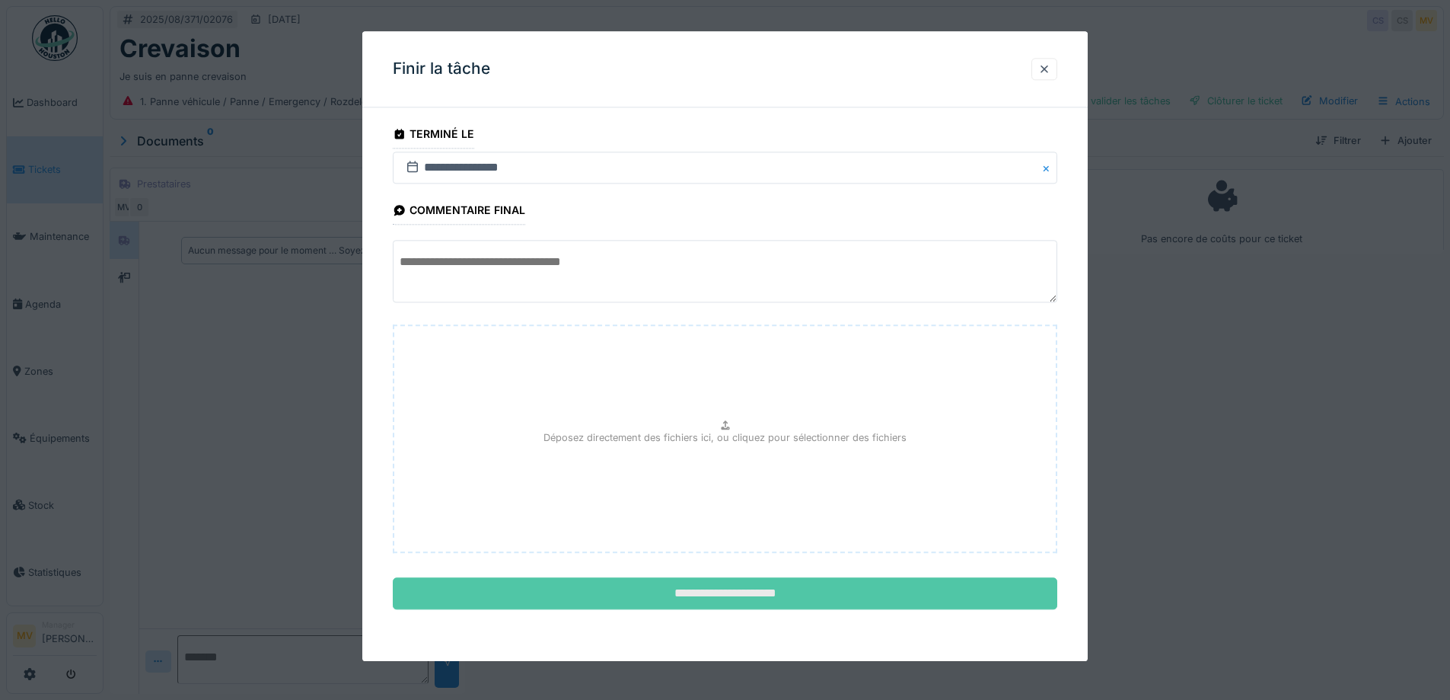
drag, startPoint x: 751, startPoint y: 585, endPoint x: 816, endPoint y: 584, distance: 64.7
click at [752, 585] on input "**********" at bounding box center [725, 594] width 665 height 32
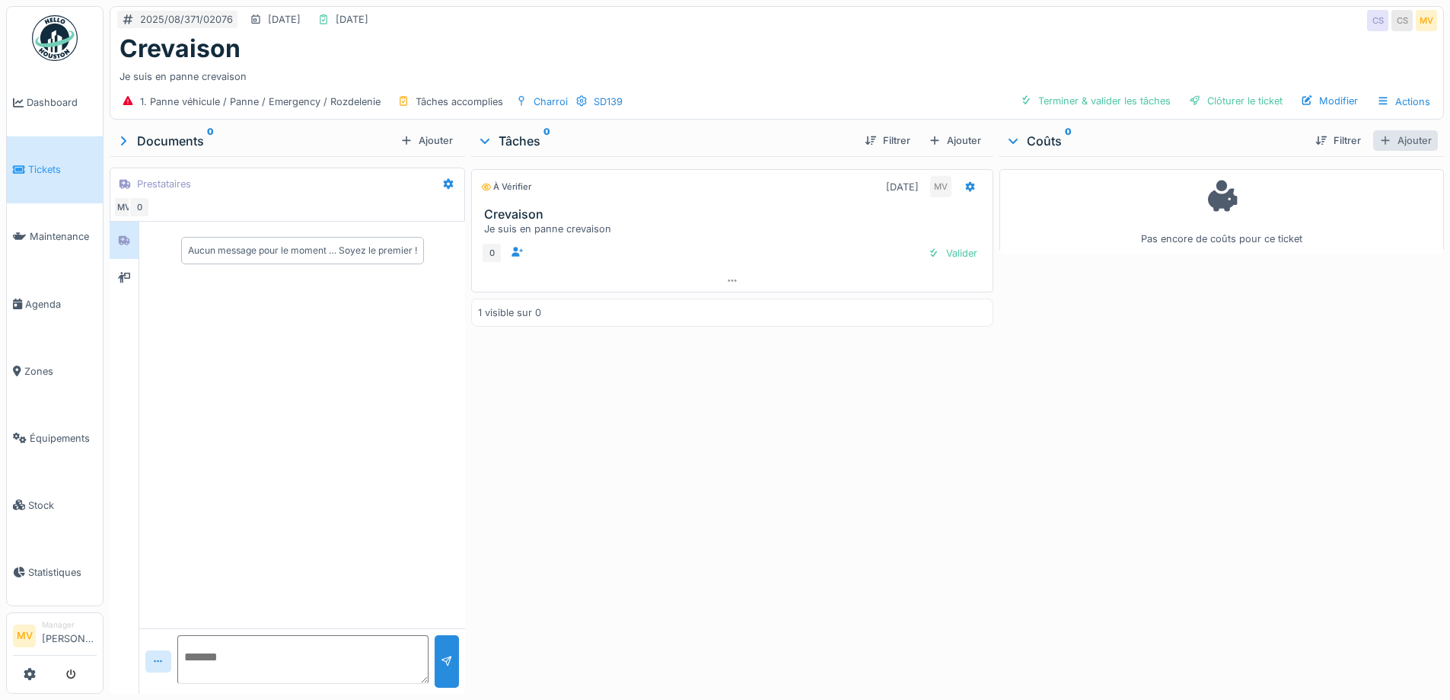
click at [1396, 139] on div "Ajouter" at bounding box center [1405, 140] width 65 height 21
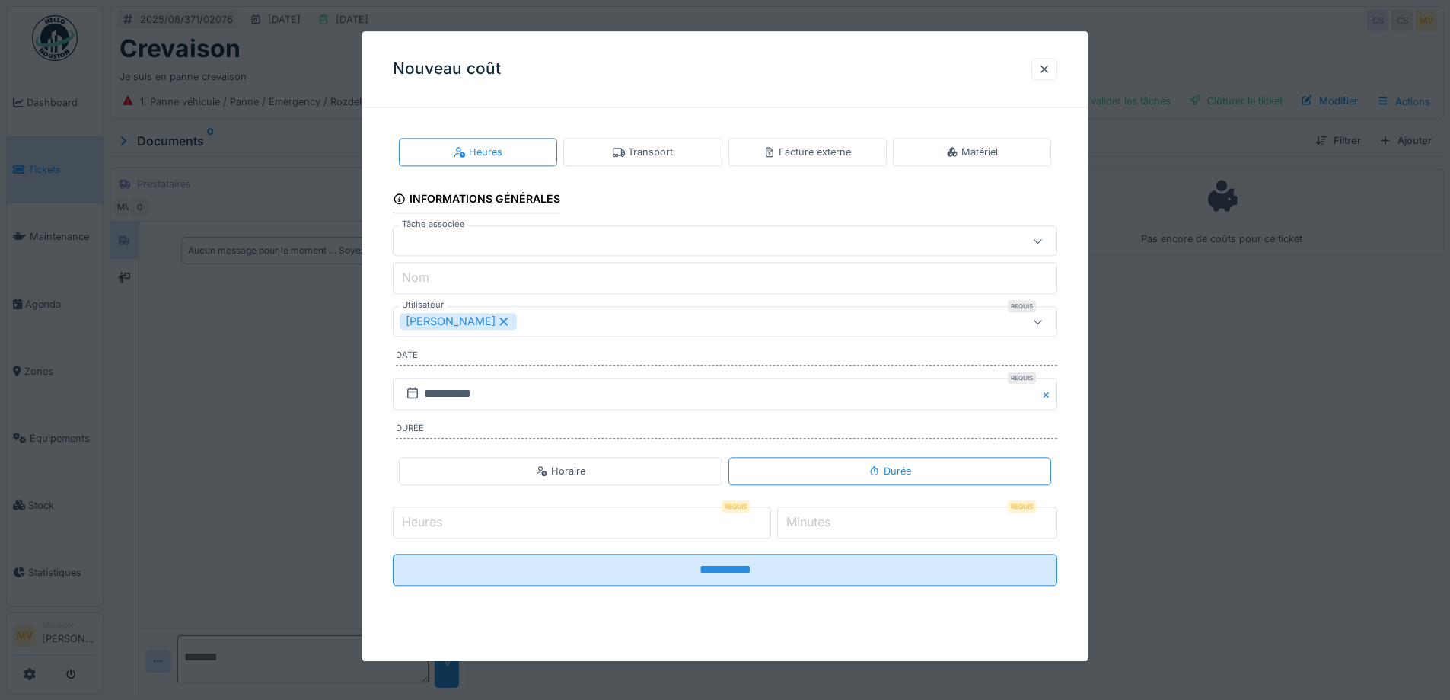
click at [497, 321] on icon at bounding box center [504, 321] width 14 height 11
click at [453, 240] on div at bounding box center [686, 241] width 573 height 17
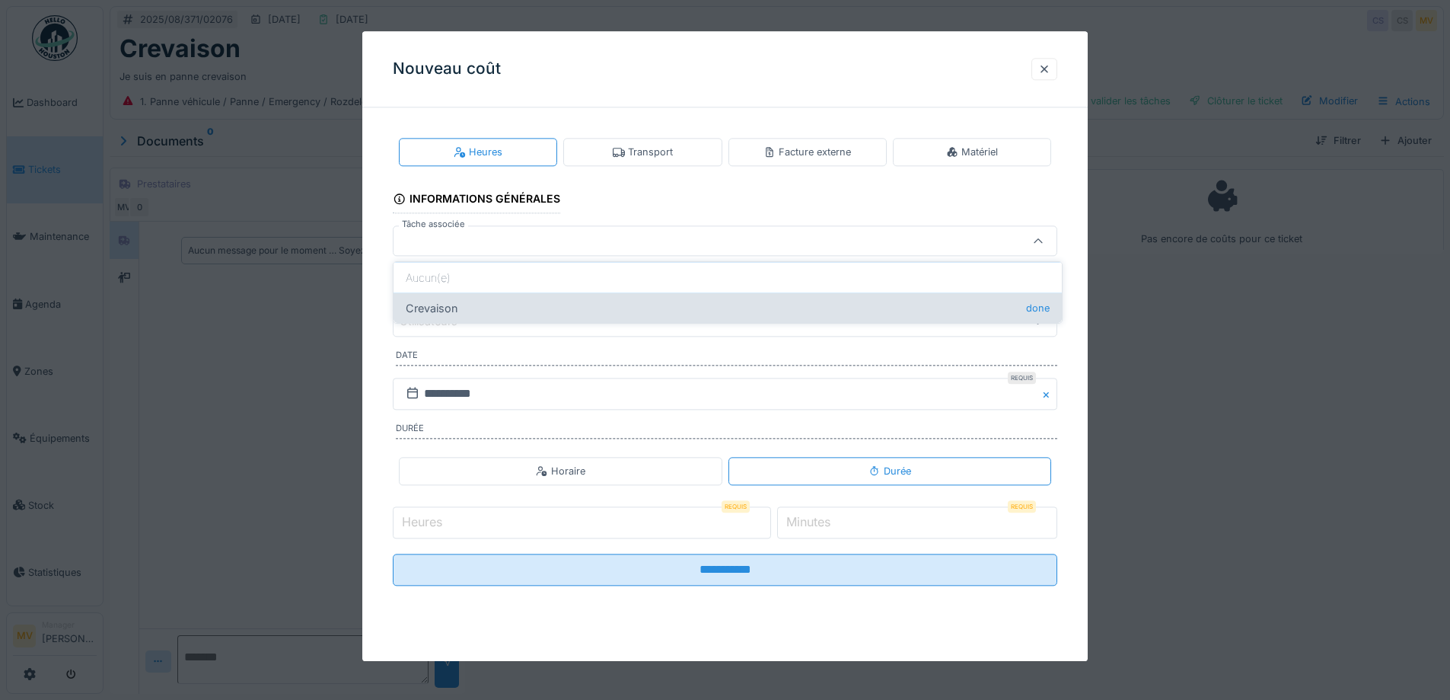
click at [472, 303] on div "Crevaison done" at bounding box center [728, 307] width 668 height 30
type input "******"
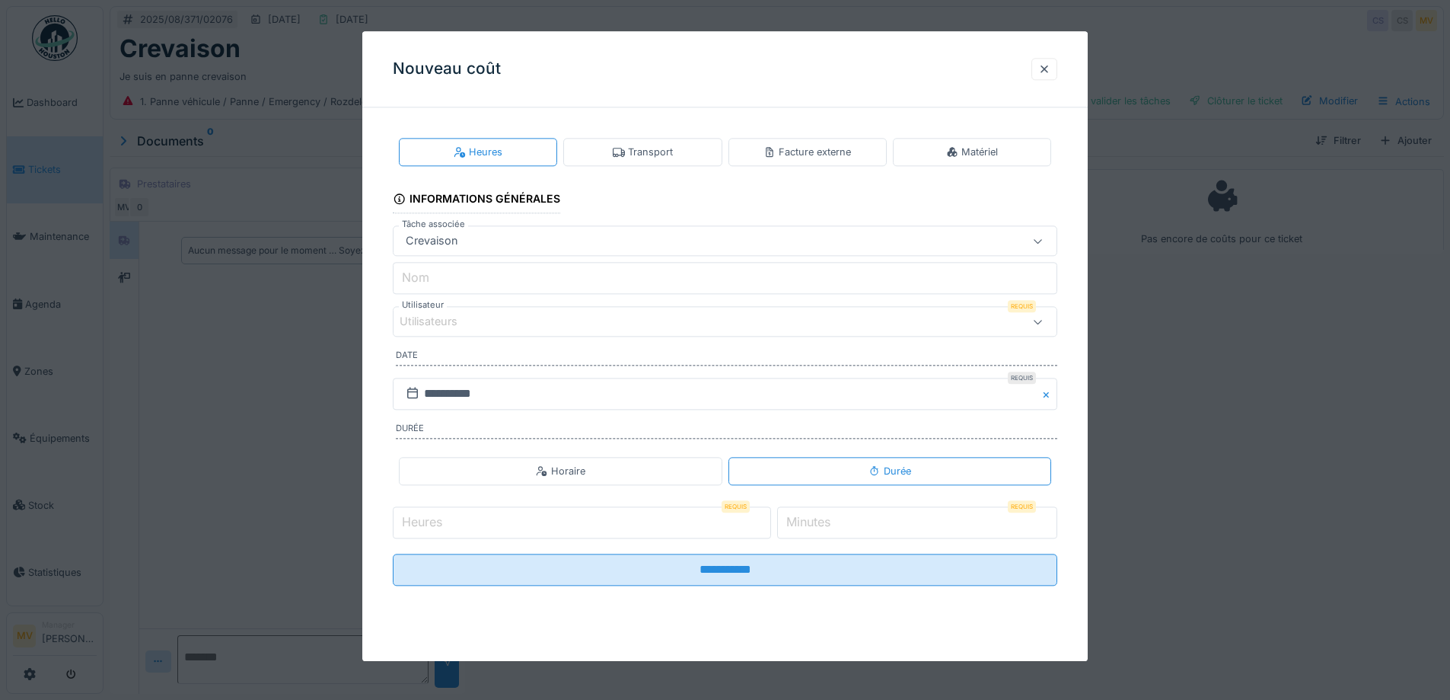
click at [476, 332] on div "Utilisateurs" at bounding box center [725, 322] width 665 height 30
type input "*"
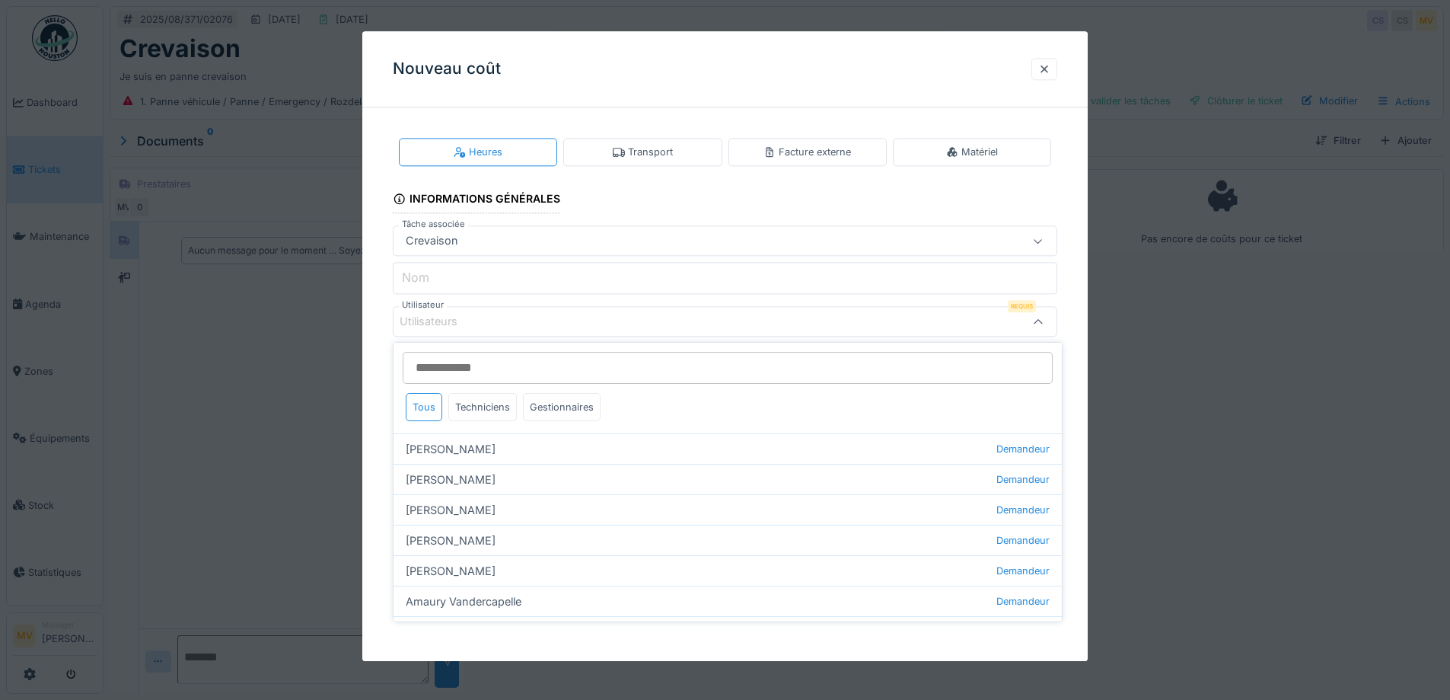
click at [1043, 321] on icon at bounding box center [1038, 322] width 12 height 10
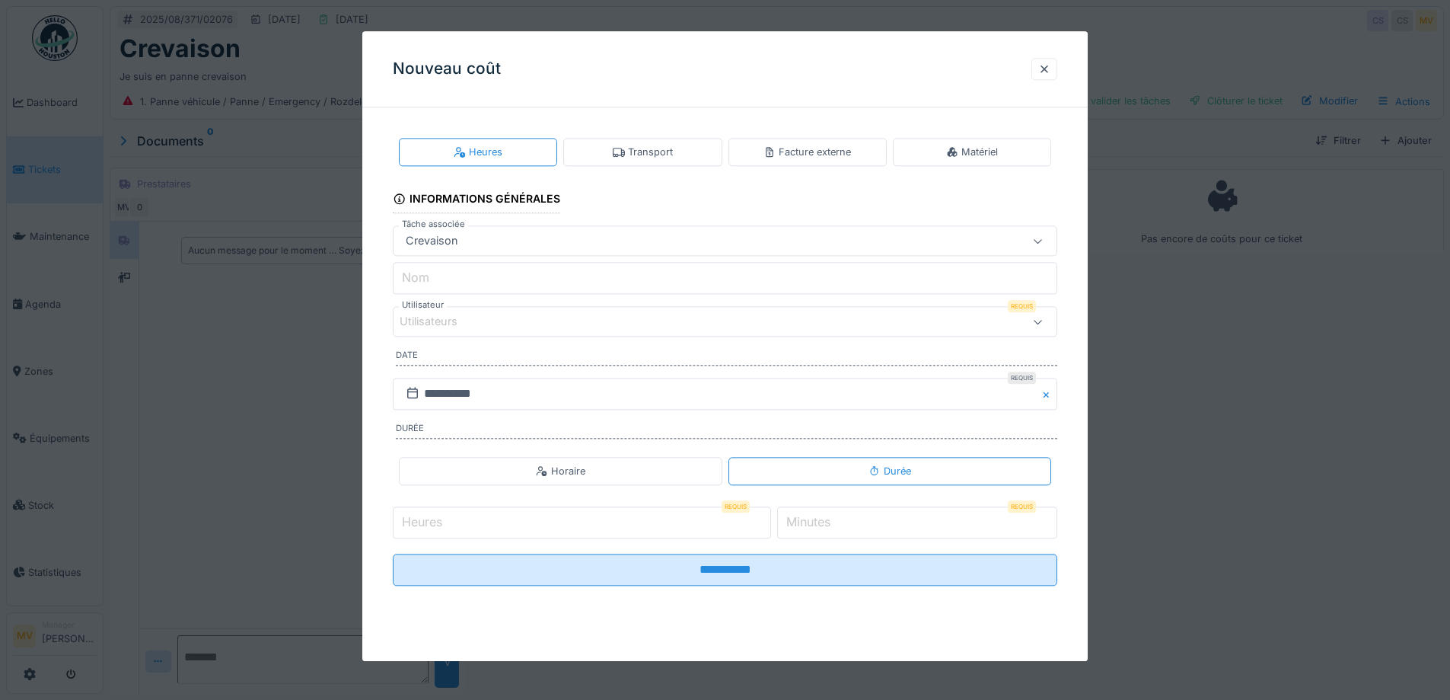
click at [1045, 239] on icon at bounding box center [1038, 241] width 12 height 10
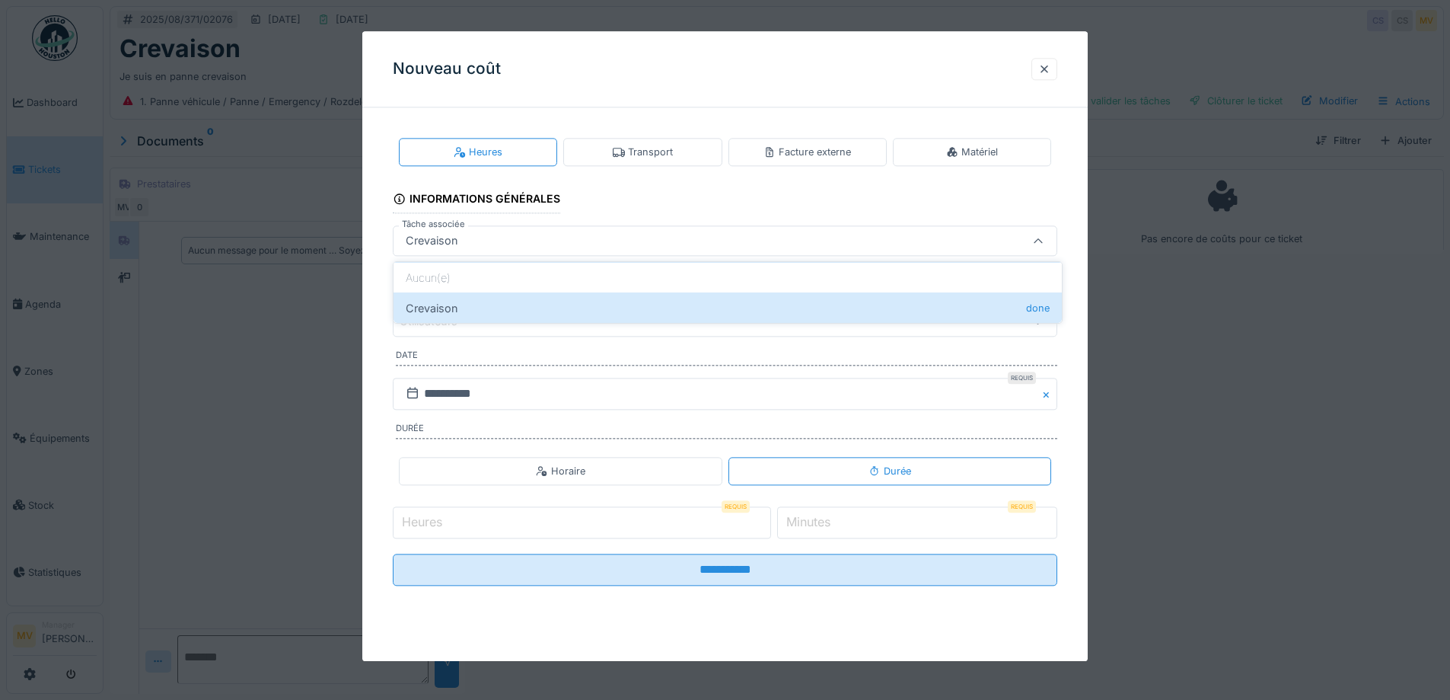
click at [1045, 239] on icon at bounding box center [1038, 242] width 12 height 10
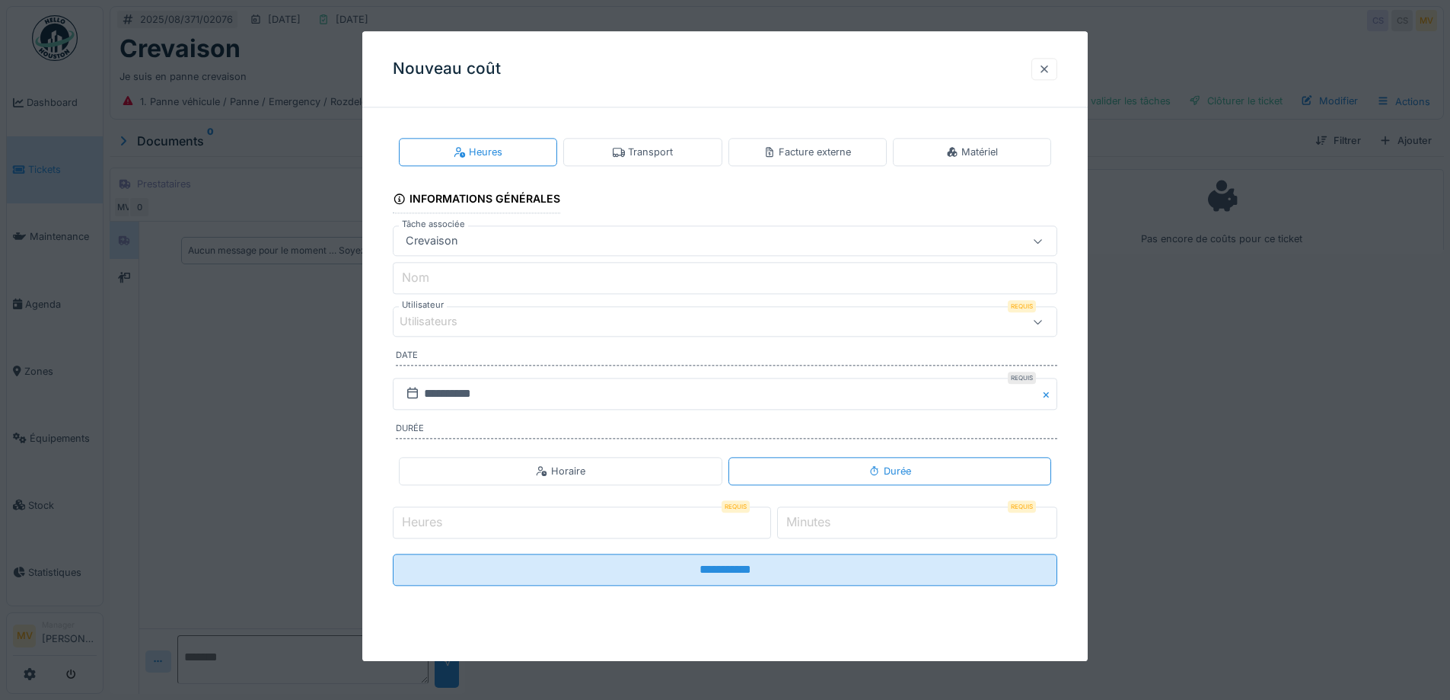
click at [1051, 70] on div at bounding box center [1044, 69] width 12 height 14
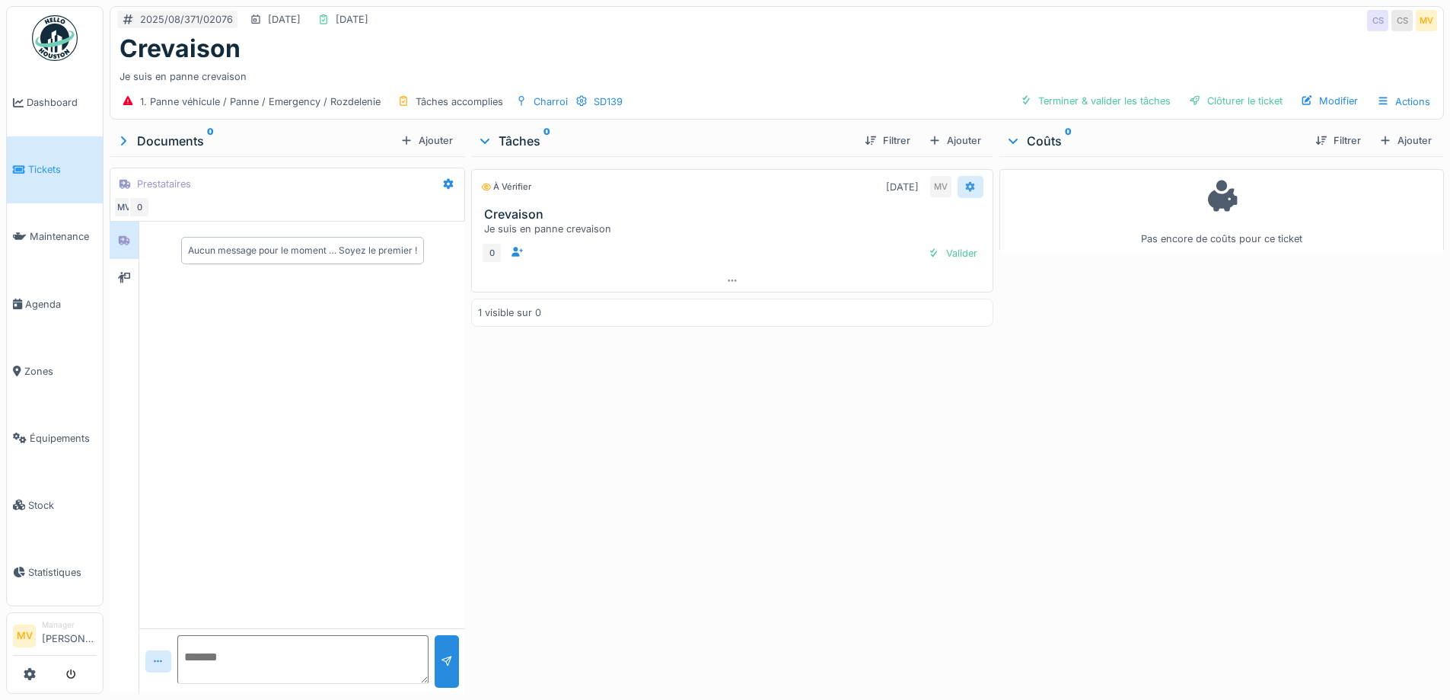
click at [965, 180] on div at bounding box center [971, 187] width 12 height 14
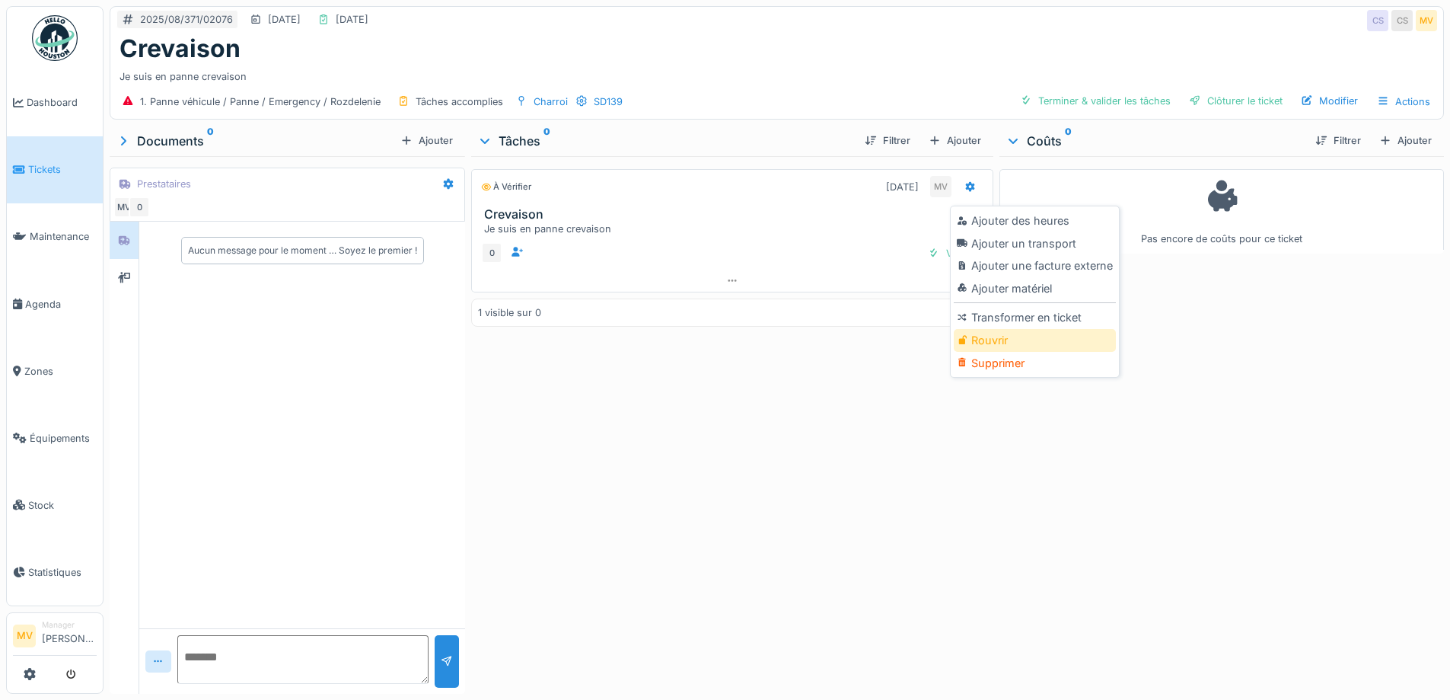
click at [967, 341] on icon at bounding box center [962, 340] width 11 height 8
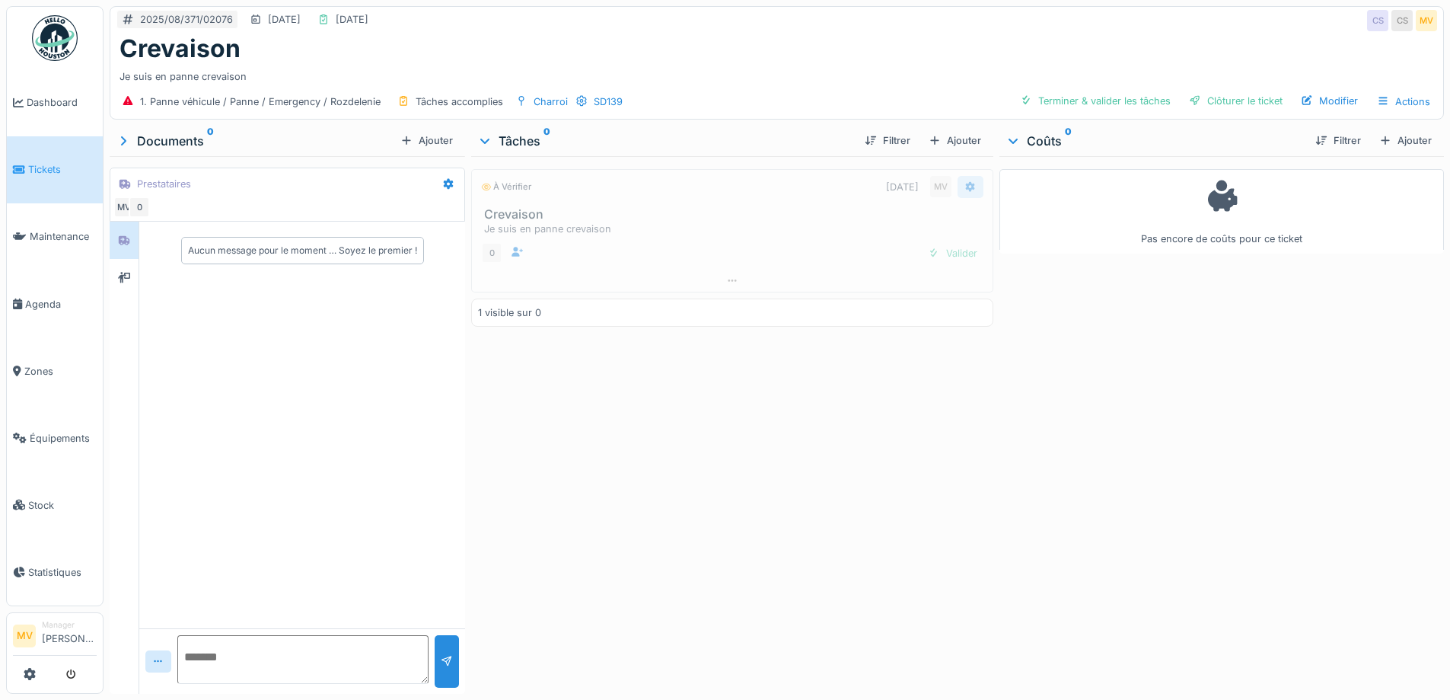
click at [965, 182] on icon at bounding box center [970, 186] width 10 height 11
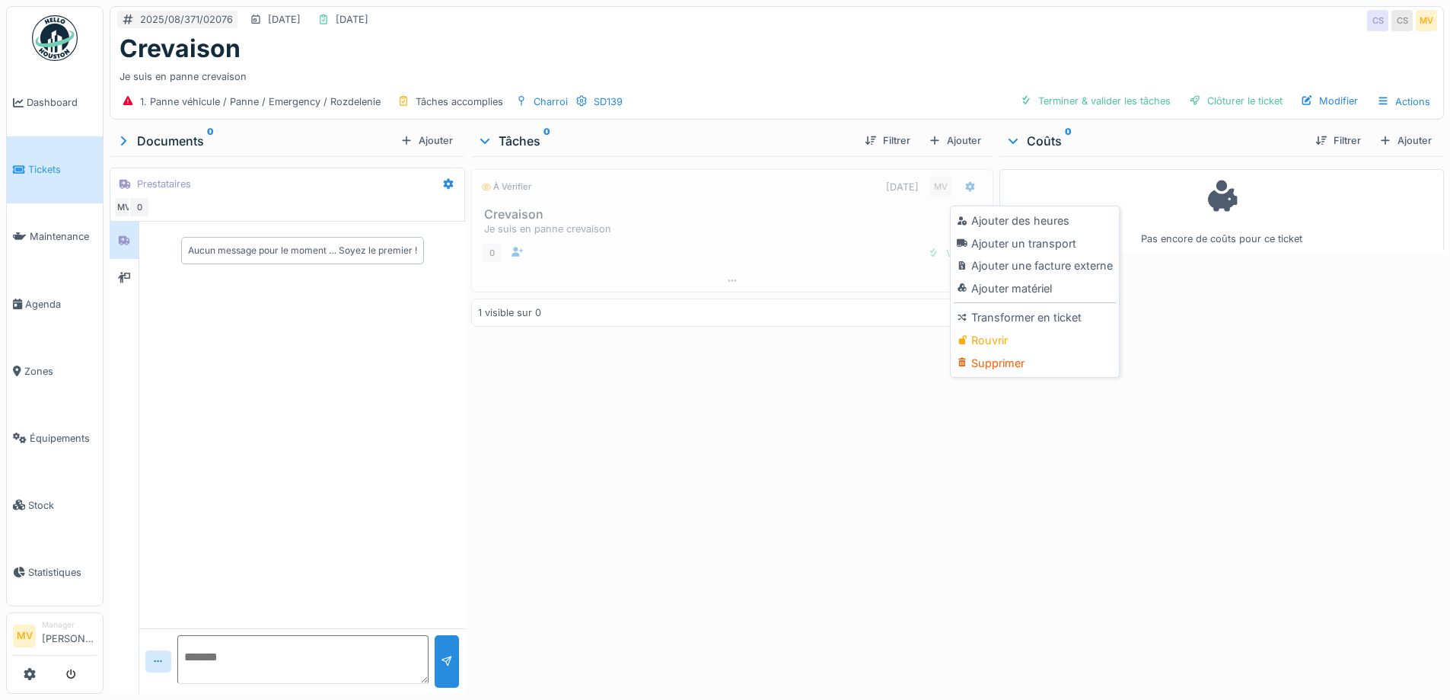
click at [1003, 340] on div "Rouvrir" at bounding box center [1035, 340] width 162 height 23
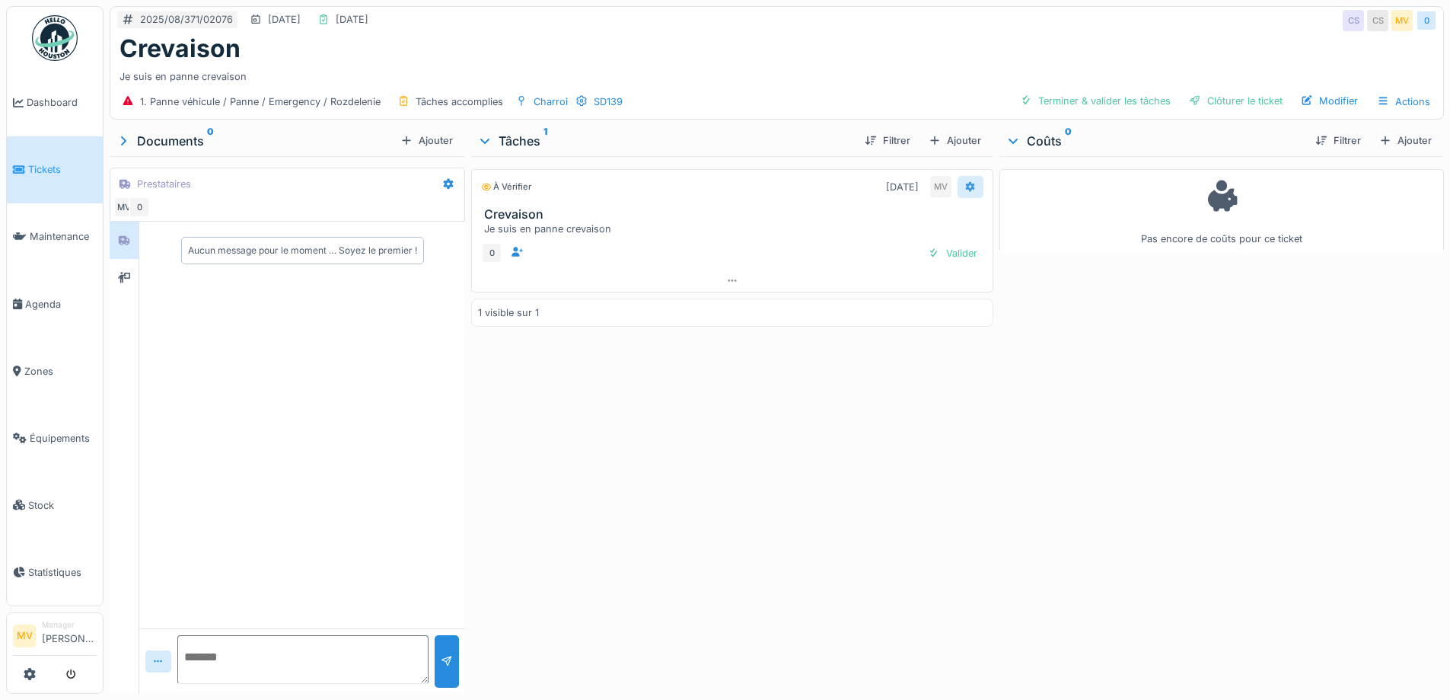
click at [965, 187] on icon at bounding box center [971, 187] width 12 height 10
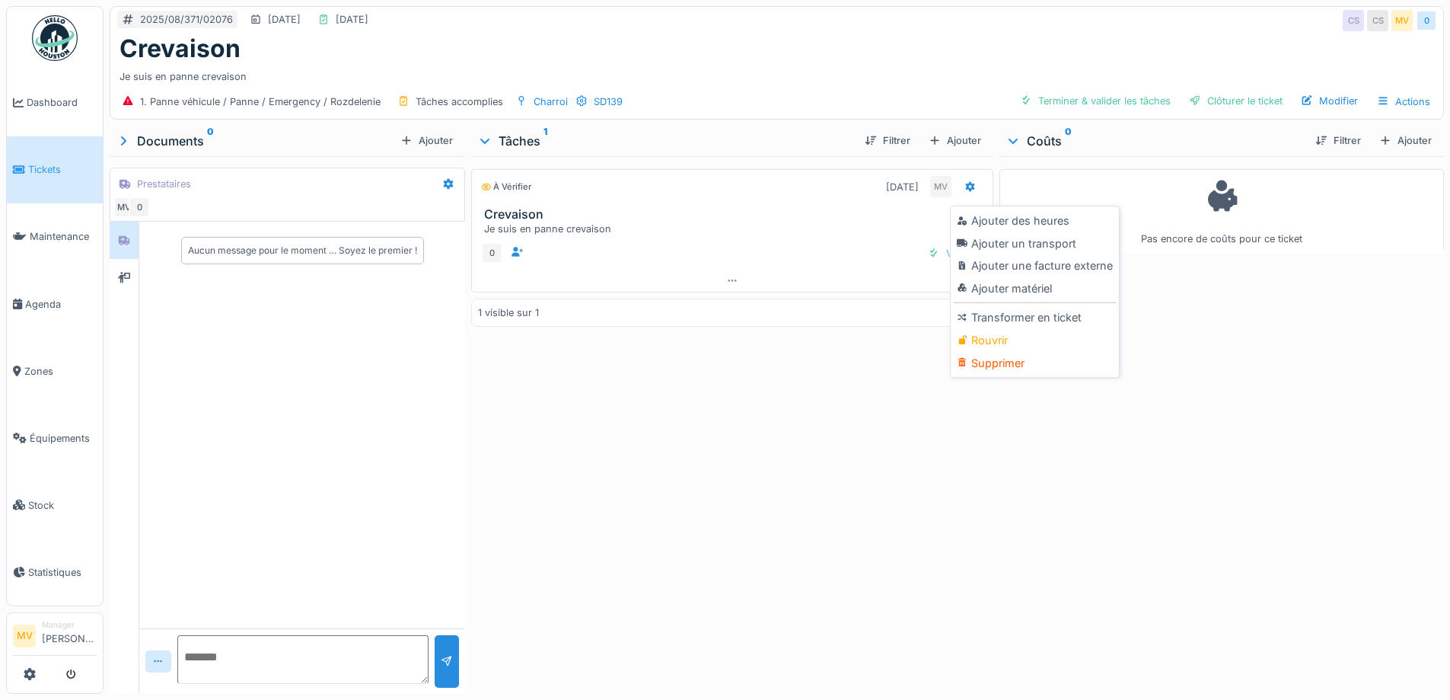
click at [792, 349] on div "À vérifier [DATE] MV Crevaison Je suis en panne crevaison 0 Valider 1 visible s…" at bounding box center [731, 421] width 521 height 531
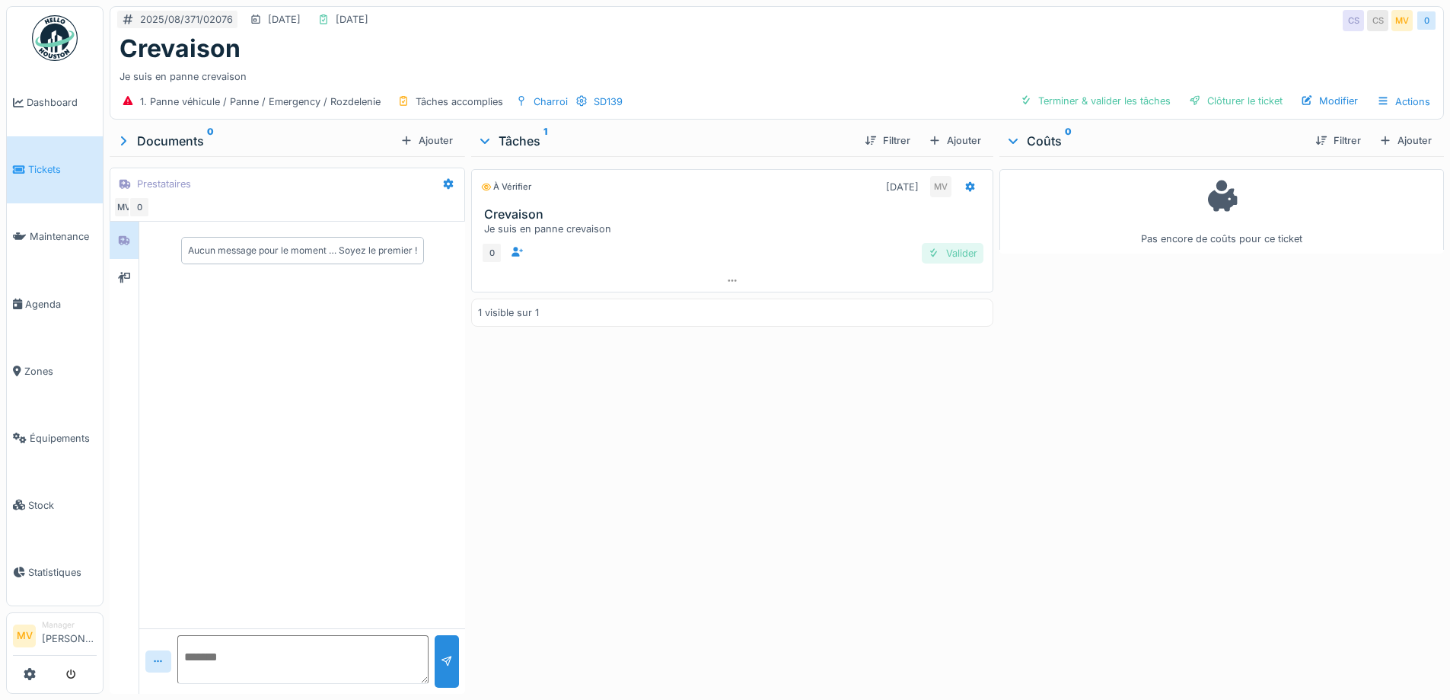
click at [958, 250] on div "Valider" at bounding box center [953, 253] width 62 height 21
click at [1245, 100] on div "Clôturer le ticket" at bounding box center [1236, 101] width 106 height 21
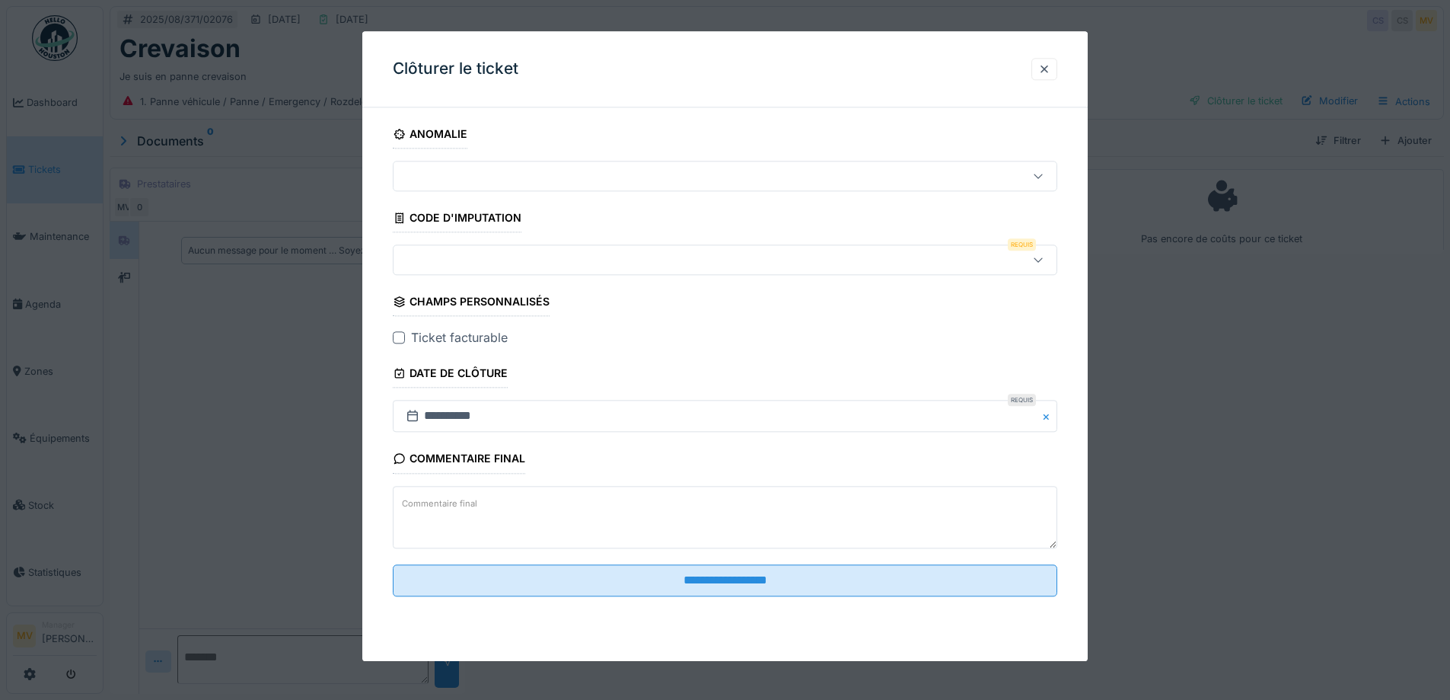
click at [550, 256] on div at bounding box center [686, 260] width 573 height 17
click at [549, 301] on input at bounding box center [728, 306] width 650 height 32
click at [553, 255] on div at bounding box center [686, 260] width 573 height 17
click at [1045, 260] on icon at bounding box center [1038, 260] width 12 height 10
click at [593, 297] on input at bounding box center [728, 306] width 650 height 32
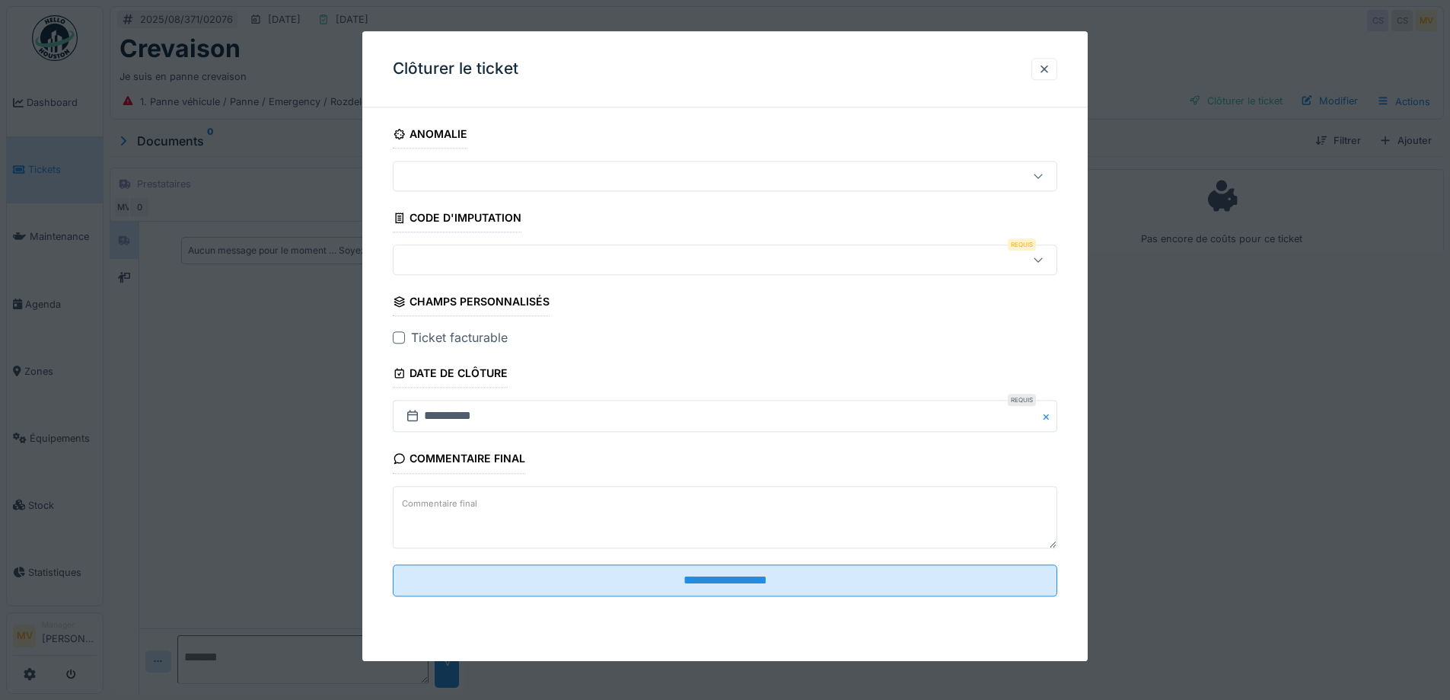
click at [588, 167] on div at bounding box center [686, 175] width 573 height 17
click at [588, 167] on div at bounding box center [725, 176] width 665 height 30
click at [520, 263] on div at bounding box center [686, 260] width 573 height 17
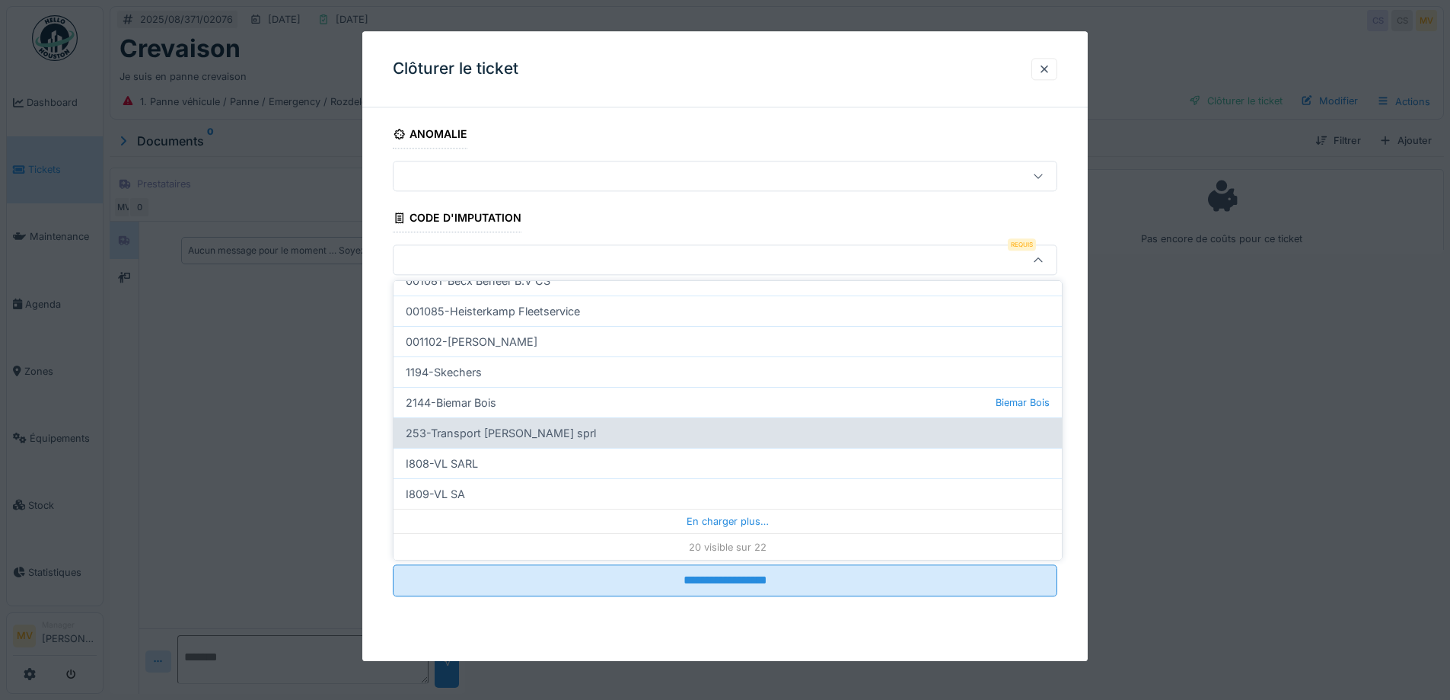
scroll to position [463, 0]
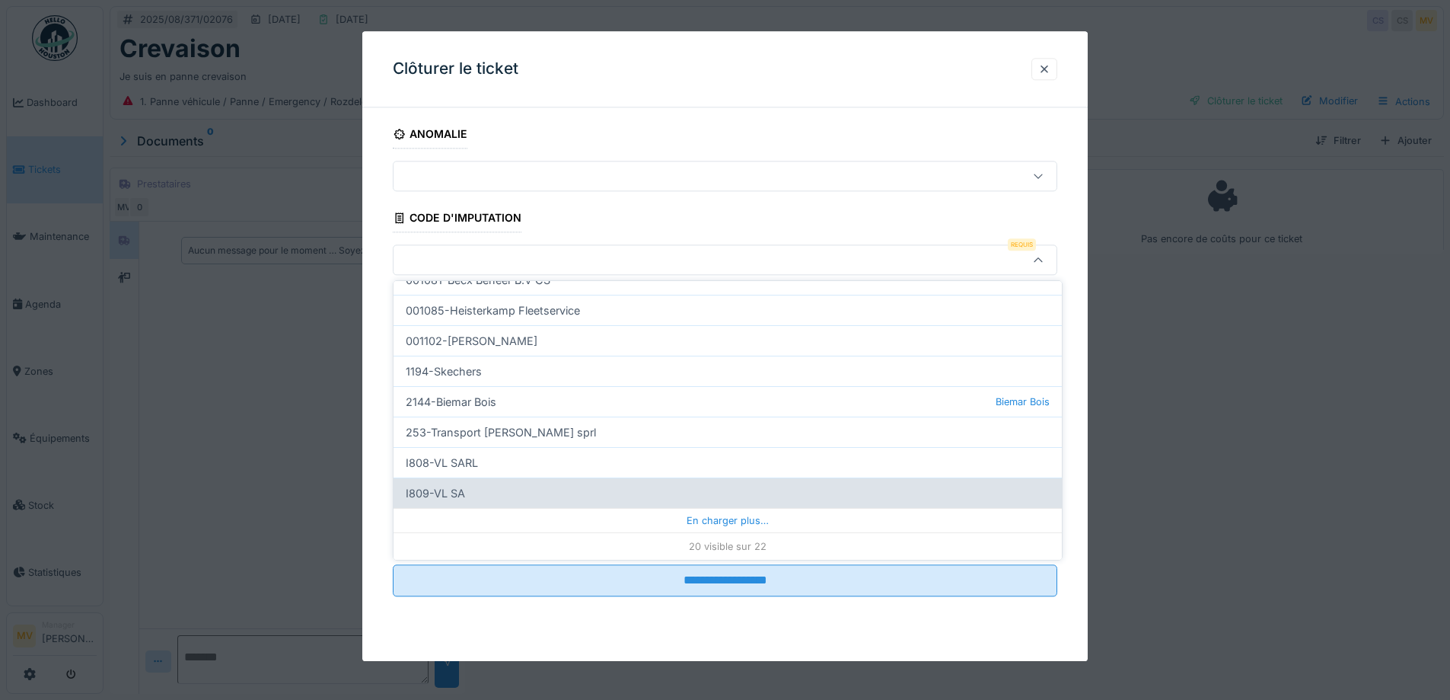
click at [512, 492] on div "I809-VL SA" at bounding box center [728, 492] width 668 height 30
type input "***"
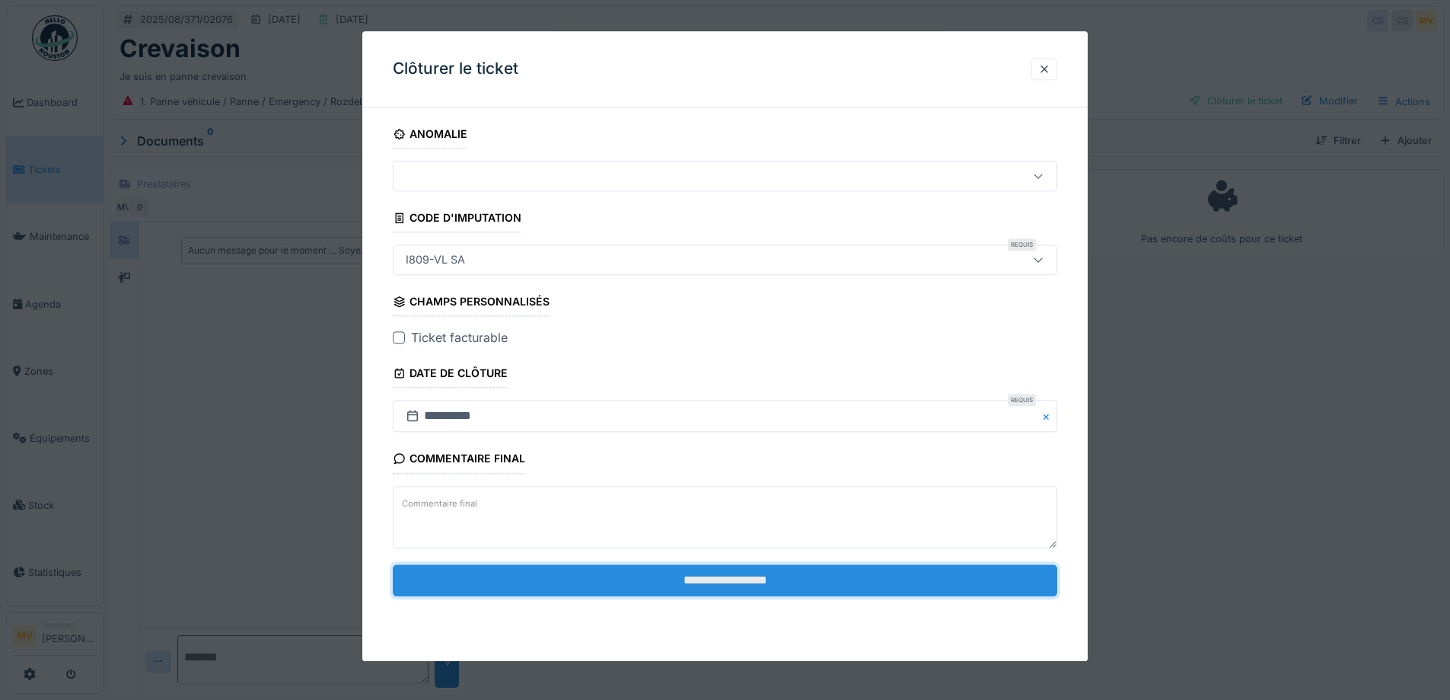
click at [794, 588] on input "**********" at bounding box center [725, 580] width 665 height 32
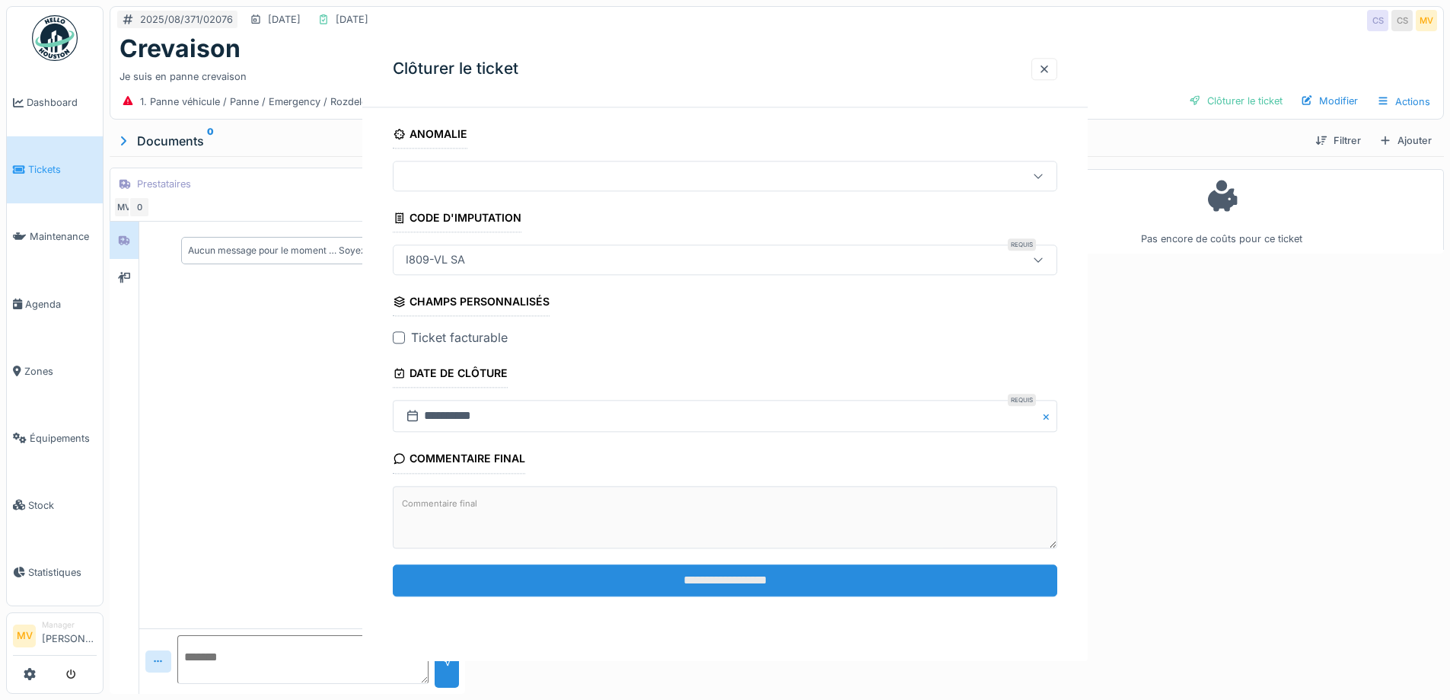
click at [745, 575] on div "**********" at bounding box center [725, 346] width 726 height 630
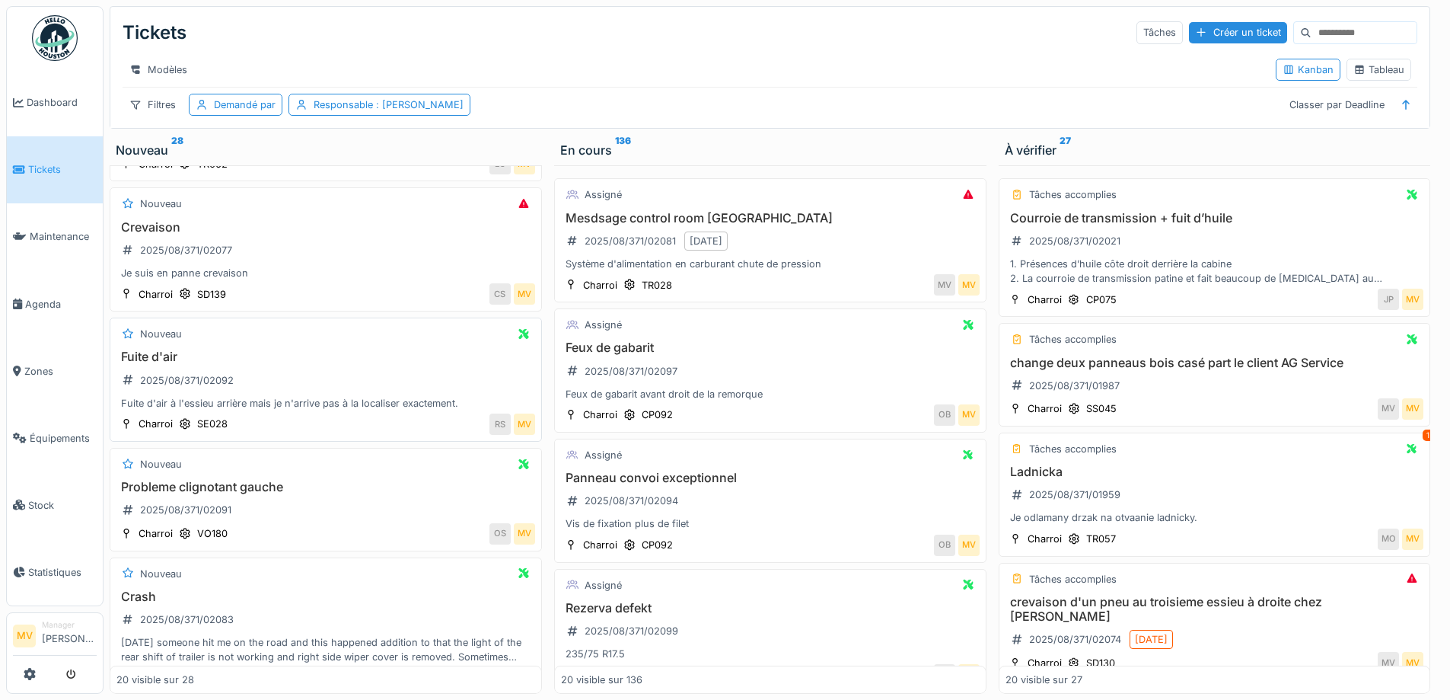
scroll to position [813, 0]
click at [305, 406] on div "Fuite d'air à l'essieu arrière mais je n'arrive pas à la localiser exactement." at bounding box center [325, 398] width 419 height 14
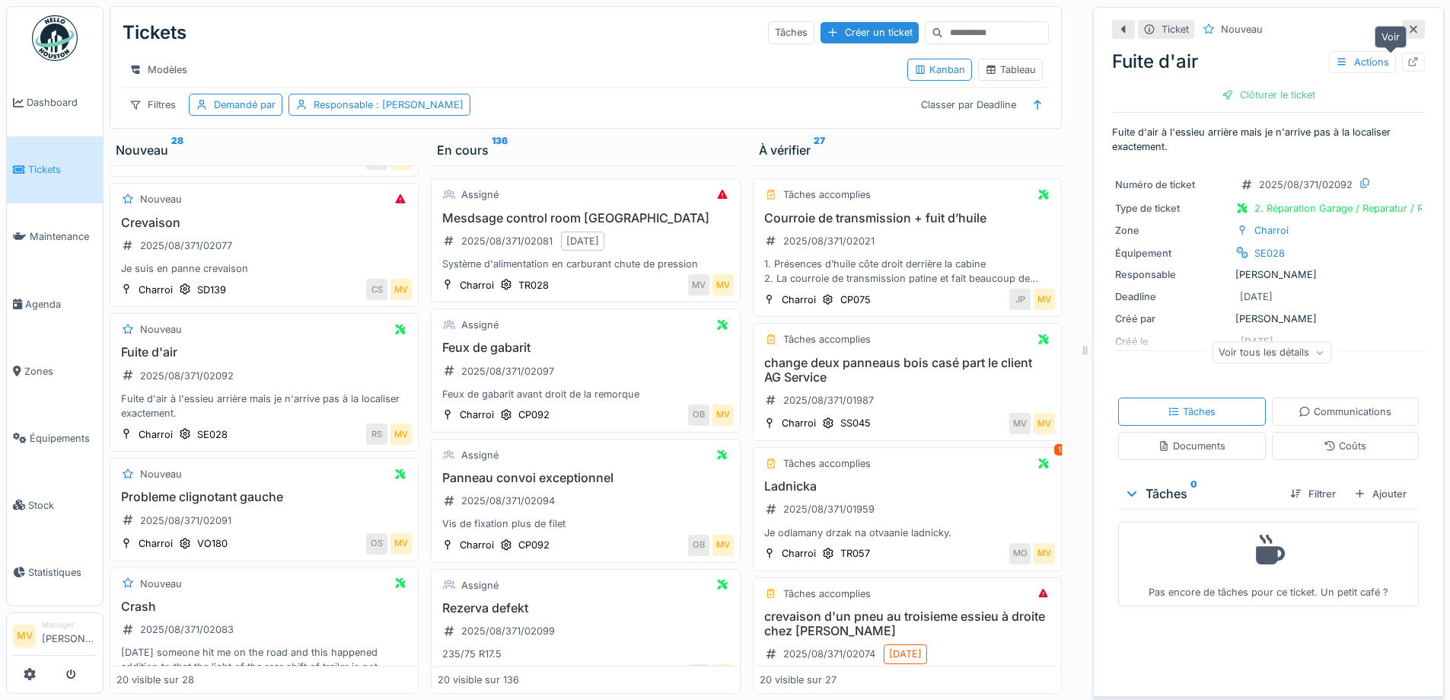
click at [1408, 57] on icon at bounding box center [1414, 62] width 12 height 10
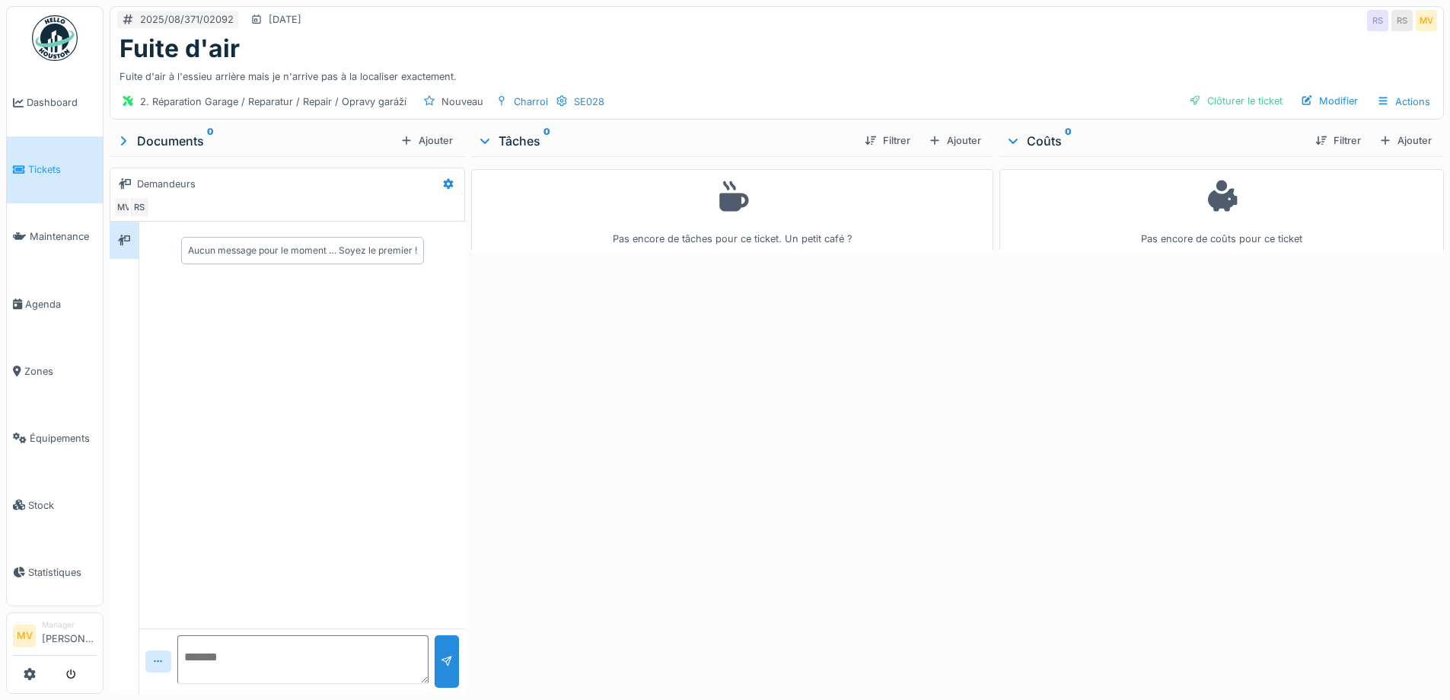
drag, startPoint x: 970, startPoint y: 139, endPoint x: 962, endPoint y: 140, distance: 7.7
click at [970, 139] on div "Ajouter" at bounding box center [955, 140] width 65 height 21
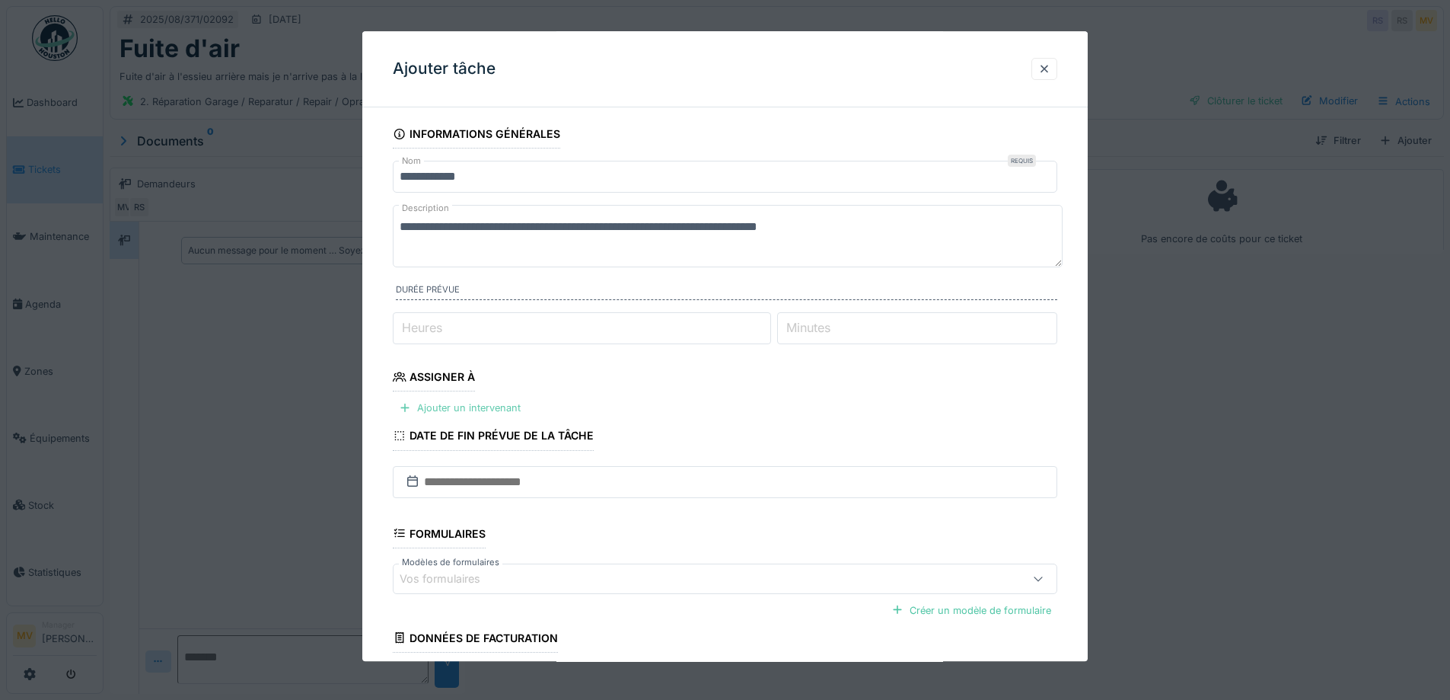
click at [494, 411] on div "Ajouter un intervenant" at bounding box center [460, 408] width 134 height 21
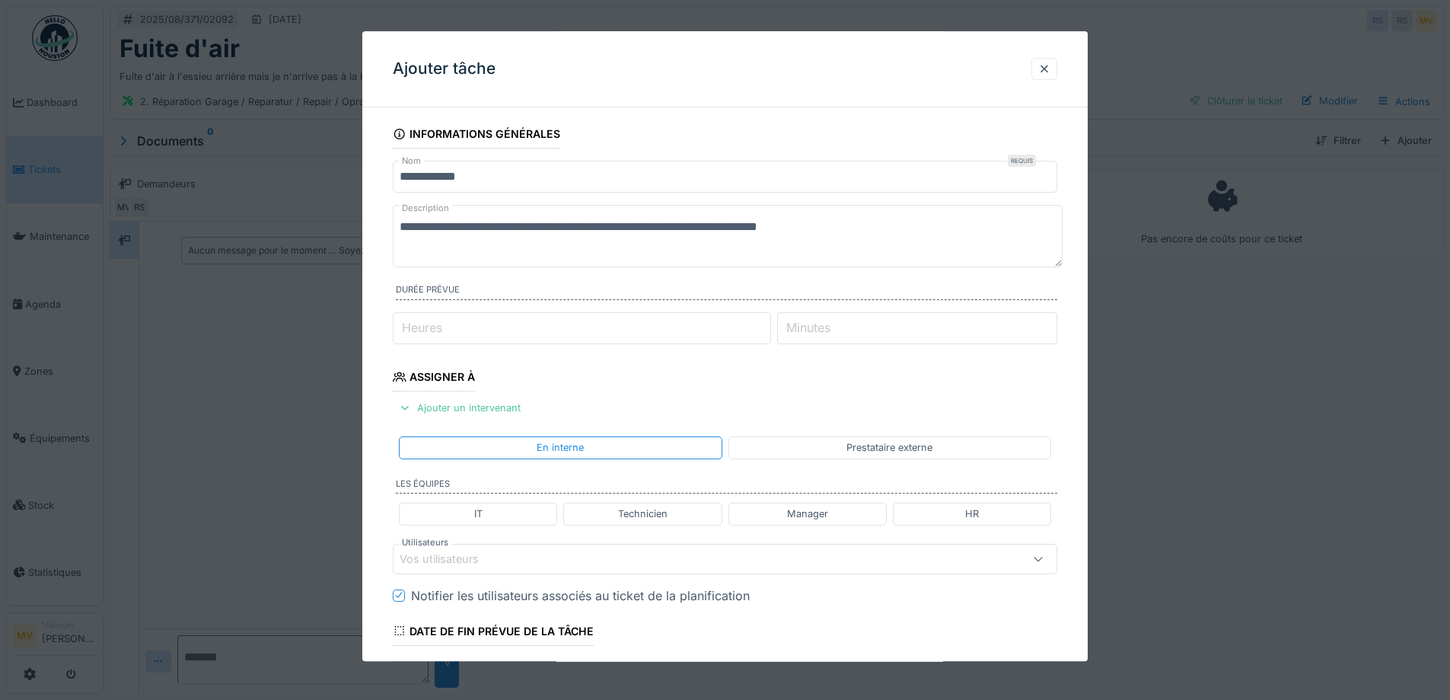
click at [516, 563] on div "Vos utilisateurs" at bounding box center [686, 558] width 573 height 17
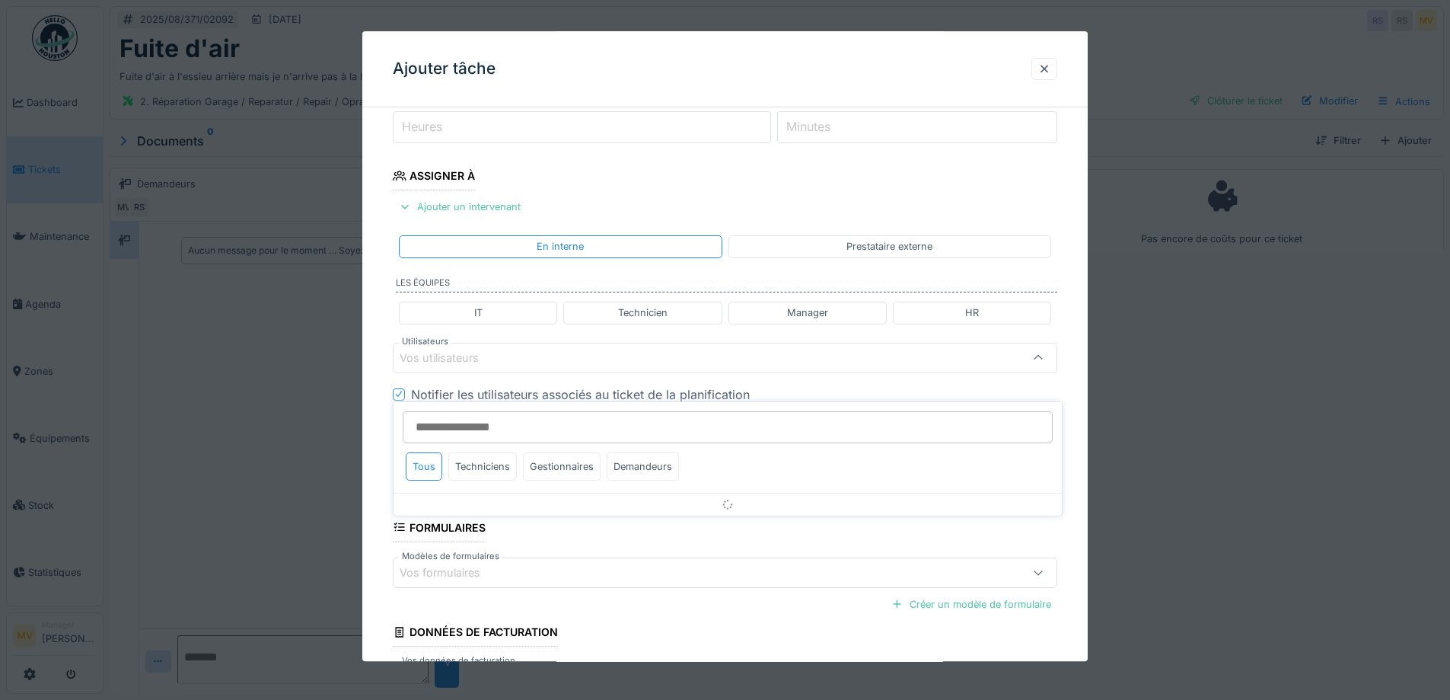
scroll to position [212, 0]
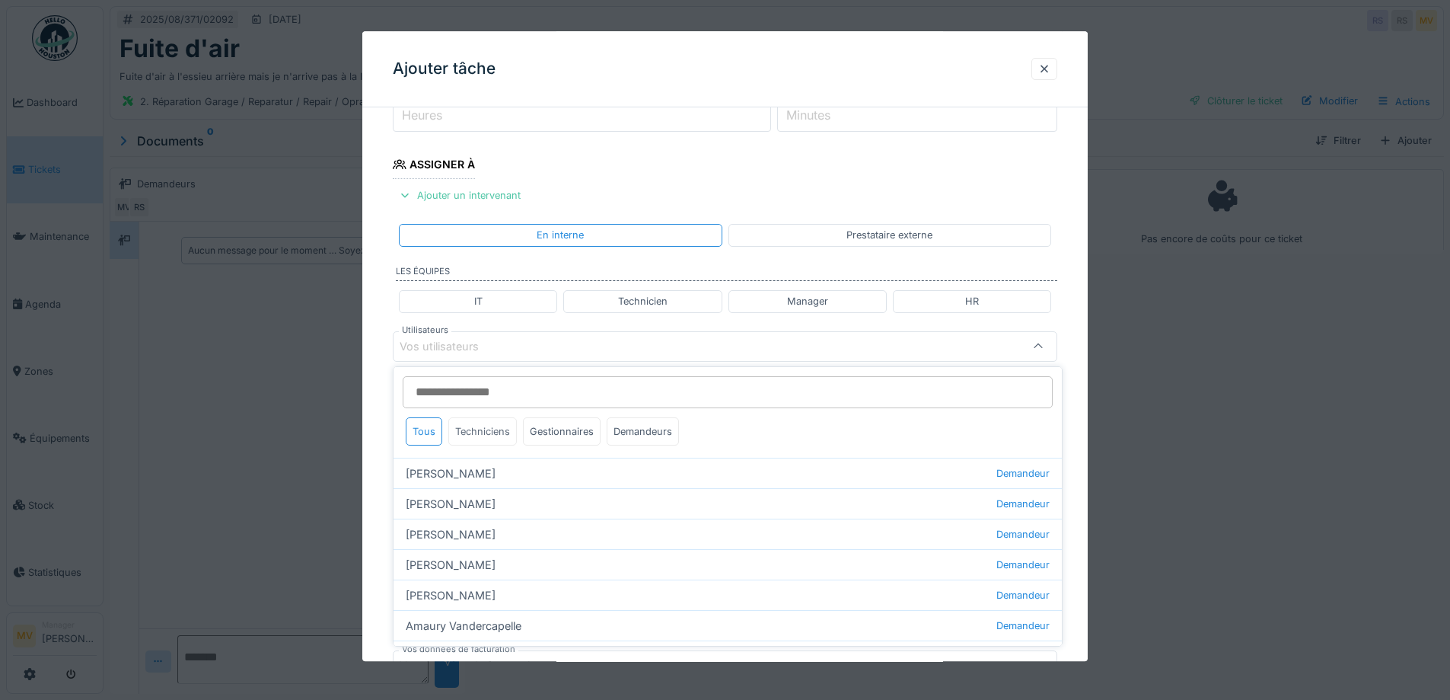
click at [505, 429] on div "Techniciens" at bounding box center [482, 431] width 69 height 28
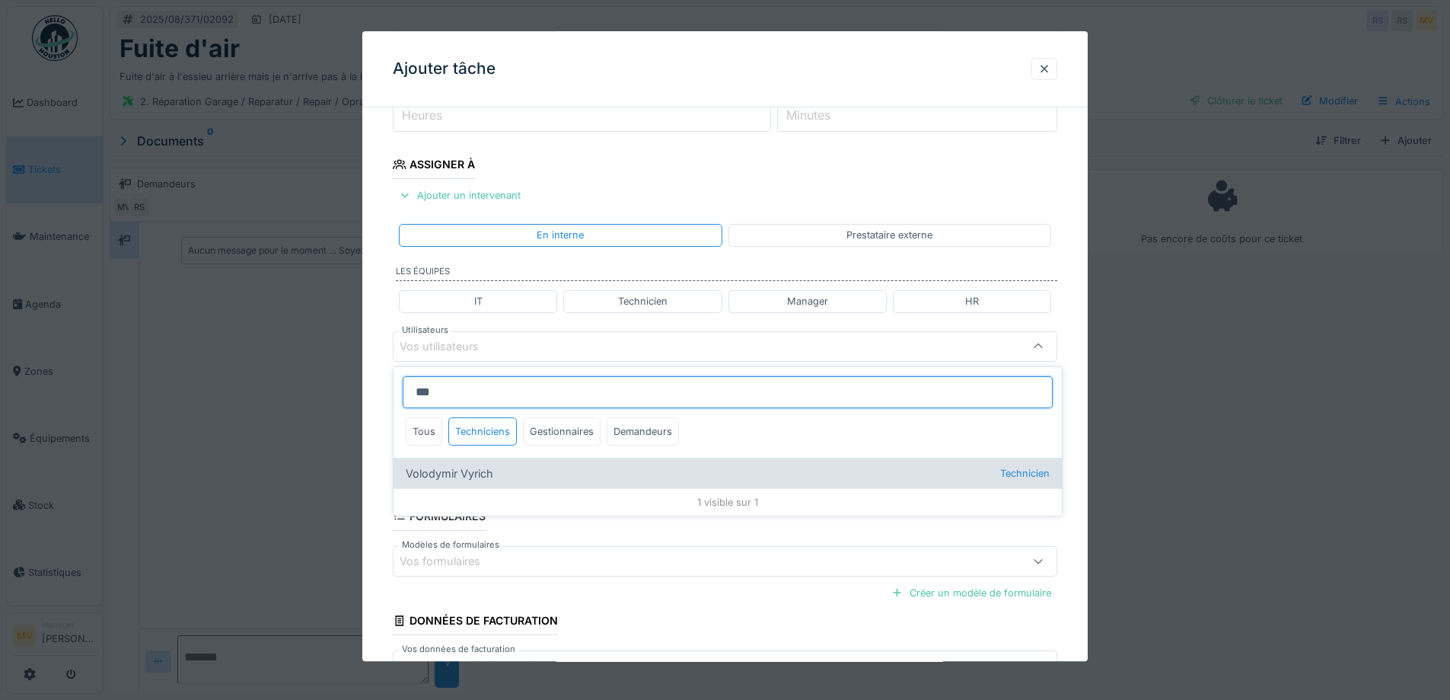
type input "***"
click at [489, 479] on div "Volodymir Vyrich Technicien" at bounding box center [728, 473] width 668 height 30
type input "*****"
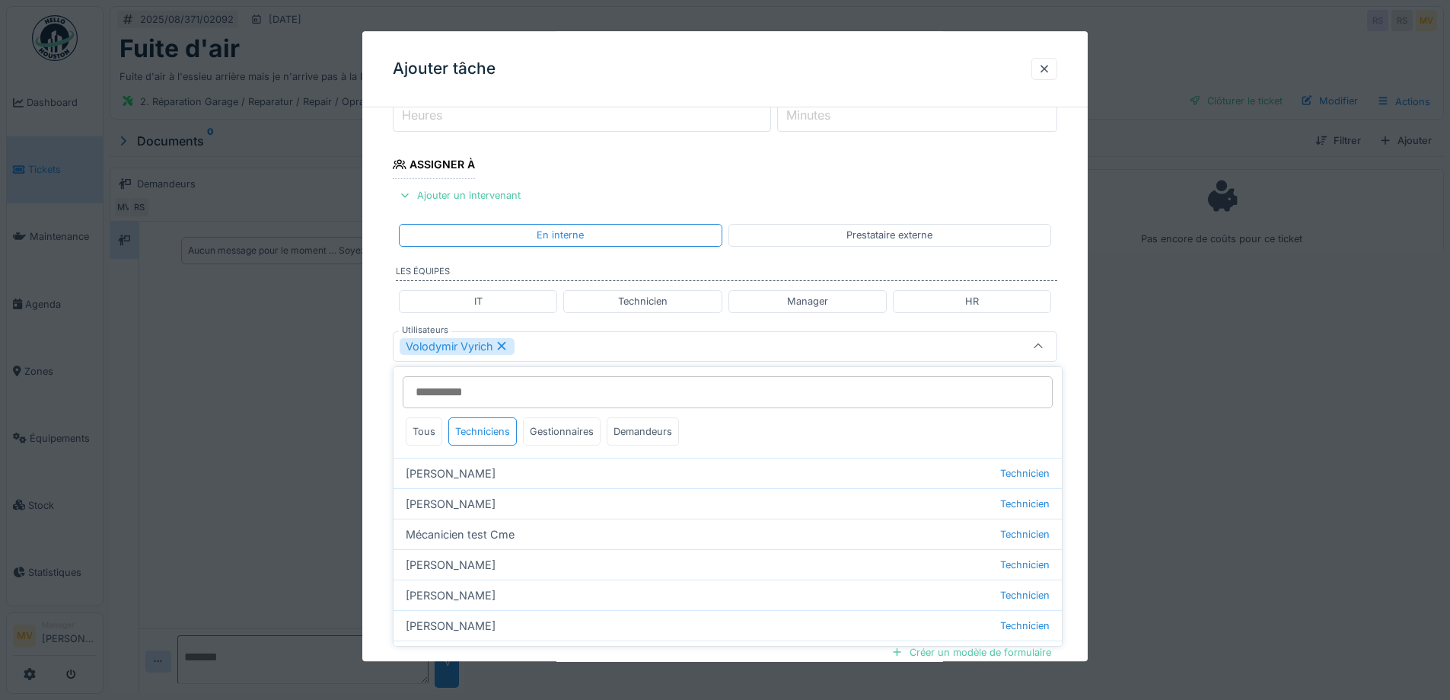
click at [554, 349] on div "Volodymir Vyrich" at bounding box center [686, 346] width 573 height 17
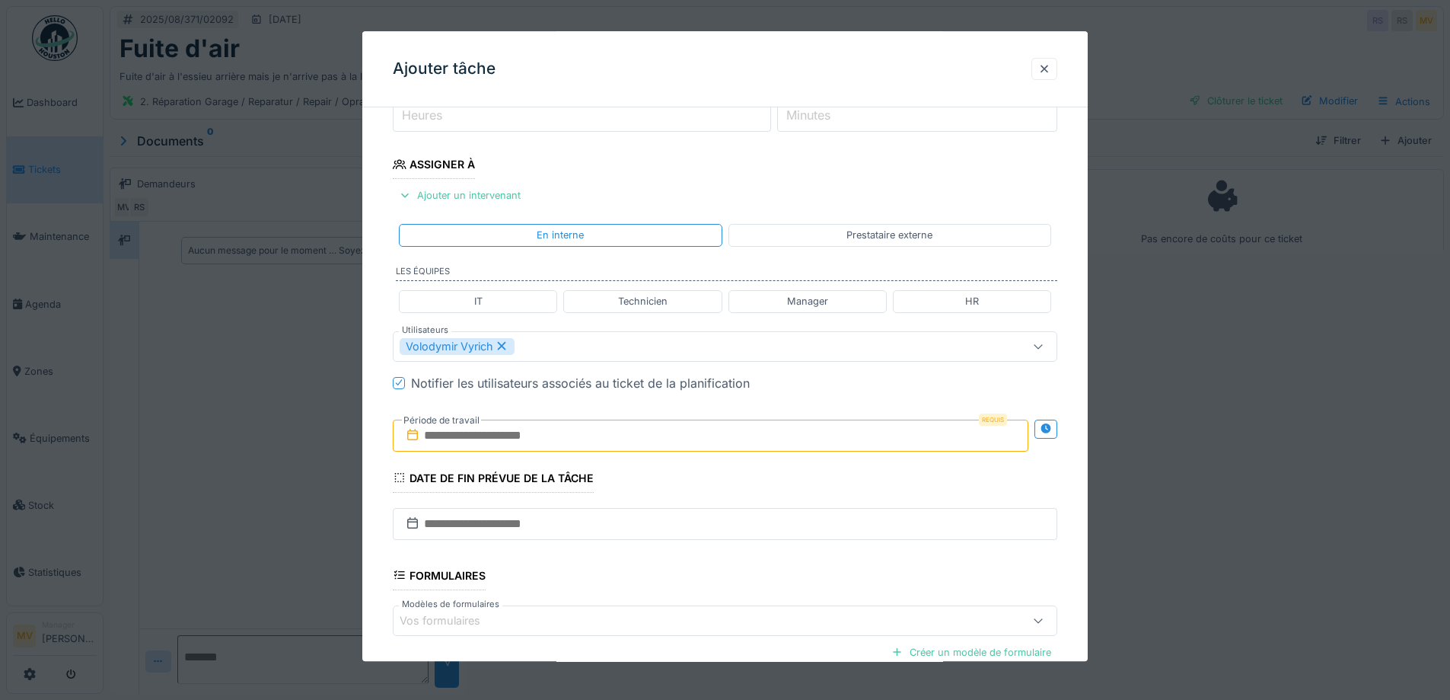
click at [515, 432] on input "text" at bounding box center [711, 435] width 636 height 32
click at [759, 582] on div "16" at bounding box center [763, 585] width 21 height 21
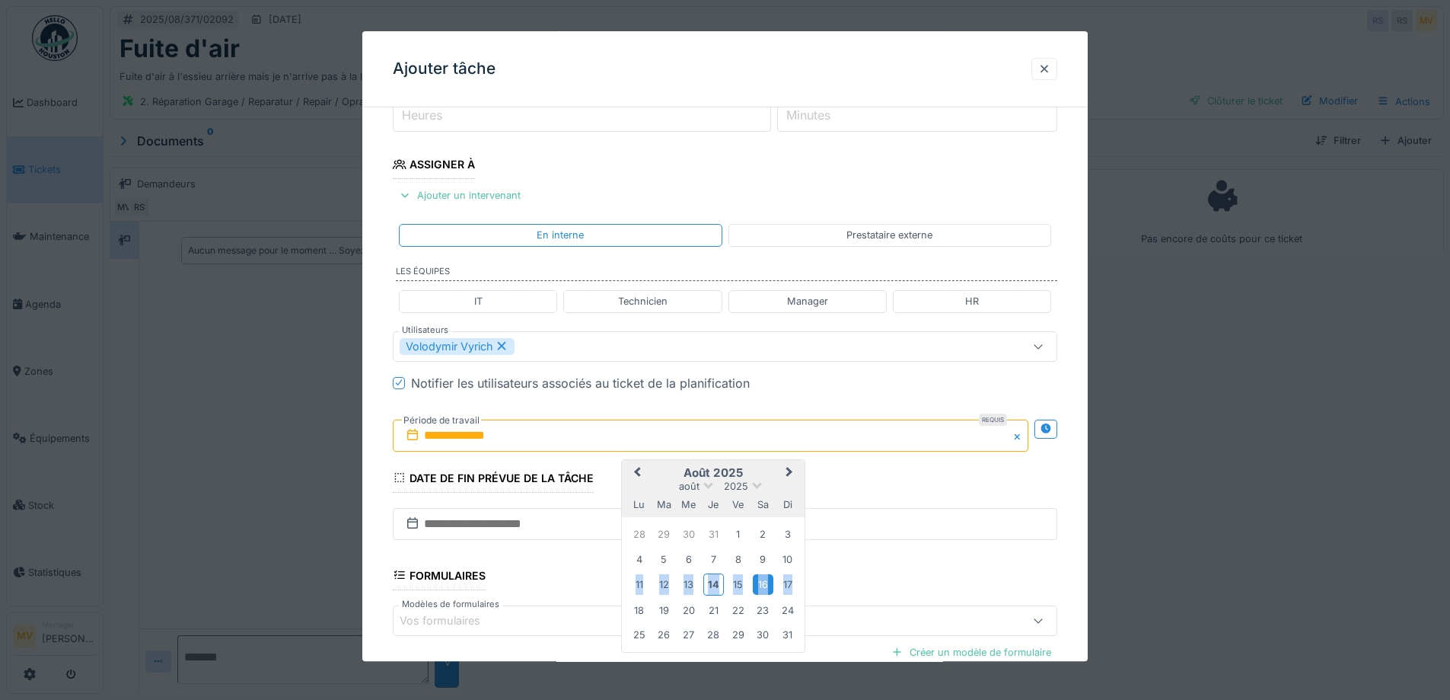
click at [759, 582] on div "16" at bounding box center [763, 585] width 21 height 21
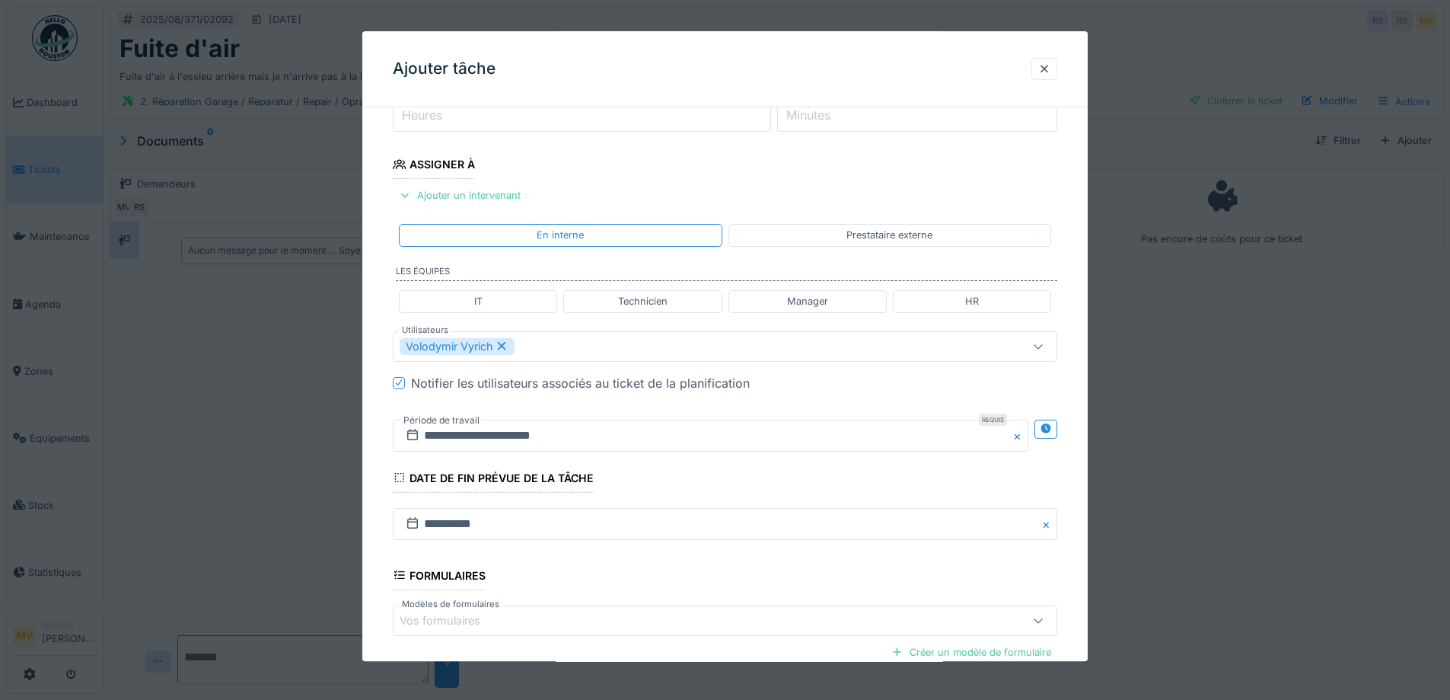
scroll to position [378, 0]
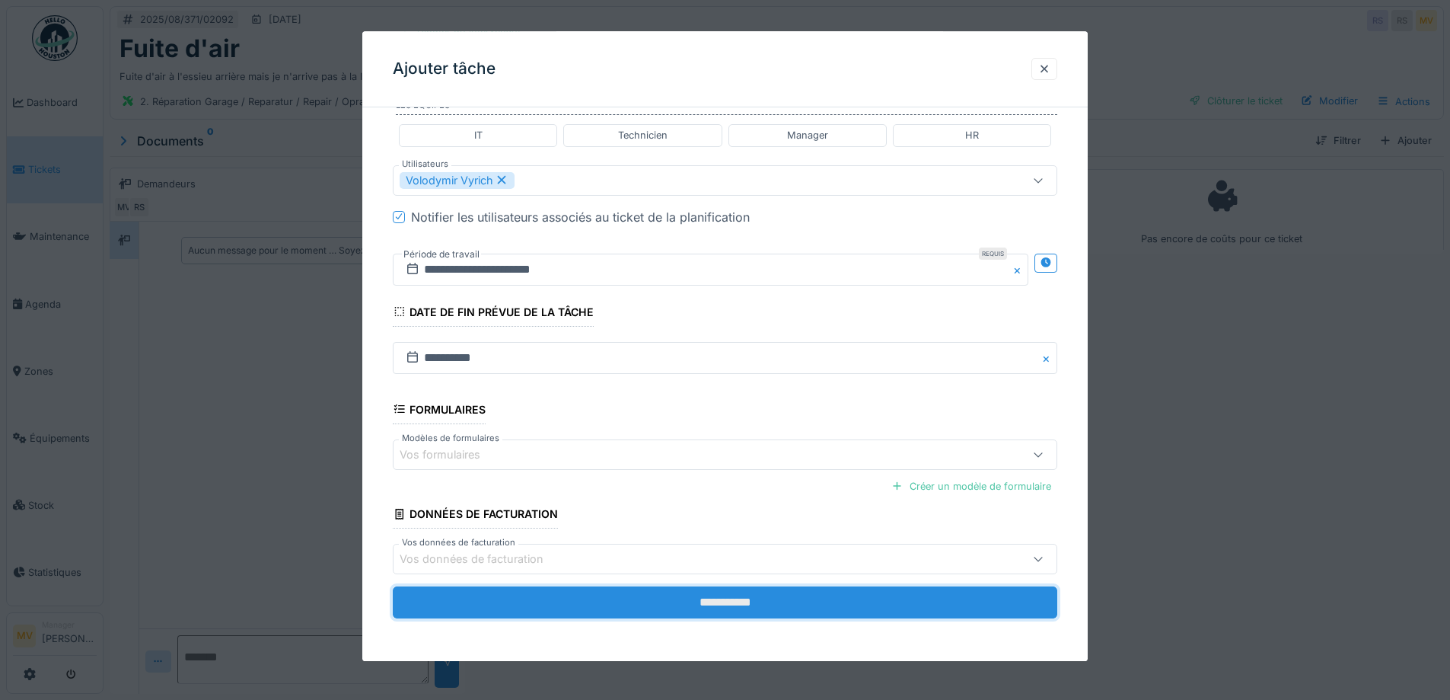
click at [740, 594] on input "**********" at bounding box center [725, 602] width 665 height 32
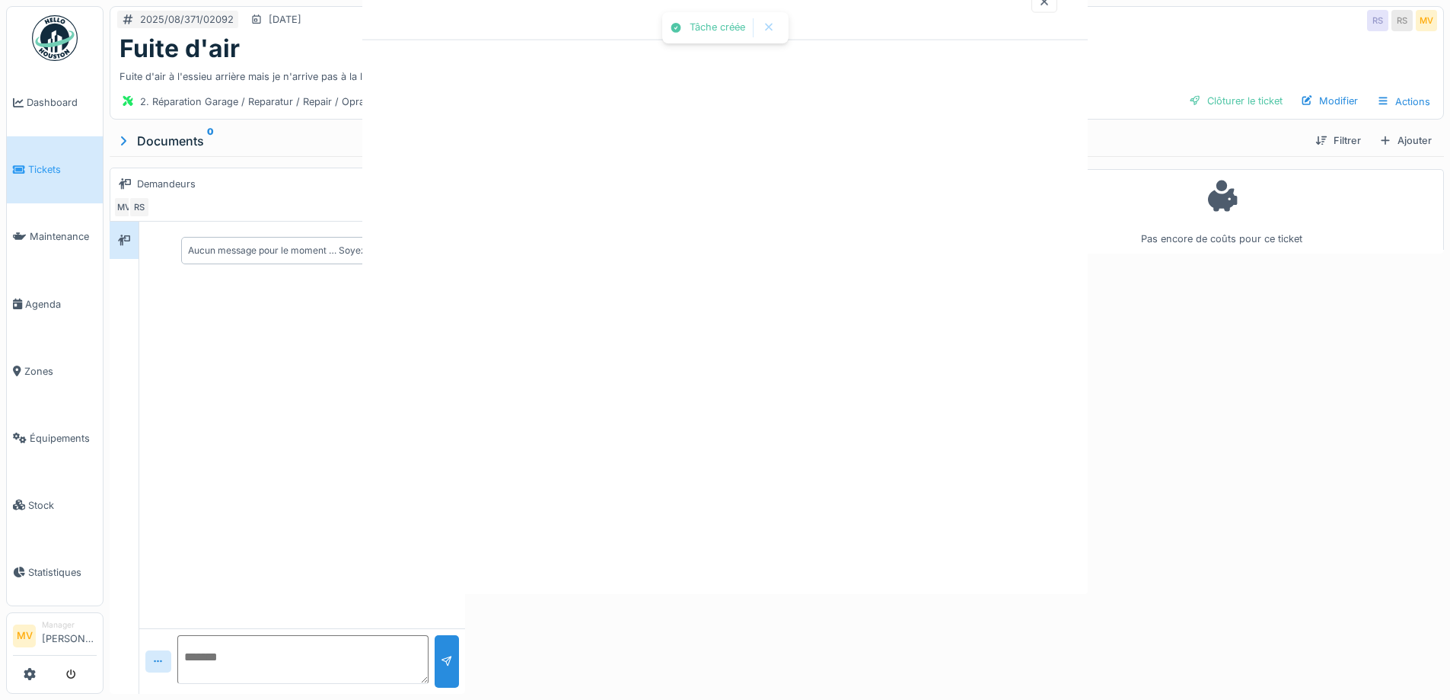
scroll to position [0, 0]
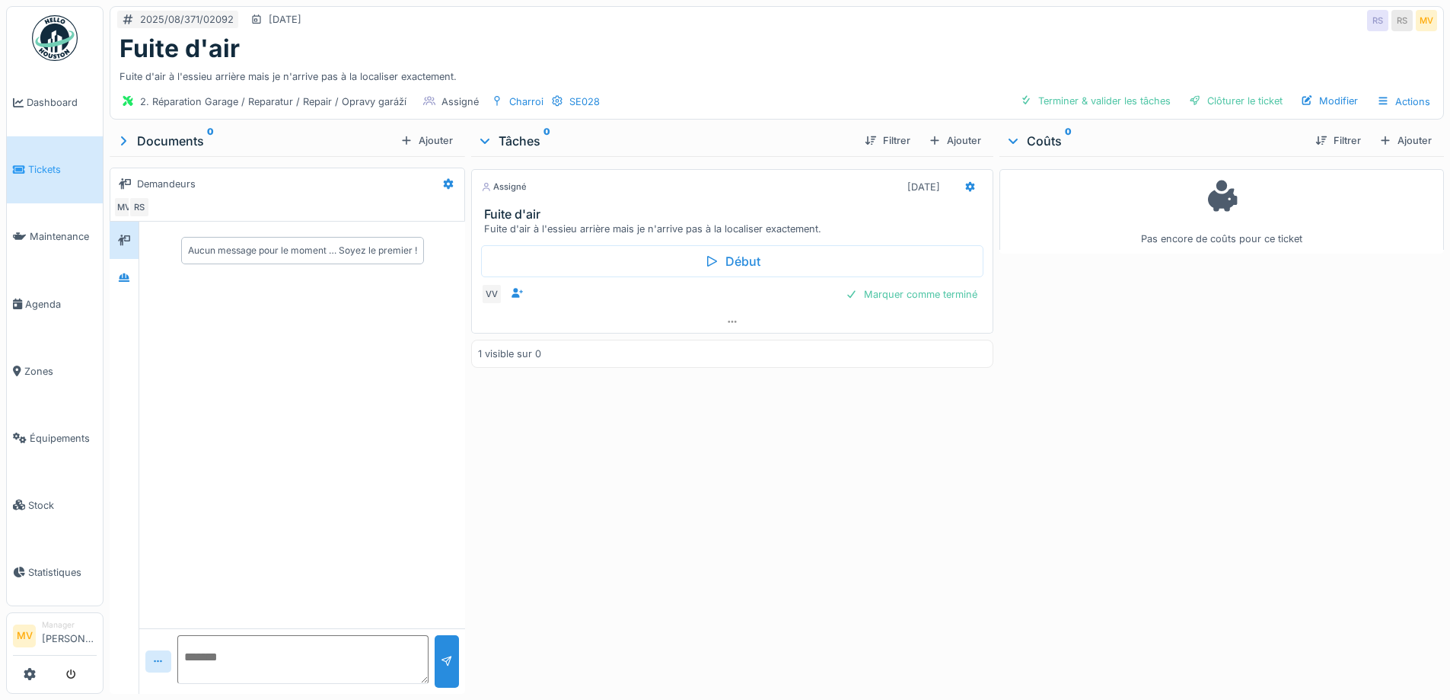
drag, startPoint x: 64, startPoint y: 308, endPoint x: 148, endPoint y: 306, distance: 83.8
click at [64, 307] on span "Agenda" at bounding box center [61, 304] width 72 height 14
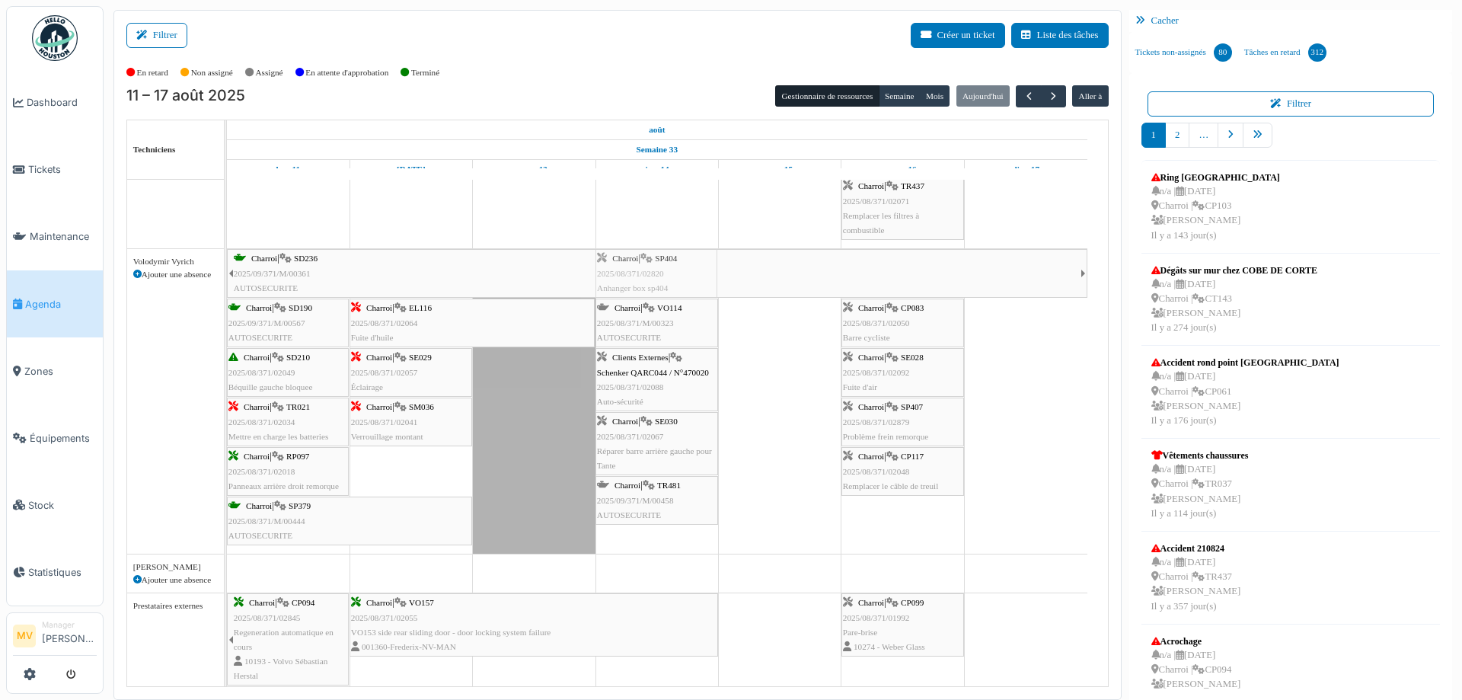
drag, startPoint x: 669, startPoint y: 298, endPoint x: 698, endPoint y: 421, distance: 126.7
click at [698, 421] on tbody "Bât. Admin. Hall Entrée RDC | Extincteur Hall Entrée Bât. Admin. Extincteurs Va…" at bounding box center [657, 101] width 860 height 1806
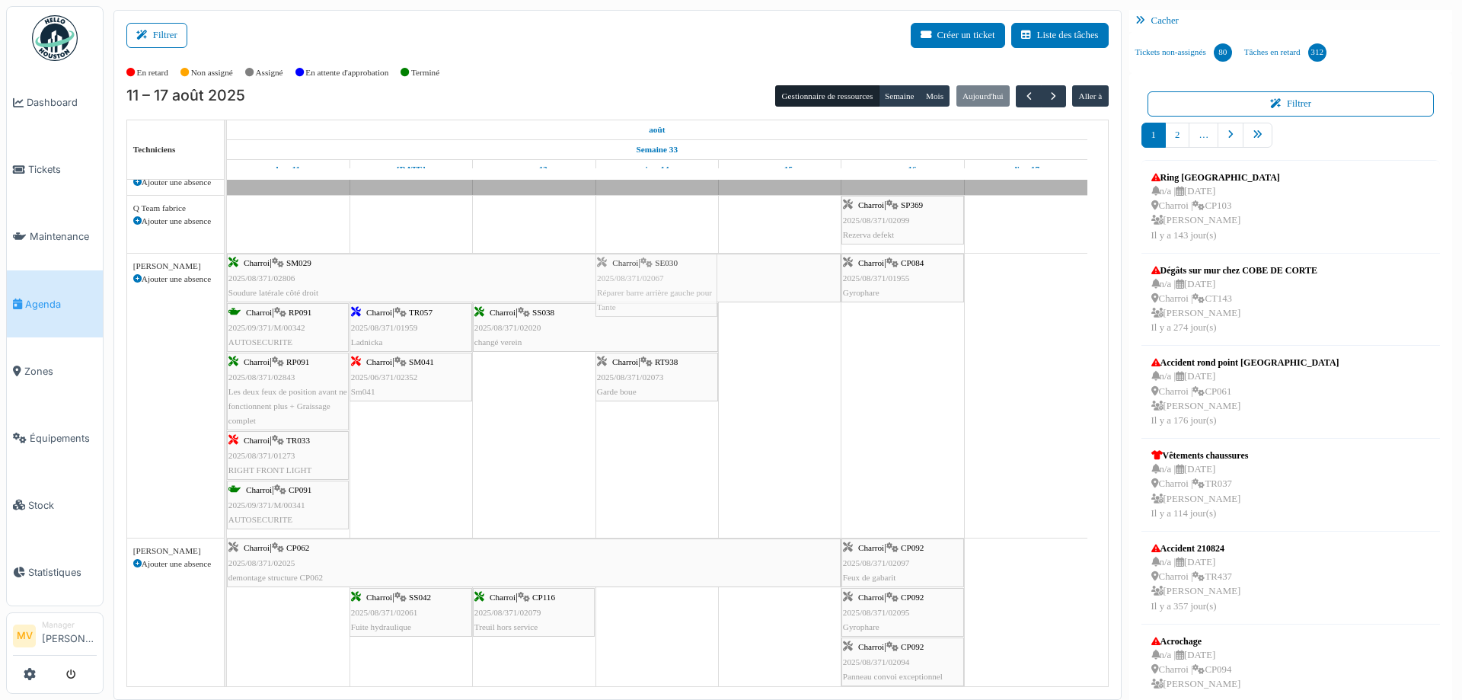
drag, startPoint x: 657, startPoint y: 487, endPoint x: 696, endPoint y: 469, distance: 42.9
click at [696, 469] on div "Bât. Admin. Hall Entrée RDC | Extincteur Hall Entrée Bât. Admin. Extincteurs Va…" at bounding box center [667, 675] width 881 height 1835
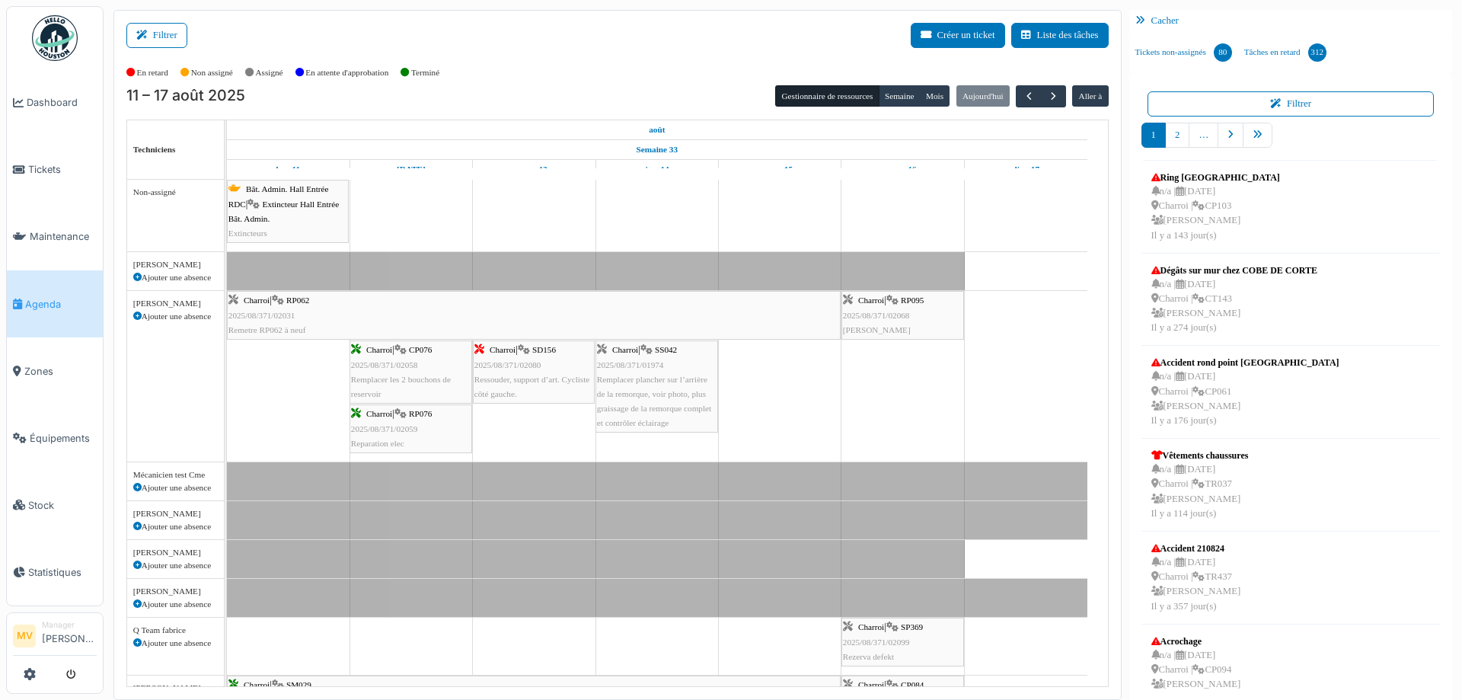
scroll to position [406, 0]
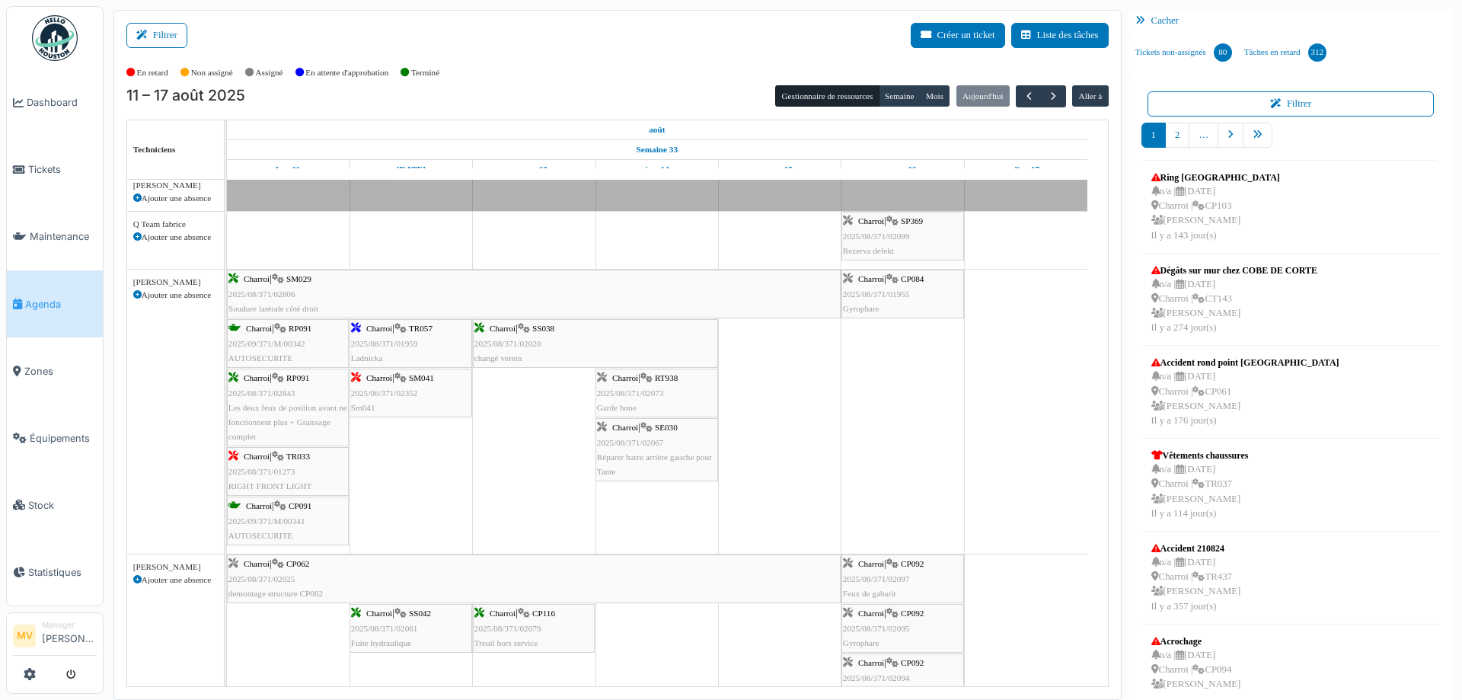
click at [413, 336] on div "Charroi | TR057 2025/08/371/01959 [GEOGRAPHIC_DATA]" at bounding box center [411, 343] width 120 height 44
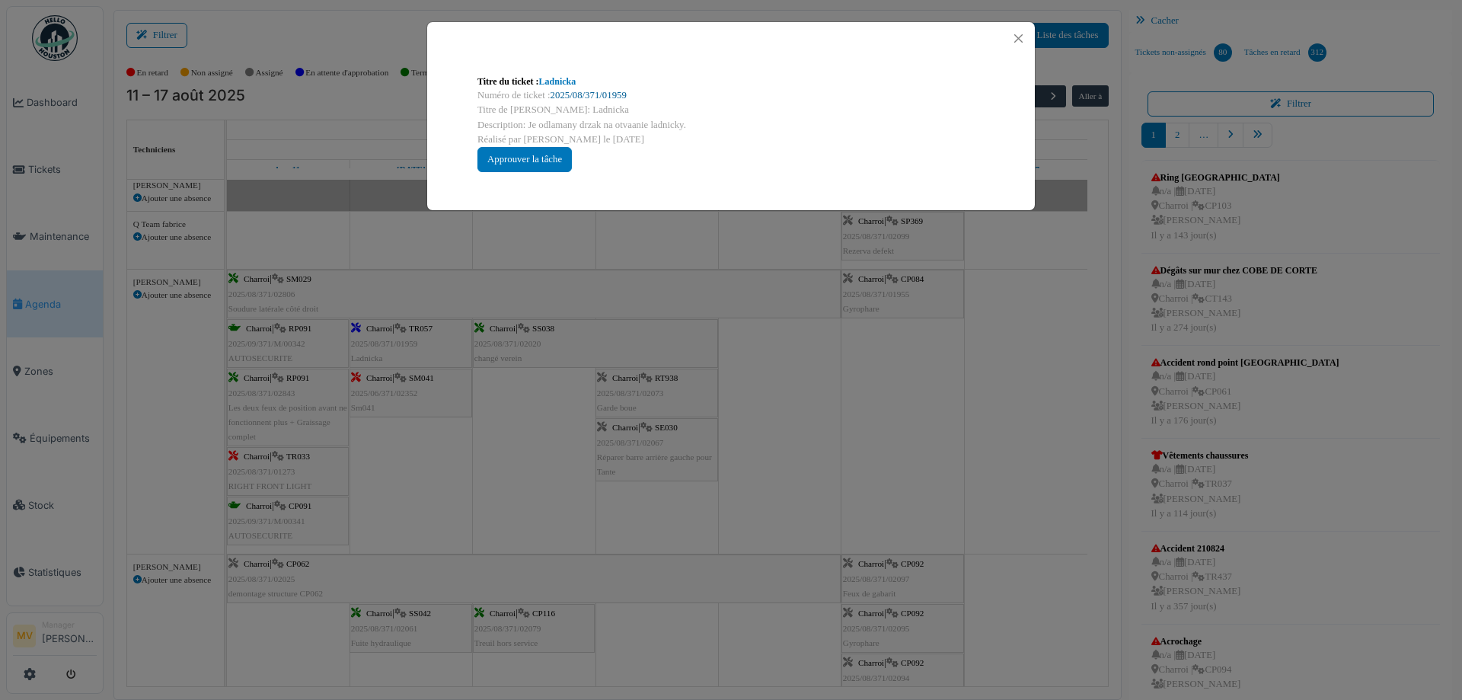
click at [600, 100] on link "2025/08/371/01959" at bounding box center [588, 95] width 76 height 11
